Goal: Information Seeking & Learning: Learn about a topic

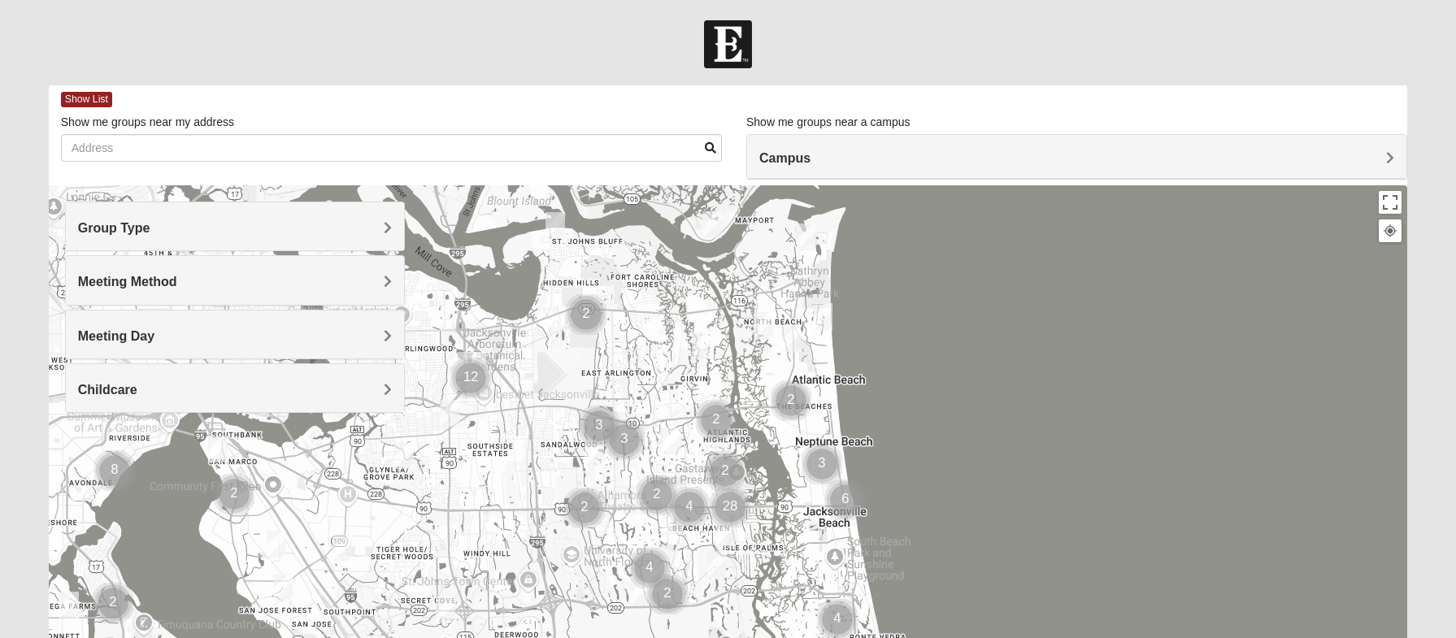
click at [390, 237] on div "Group Type" at bounding box center [235, 226] width 338 height 48
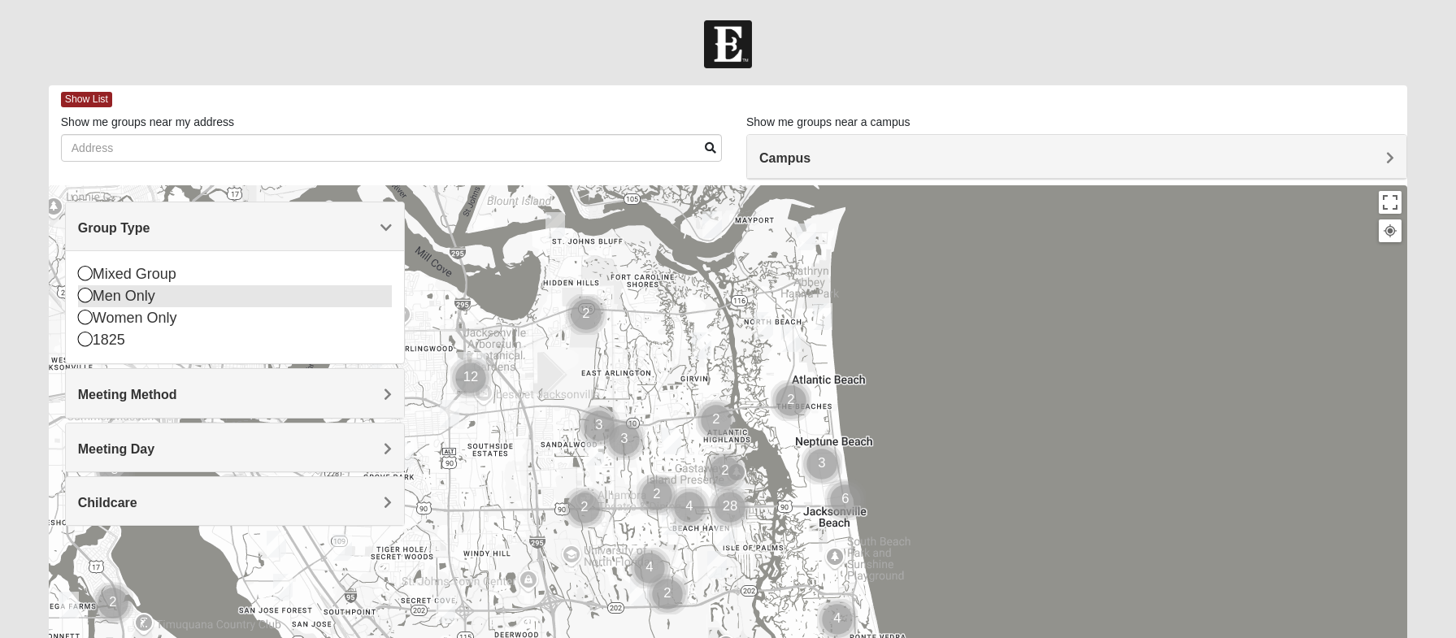
drag, startPoint x: 86, startPoint y: 276, endPoint x: 123, endPoint y: 280, distance: 36.8
click at [85, 276] on icon at bounding box center [85, 273] width 15 height 15
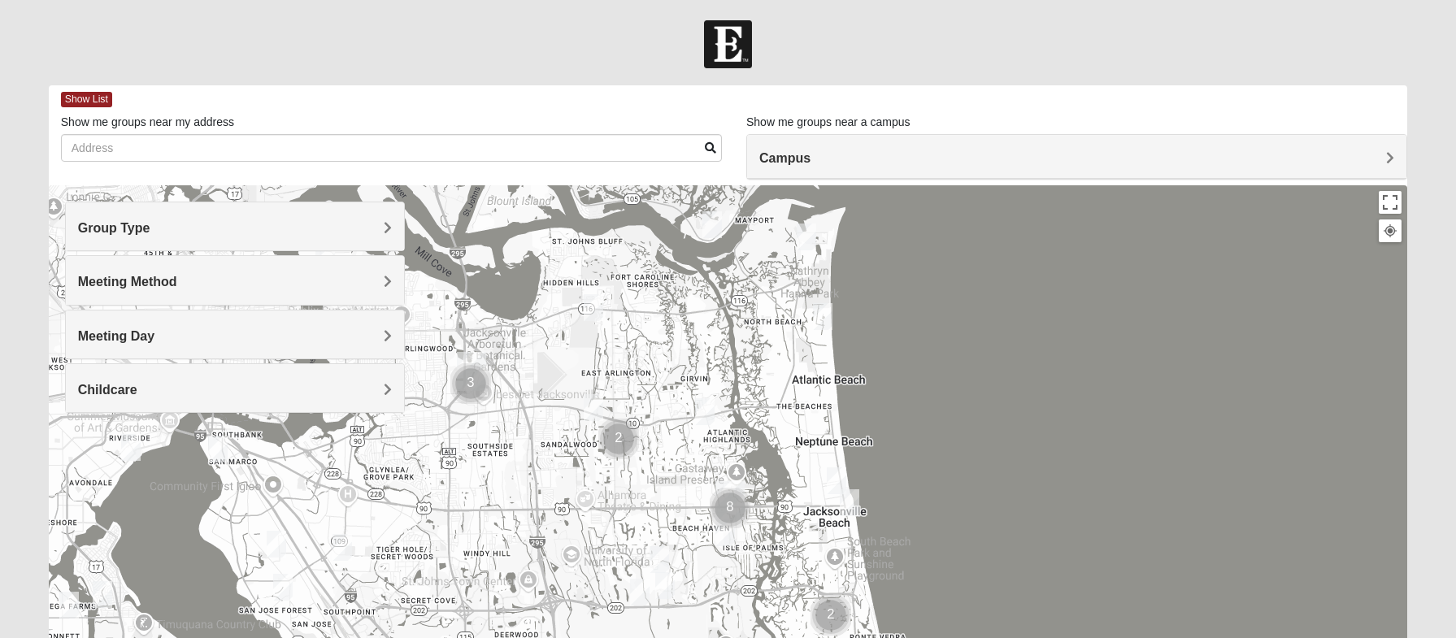
click at [349, 284] on h4 "Meeting Method" at bounding box center [235, 281] width 314 height 15
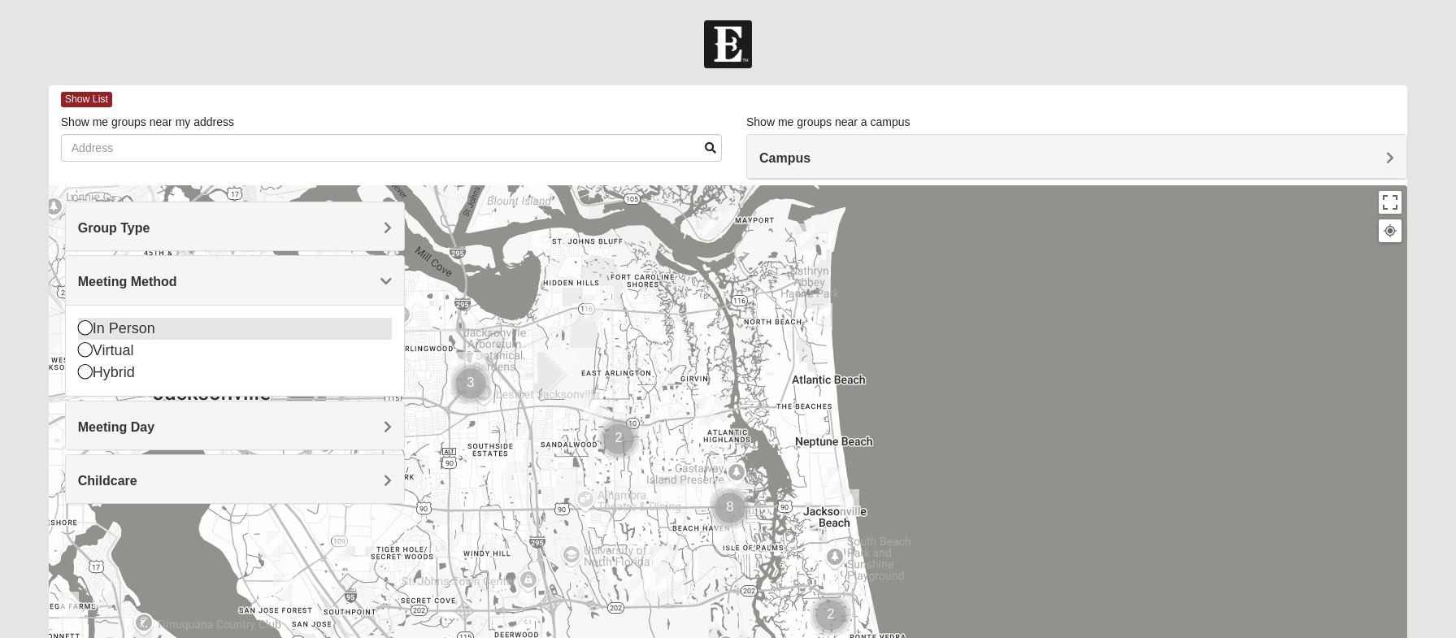
click at [82, 326] on icon at bounding box center [85, 327] width 15 height 15
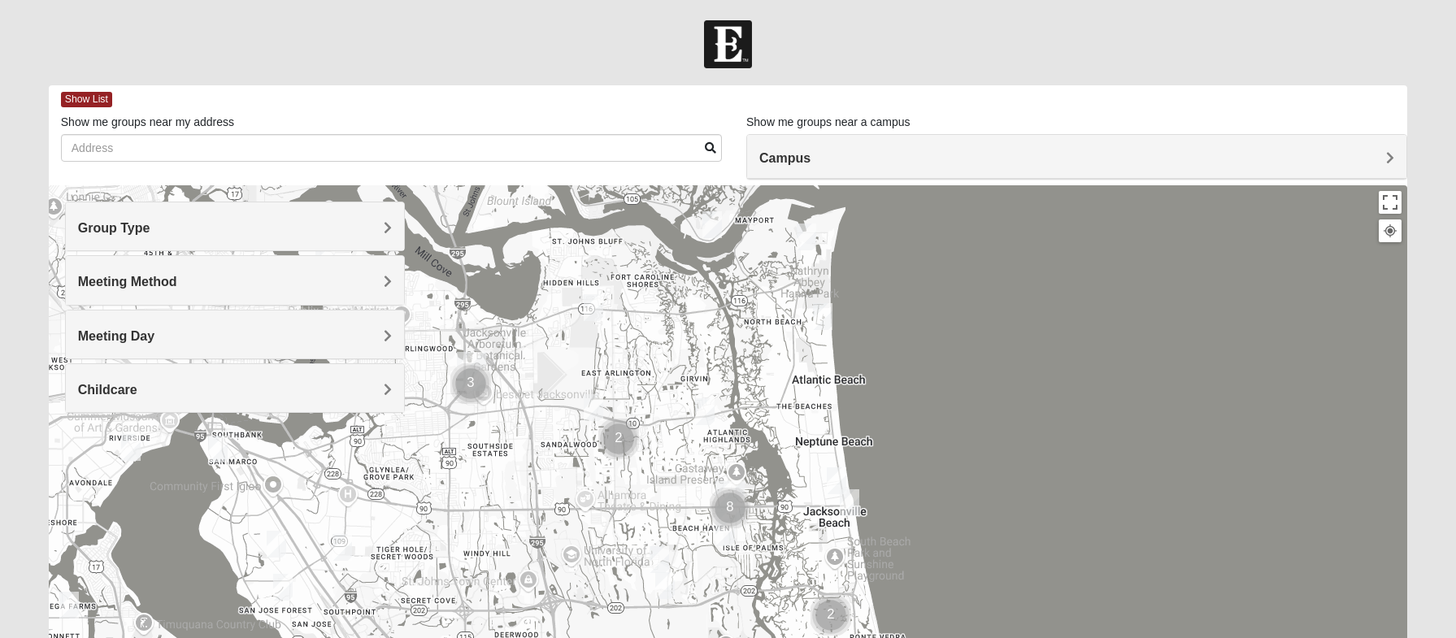
click at [217, 333] on h4 "Meeting Day" at bounding box center [235, 335] width 314 height 15
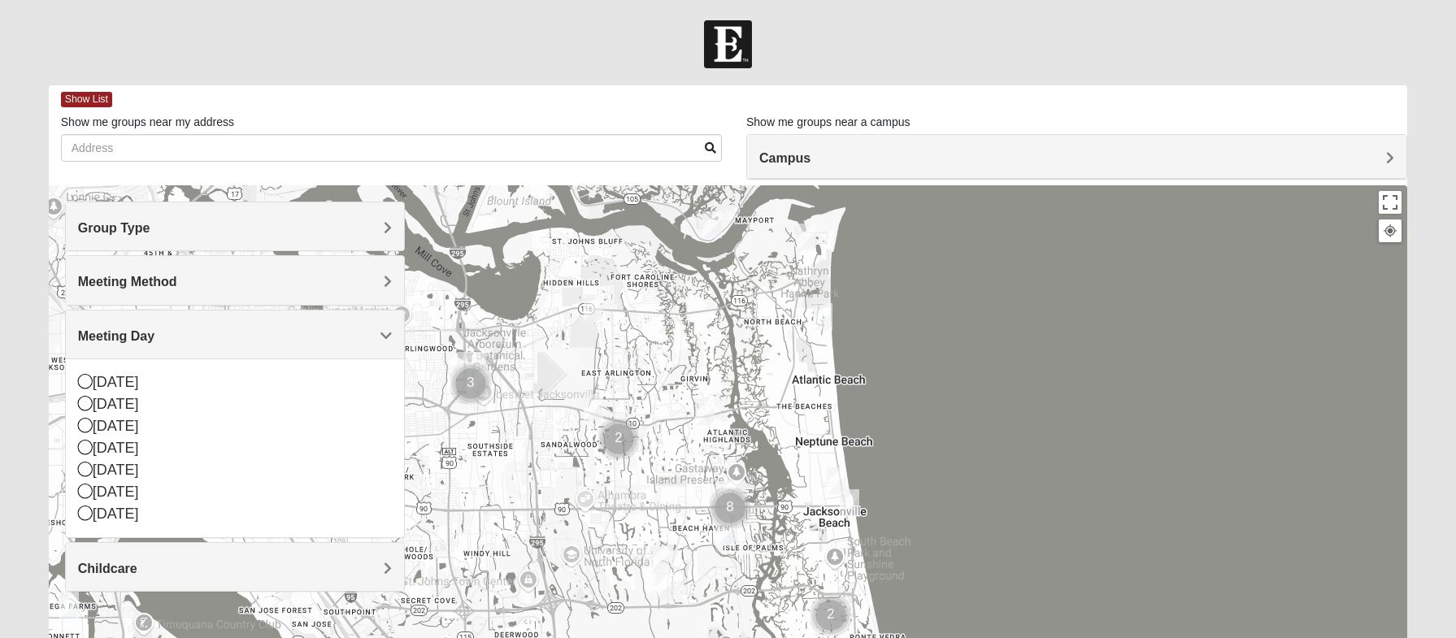
click at [204, 562] on h4 "Childcare" at bounding box center [235, 568] width 314 height 15
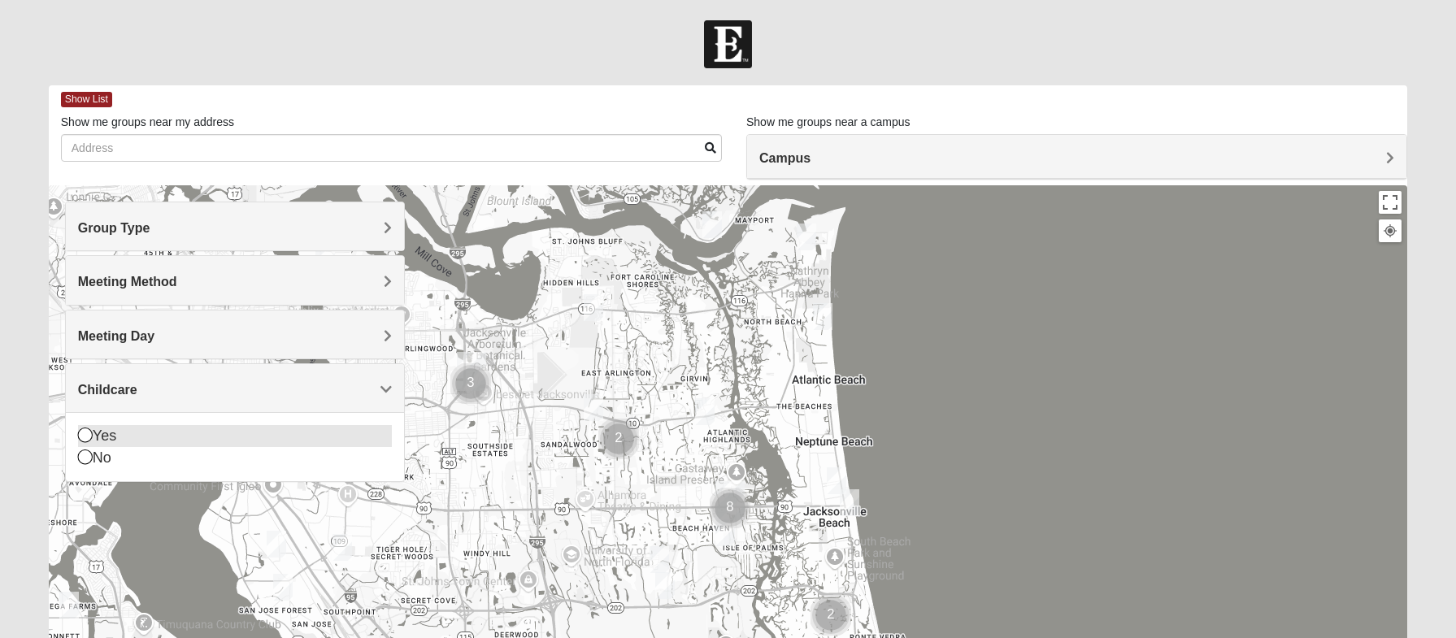
click at [88, 436] on icon at bounding box center [85, 435] width 15 height 15
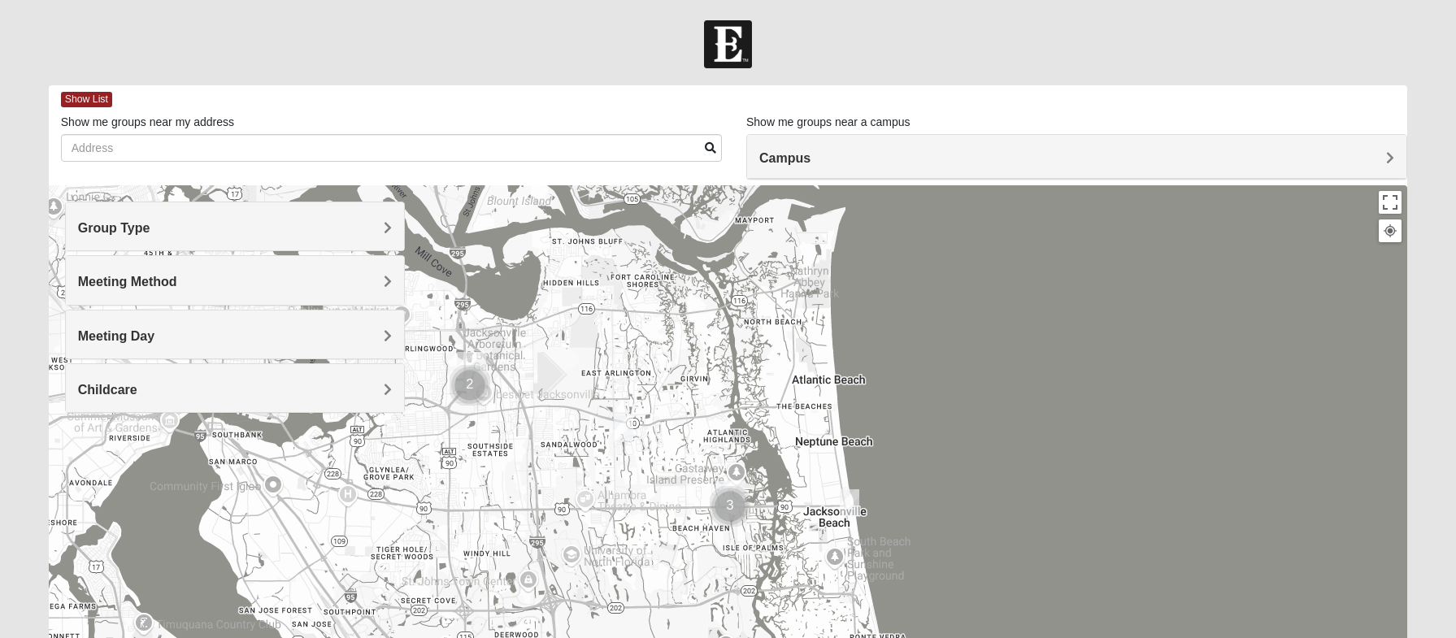
click at [874, 158] on h4 "Campus" at bounding box center [1076, 157] width 635 height 15
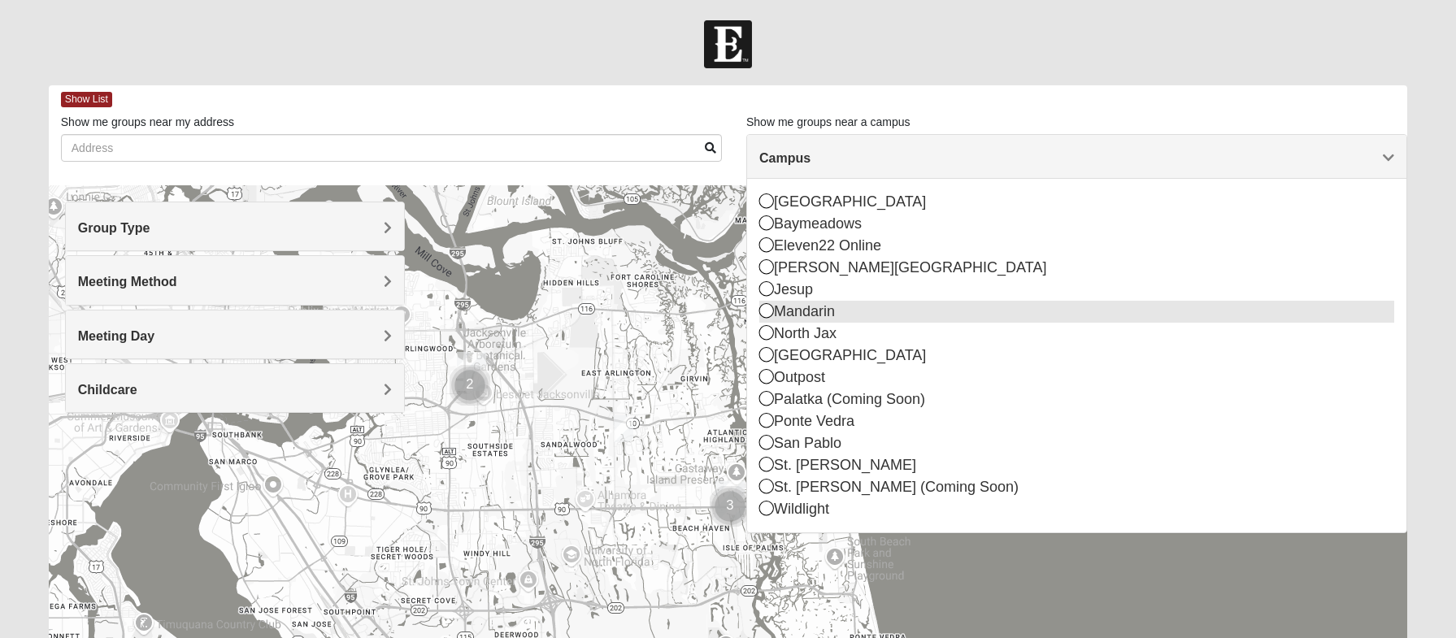
click at [766, 315] on icon at bounding box center [766, 310] width 15 height 15
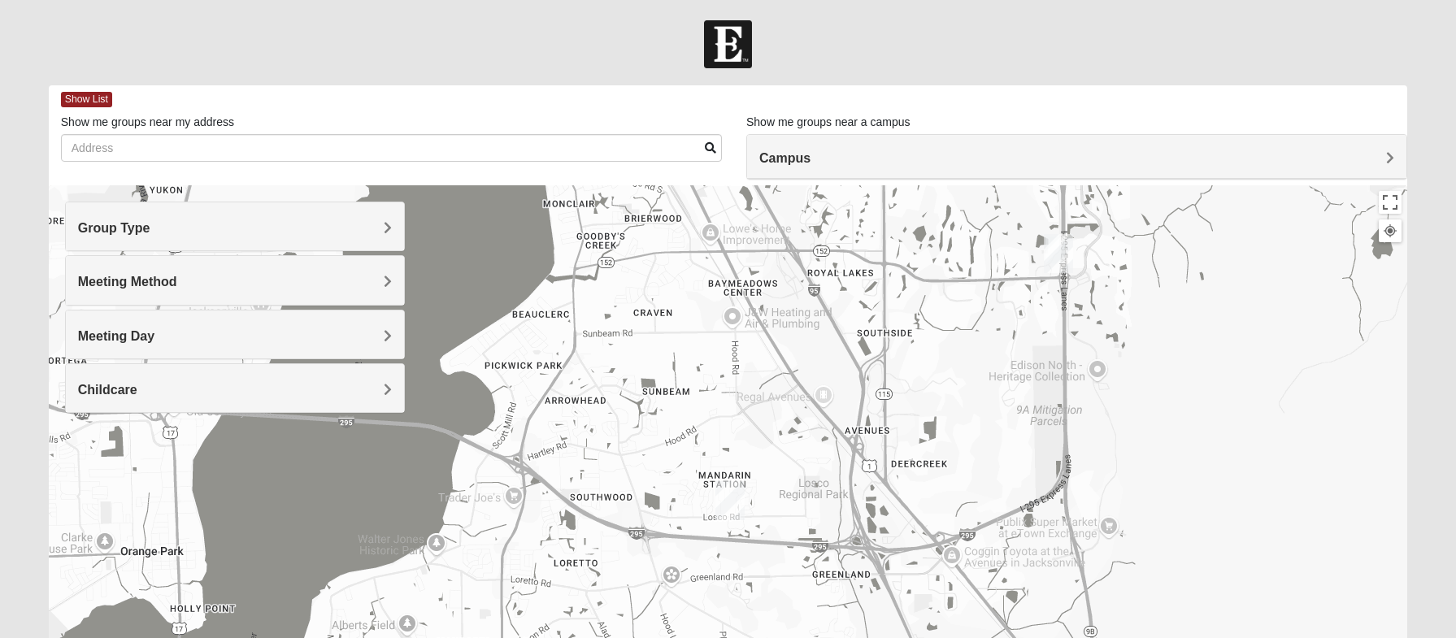
click at [859, 168] on div "Campus" at bounding box center [1076, 157] width 659 height 44
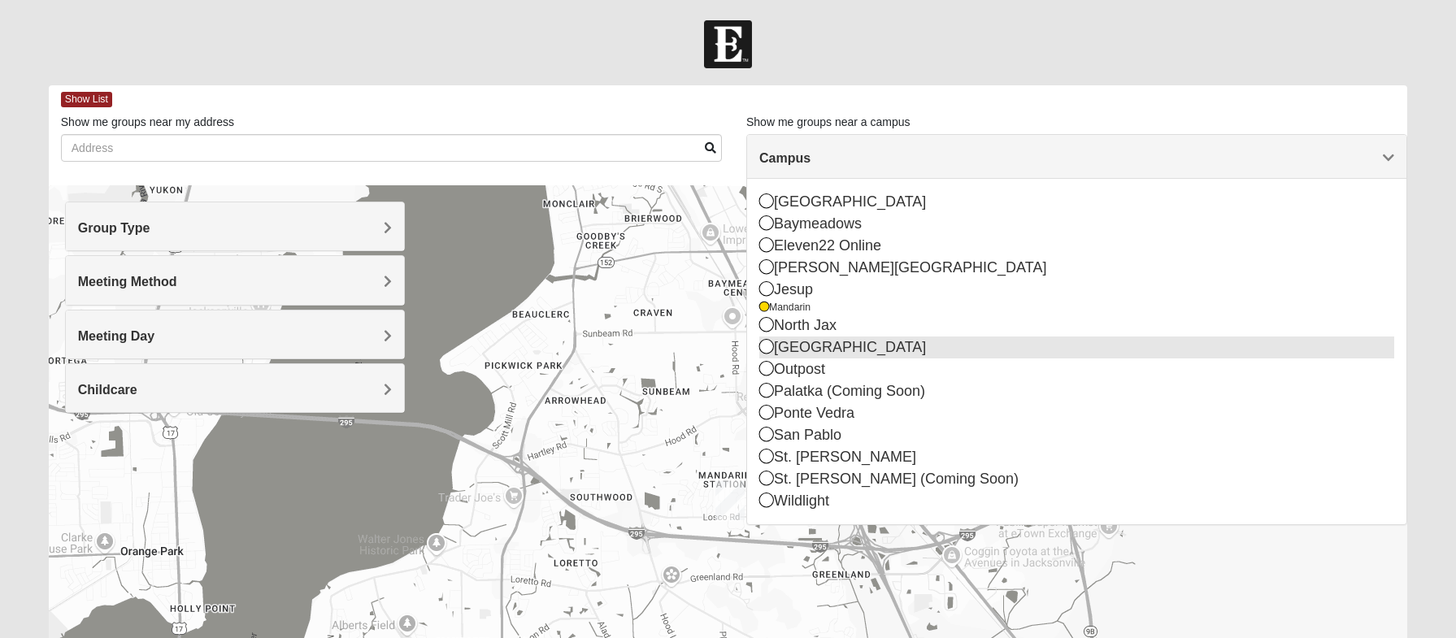
click at [767, 345] on icon at bounding box center [766, 346] width 15 height 15
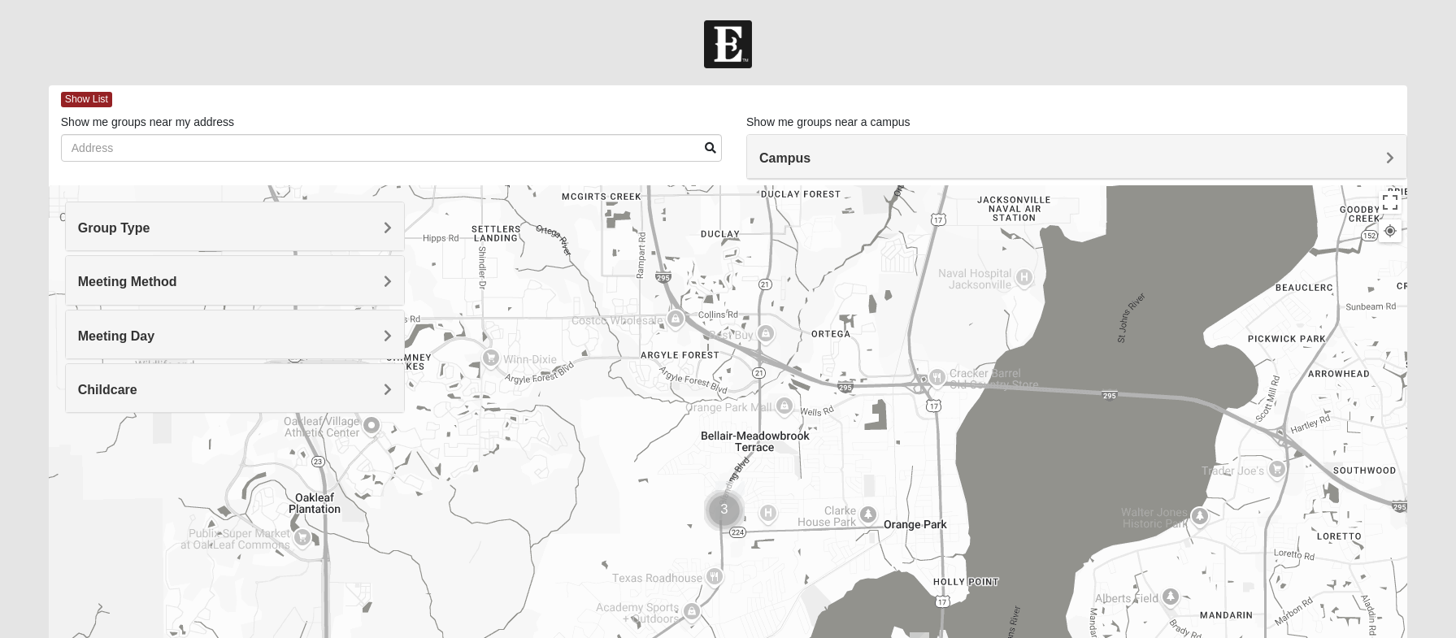
click at [925, 163] on h4 "Campus" at bounding box center [1076, 157] width 635 height 15
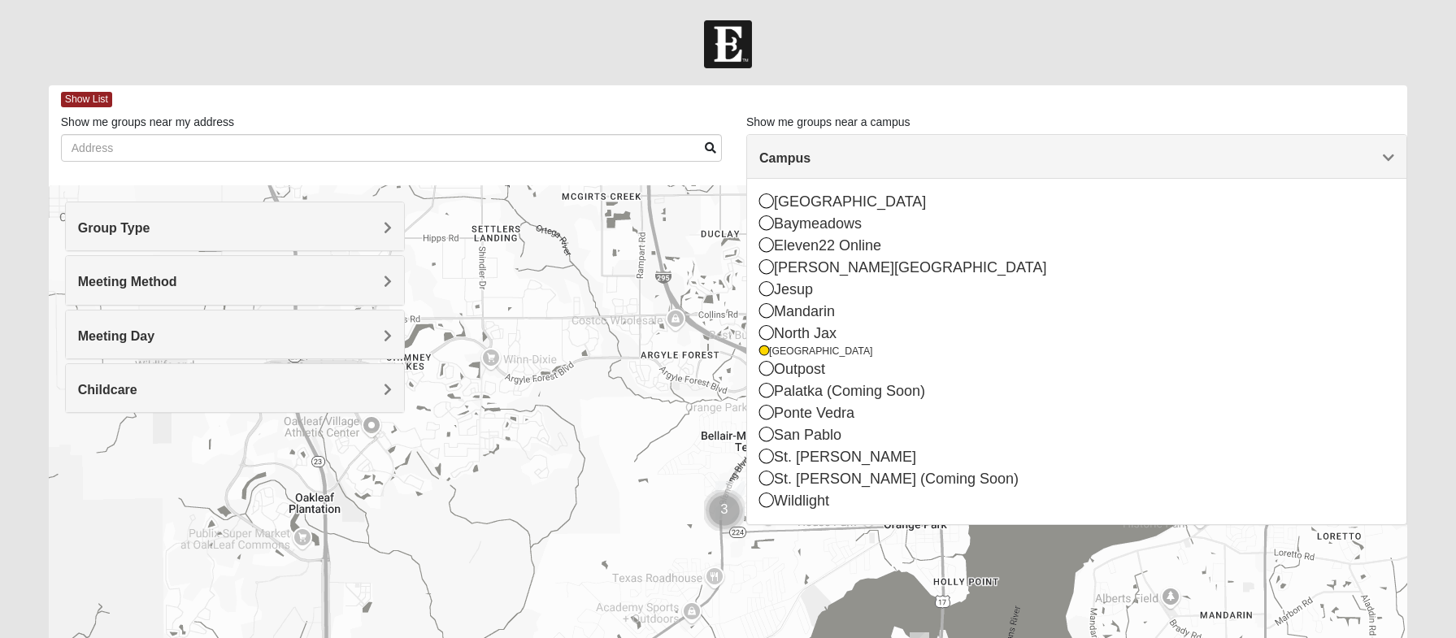
click at [964, 78] on form "Log In Find A Group Error Show List Loading Groups" at bounding box center [728, 457] width 1456 height 875
click at [101, 98] on span "Show List" at bounding box center [86, 99] width 51 height 15
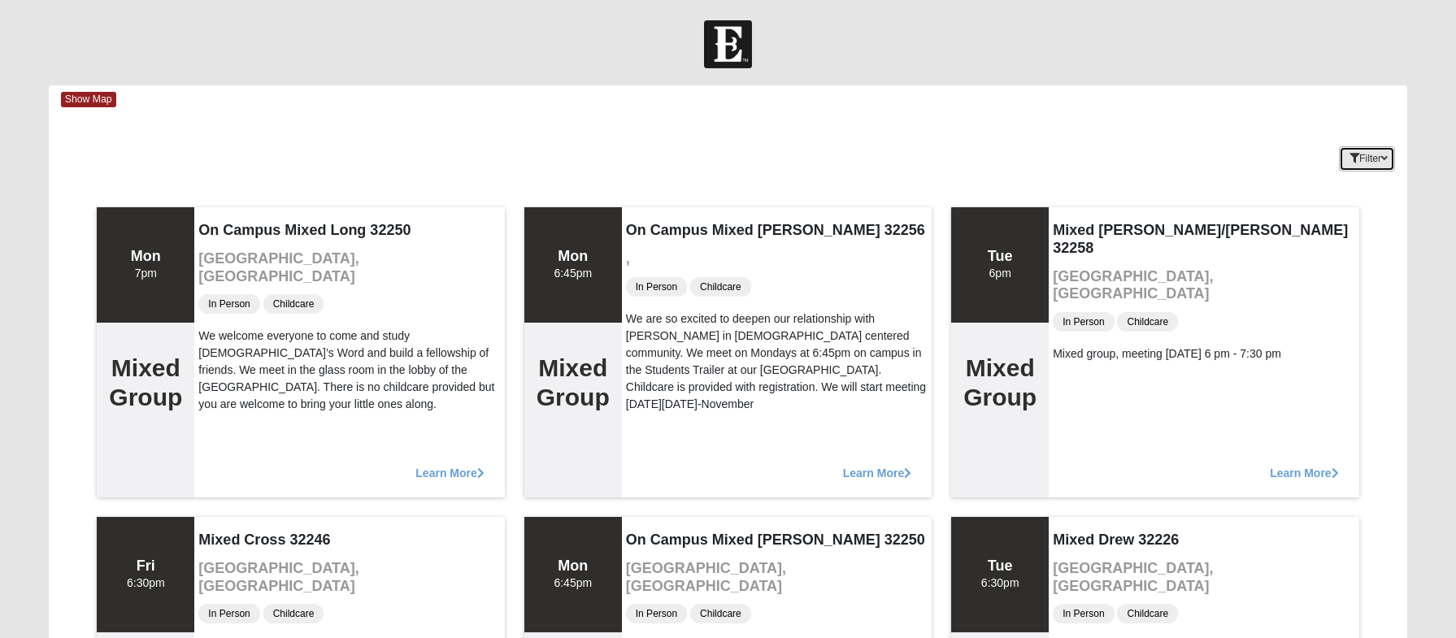
click at [1387, 151] on button "Filter" at bounding box center [1367, 158] width 56 height 25
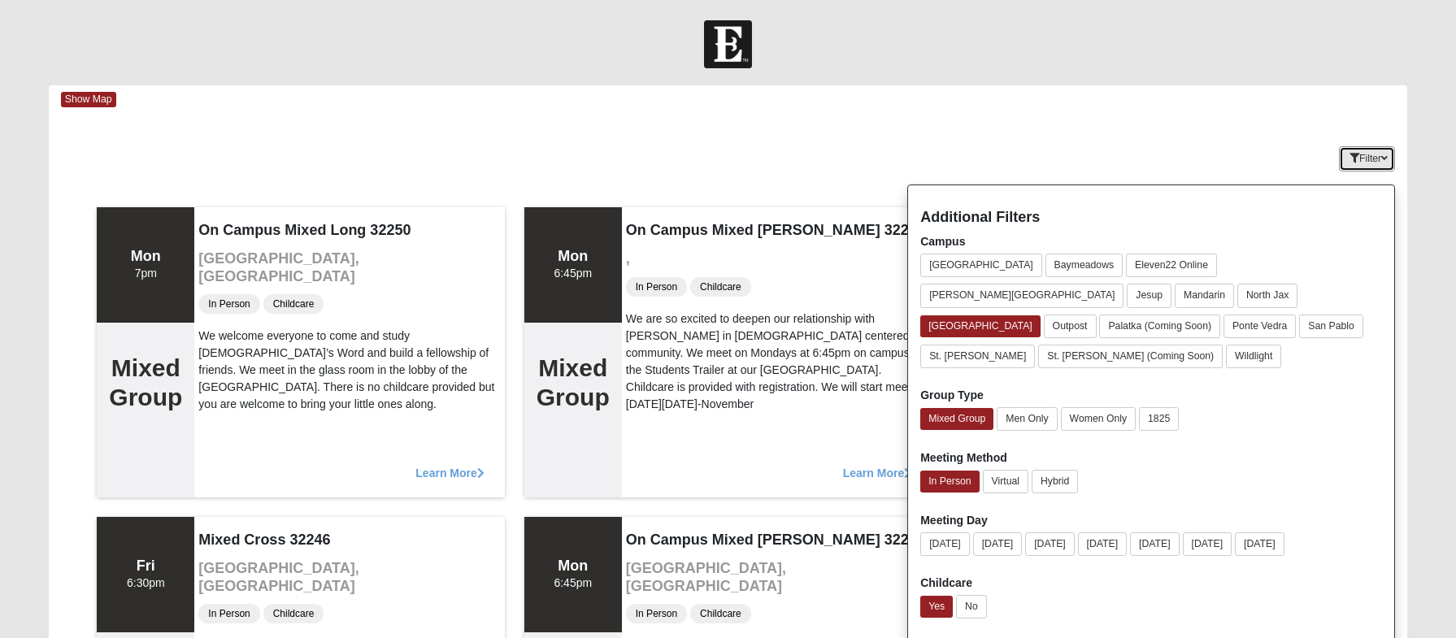
scroll to position [81, 0]
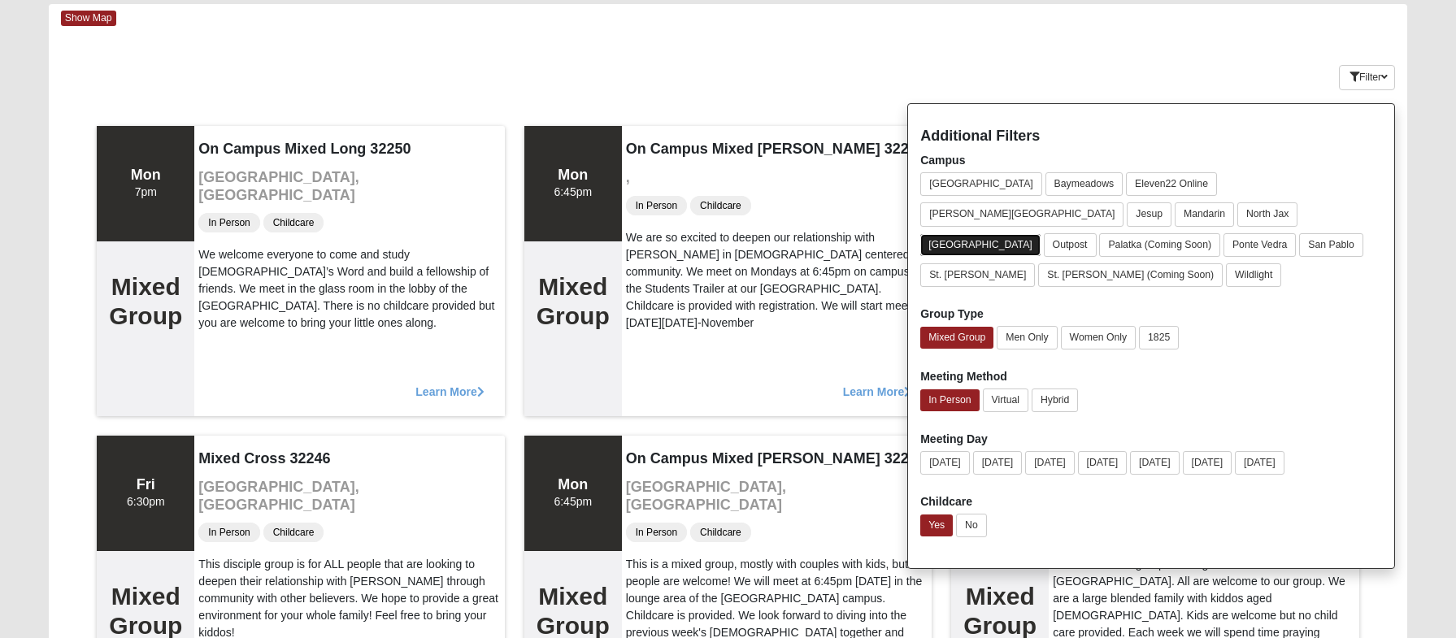
click at [1040, 234] on button "[GEOGRAPHIC_DATA]" at bounding box center [980, 245] width 120 height 22
click at [1034, 233] on button "[GEOGRAPHIC_DATA]" at bounding box center [981, 245] width 122 height 24
click at [946, 49] on div "Keywords Filter Additional Filters Campus [GEOGRAPHIC_DATA] [GEOGRAPHIC_DATA] E…" at bounding box center [728, 74] width 1358 height 59
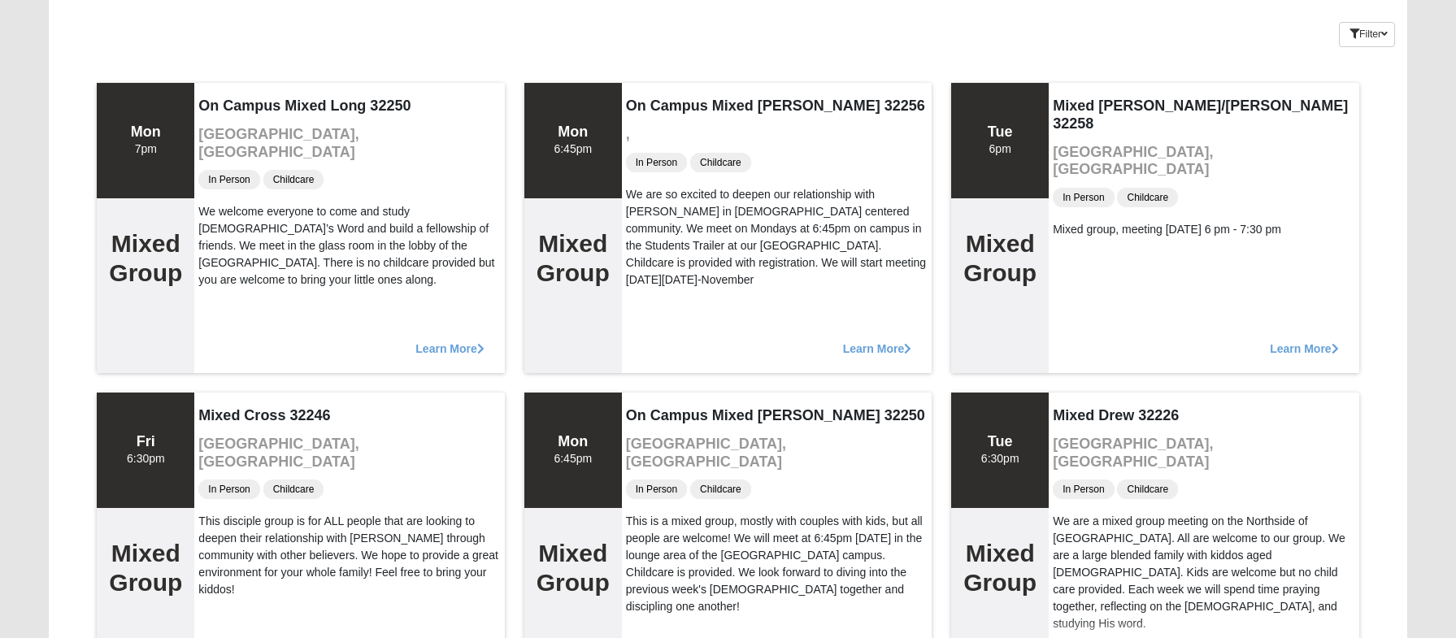
scroll to position [0, 0]
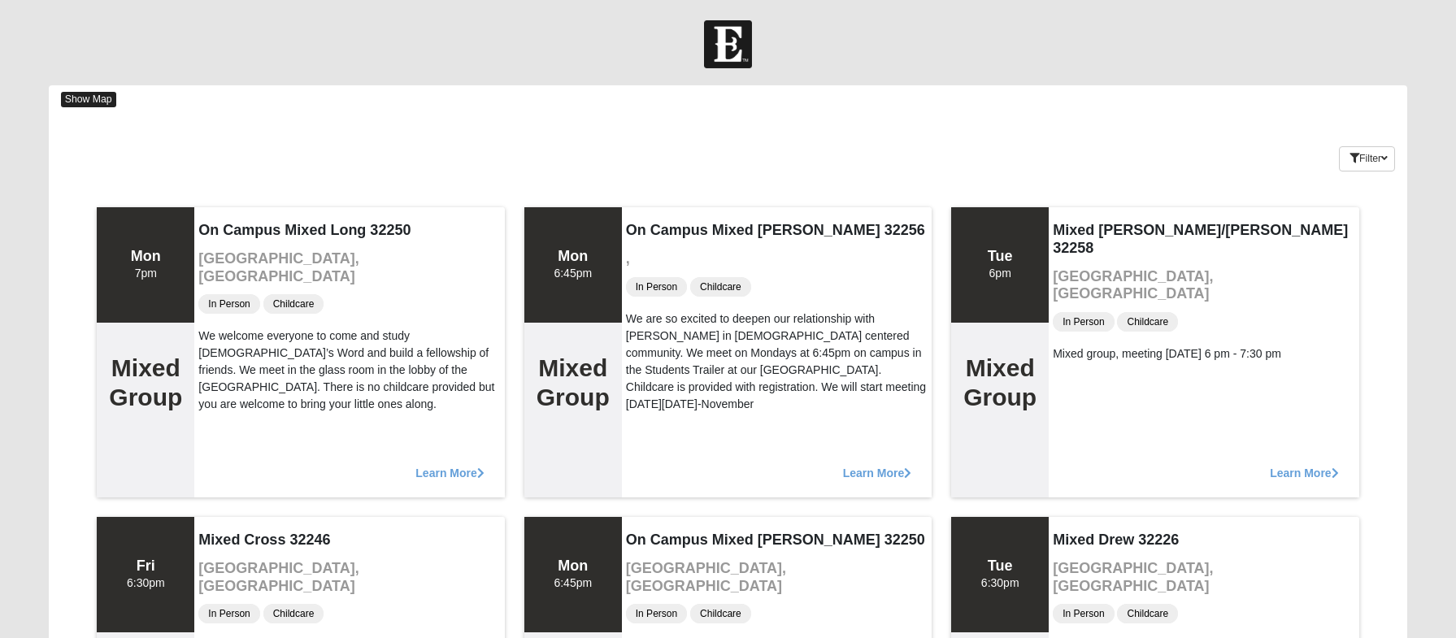
click at [100, 102] on span "Show Map" at bounding box center [88, 99] width 55 height 15
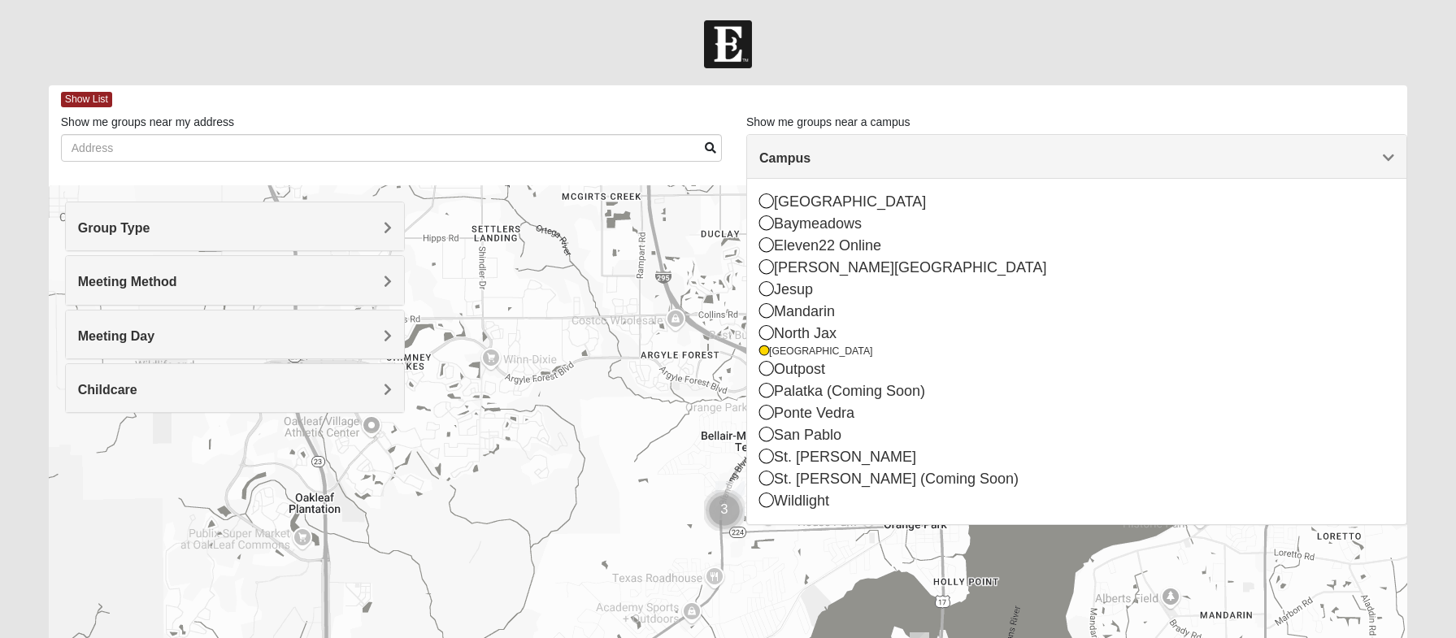
click at [150, 231] on span "Group Type" at bounding box center [114, 228] width 72 height 14
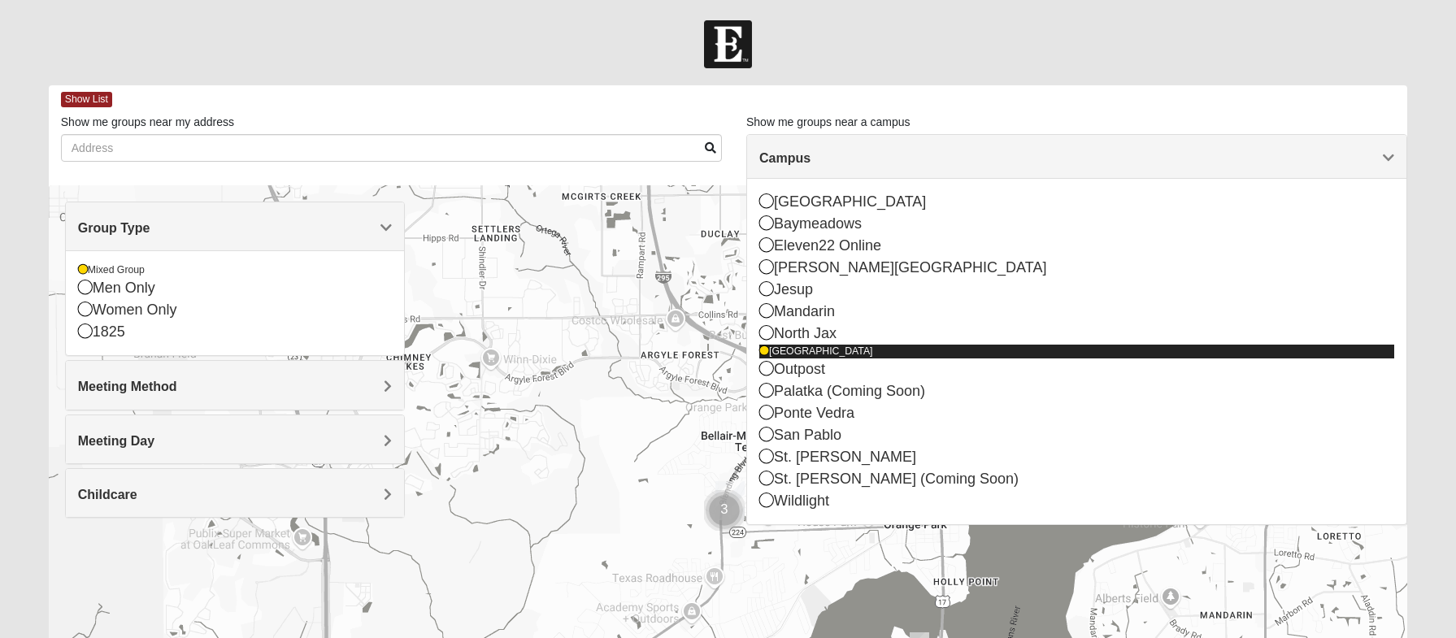
click at [764, 350] on icon at bounding box center [764, 351] width 10 height 10
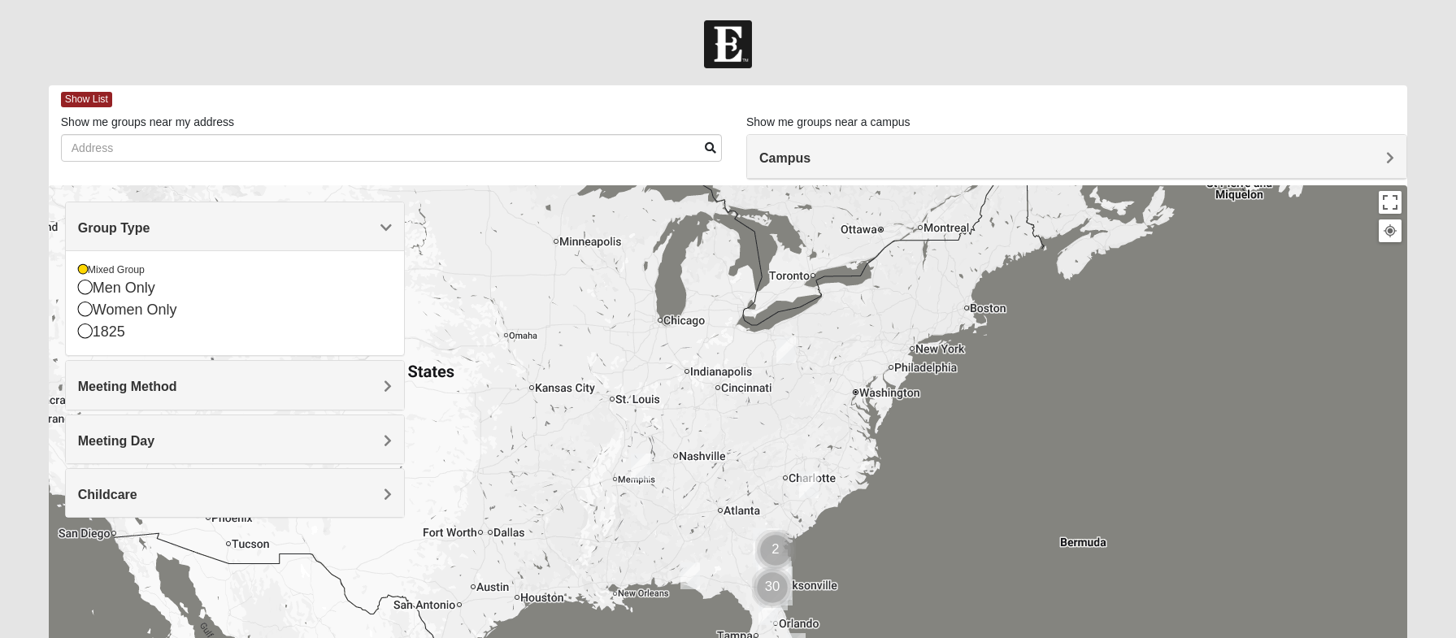
click at [819, 163] on h4 "Campus" at bounding box center [1076, 157] width 635 height 15
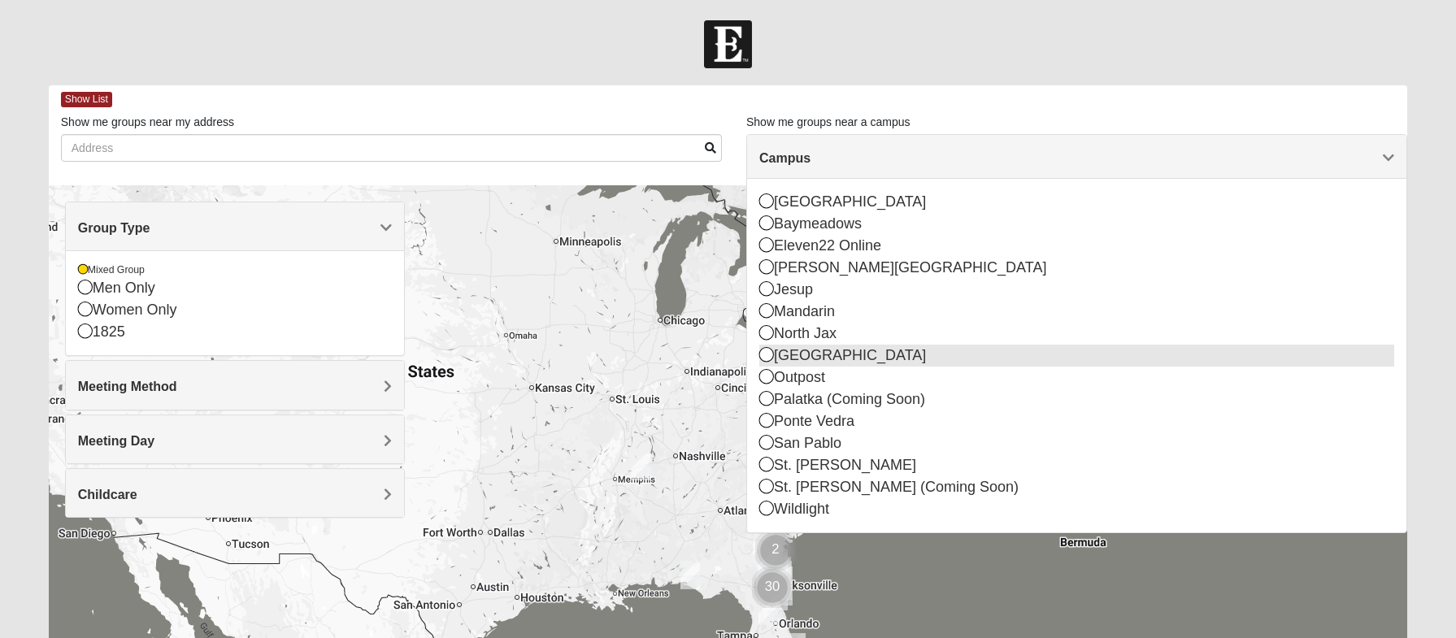
click at [766, 357] on icon at bounding box center [766, 354] width 15 height 15
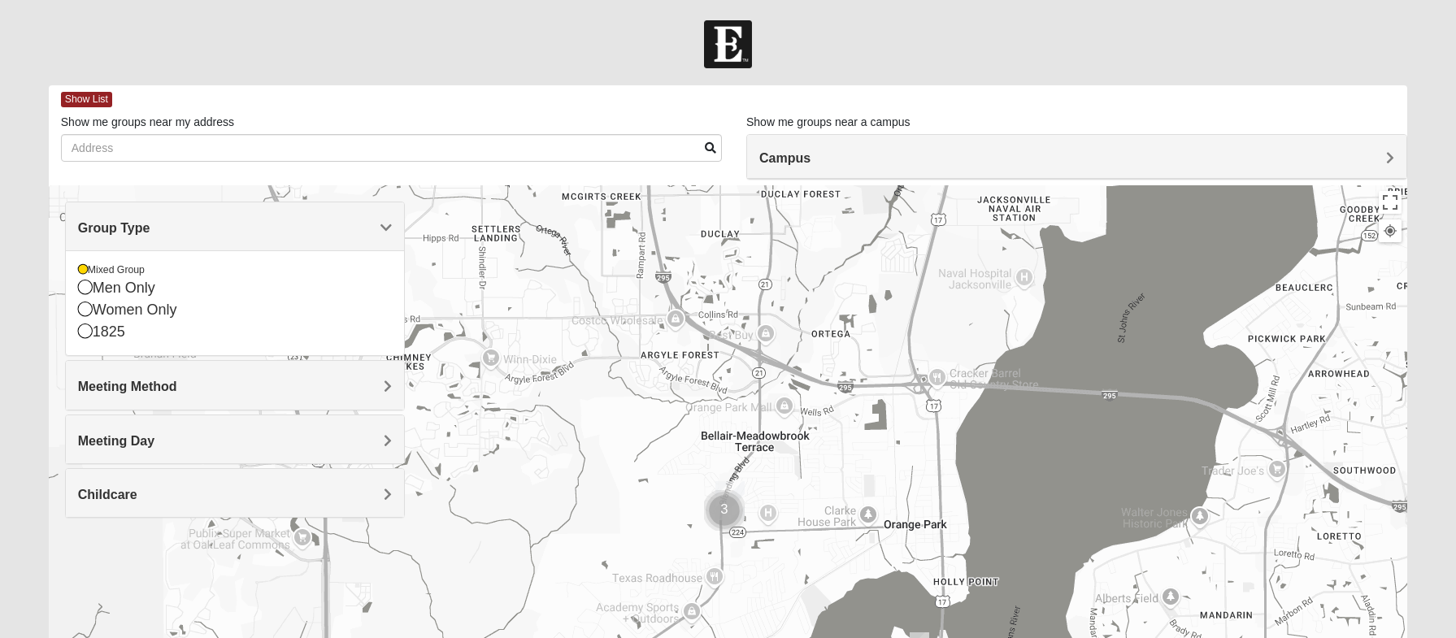
click at [313, 393] on h4 "Meeting Method" at bounding box center [235, 386] width 314 height 15
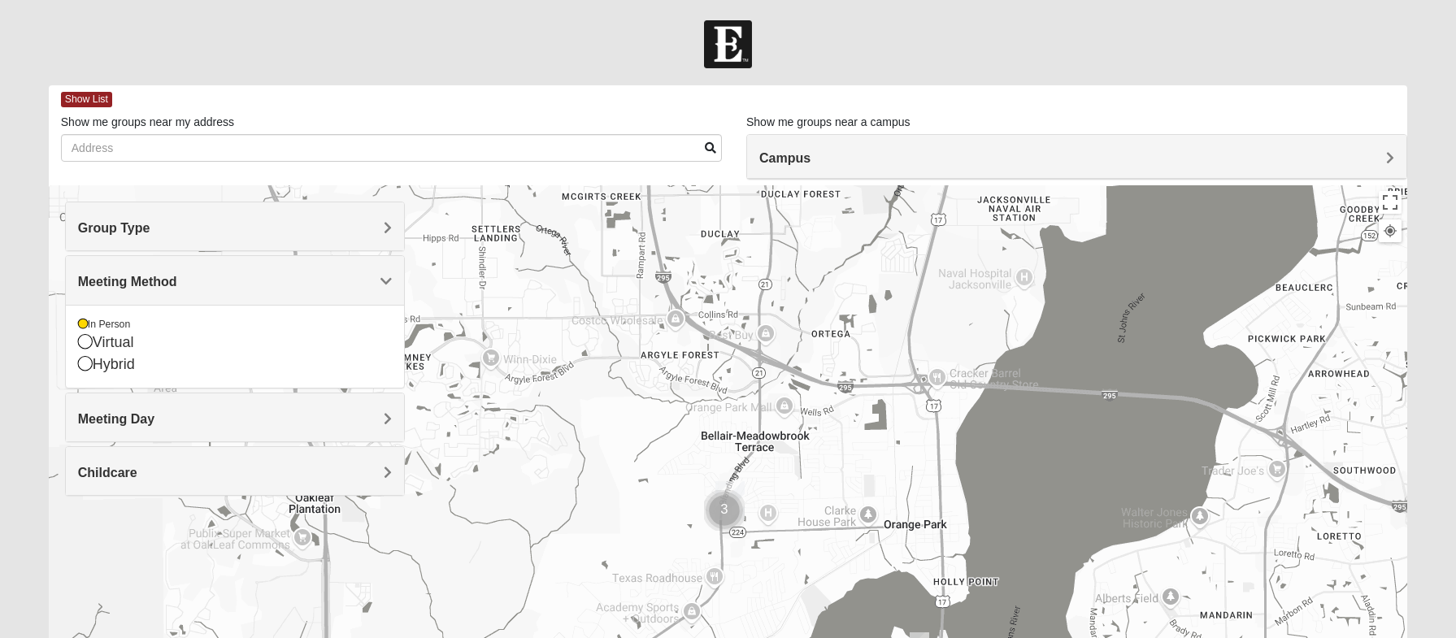
click at [282, 411] on h4 "Meeting Day" at bounding box center [235, 418] width 314 height 15
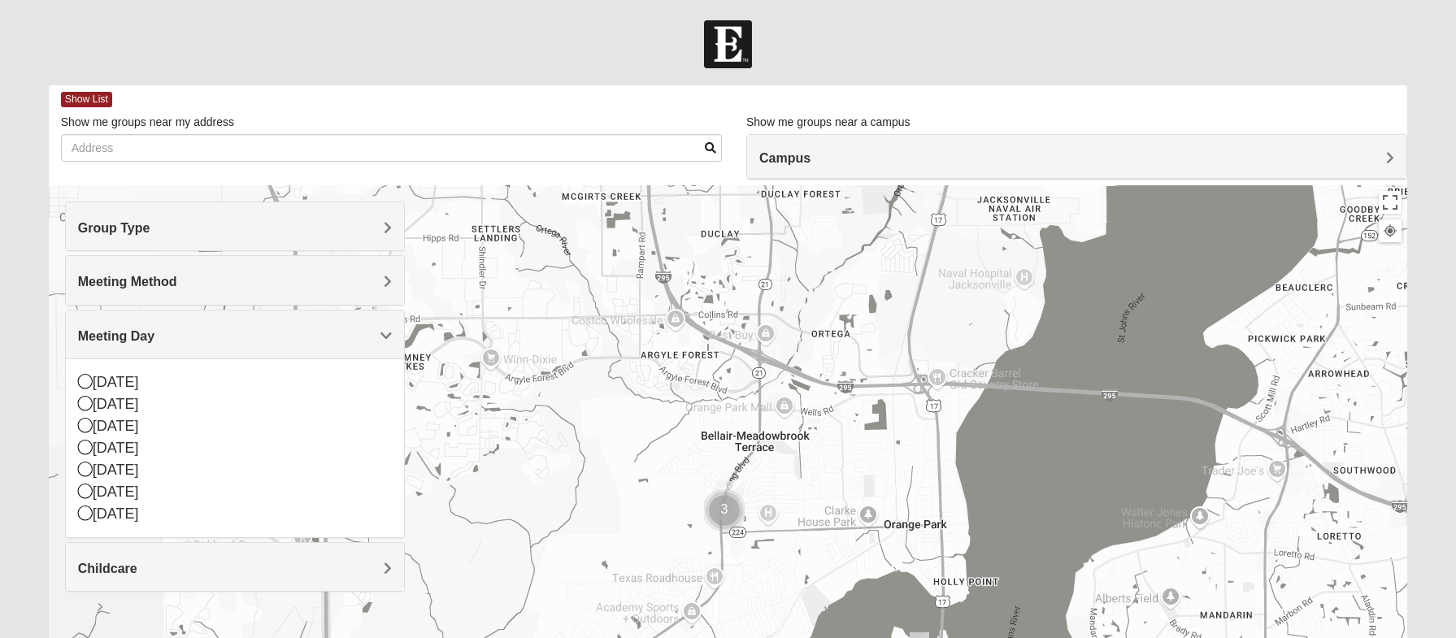
click at [227, 566] on h4 "Childcare" at bounding box center [235, 568] width 314 height 15
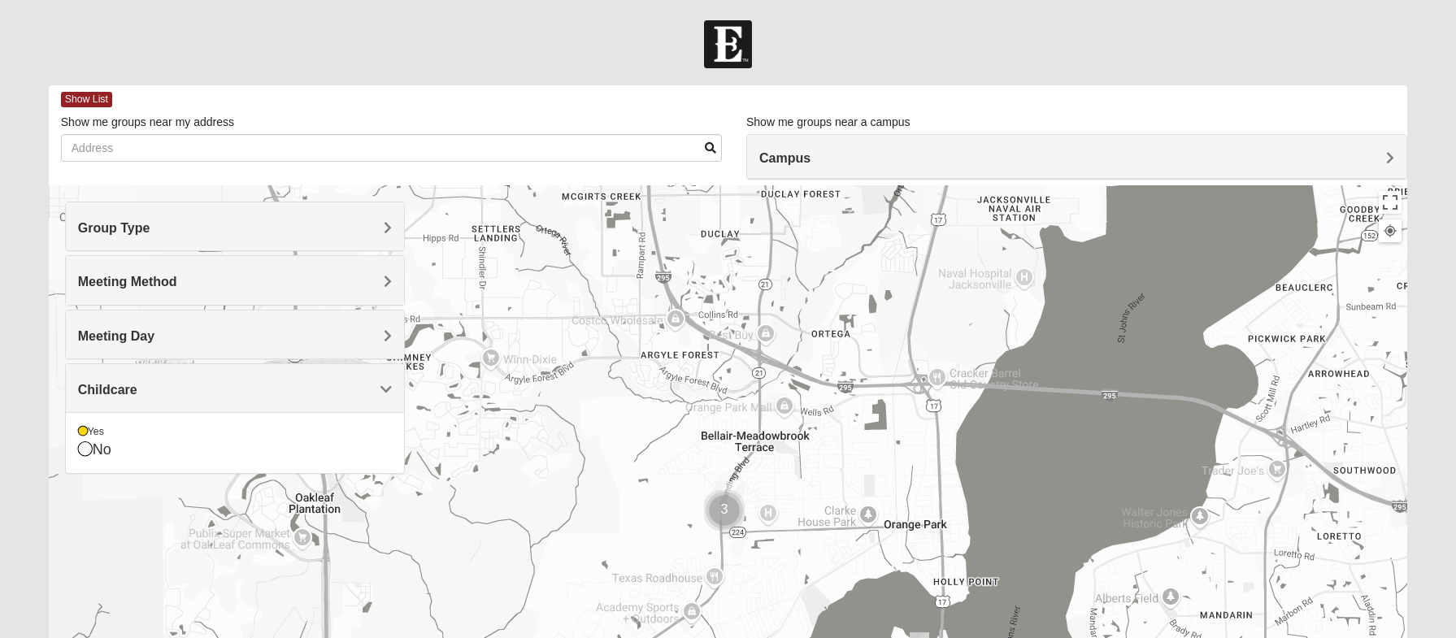
click at [915, 54] on div at bounding box center [728, 44] width 1456 height 48
click at [721, 510] on img "Cluster of 3 groups" at bounding box center [724, 510] width 41 height 41
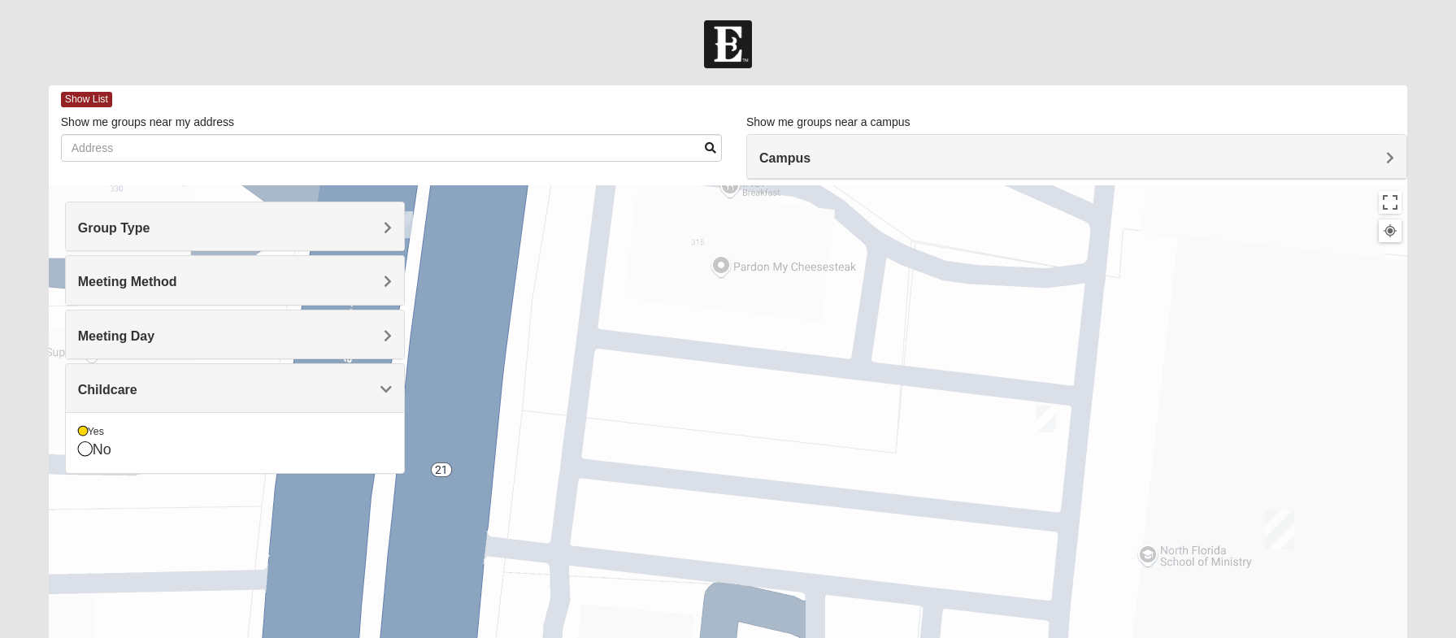
click at [945, 166] on h4 "Campus" at bounding box center [1076, 157] width 635 height 15
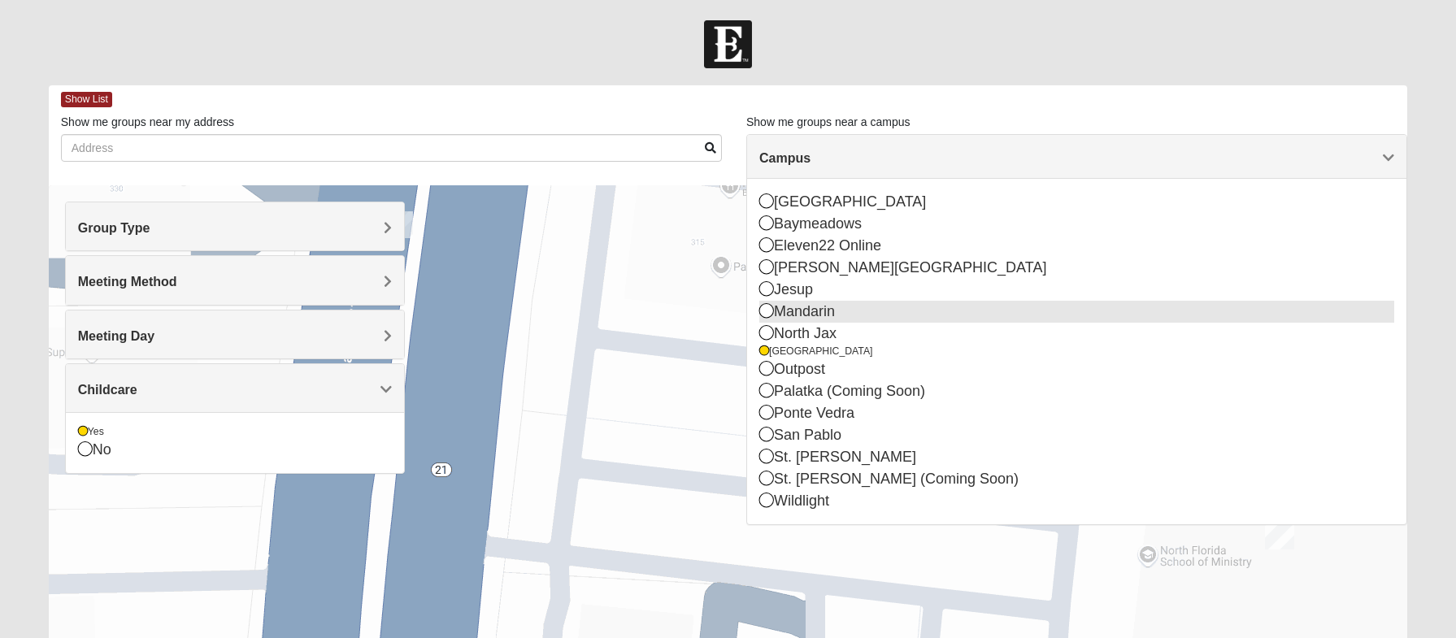
click at [766, 309] on icon at bounding box center [766, 310] width 15 height 15
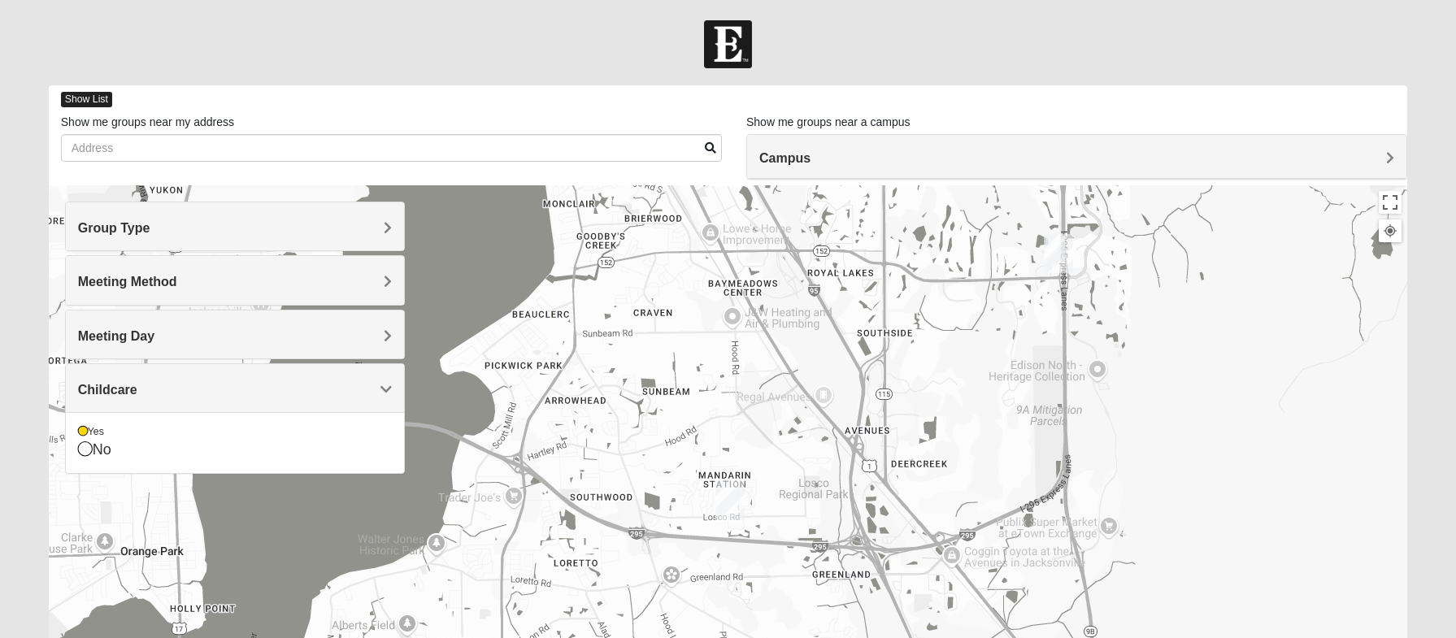
click at [96, 97] on span "Show List" at bounding box center [86, 99] width 51 height 15
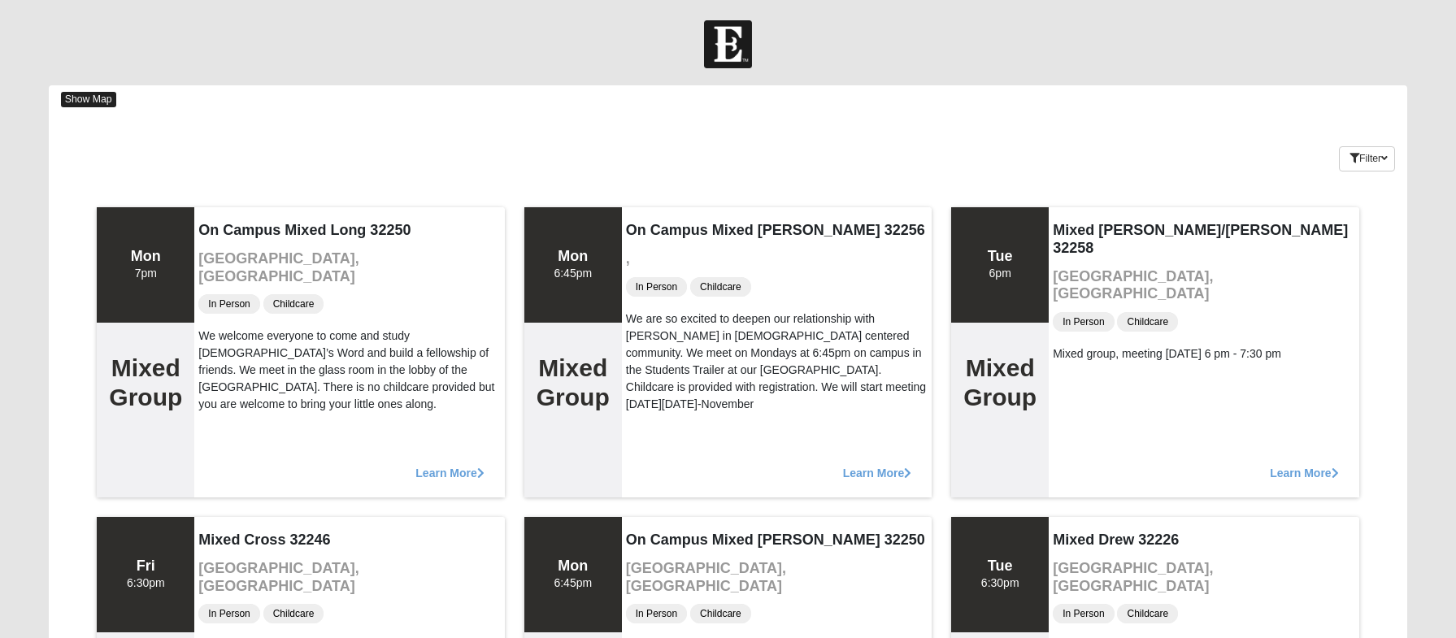
click at [95, 105] on span "Show Map" at bounding box center [88, 99] width 55 height 15
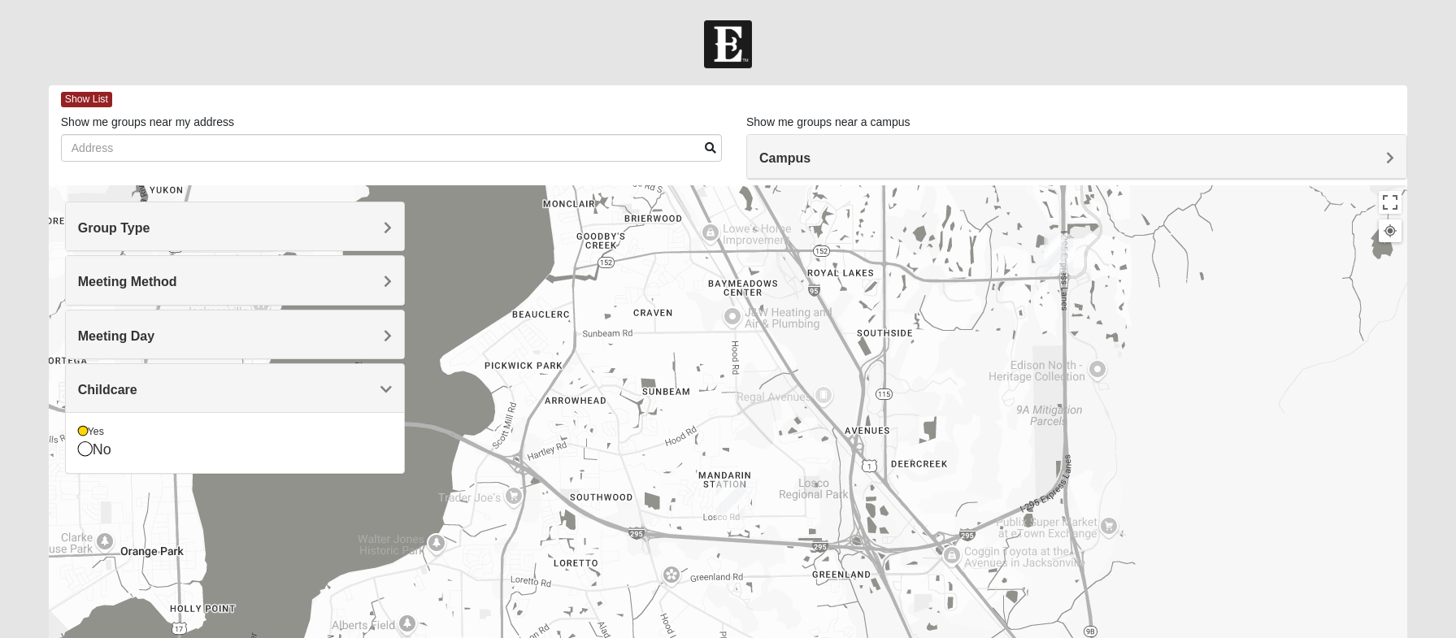
click at [306, 238] on div "Group Type" at bounding box center [235, 226] width 338 height 48
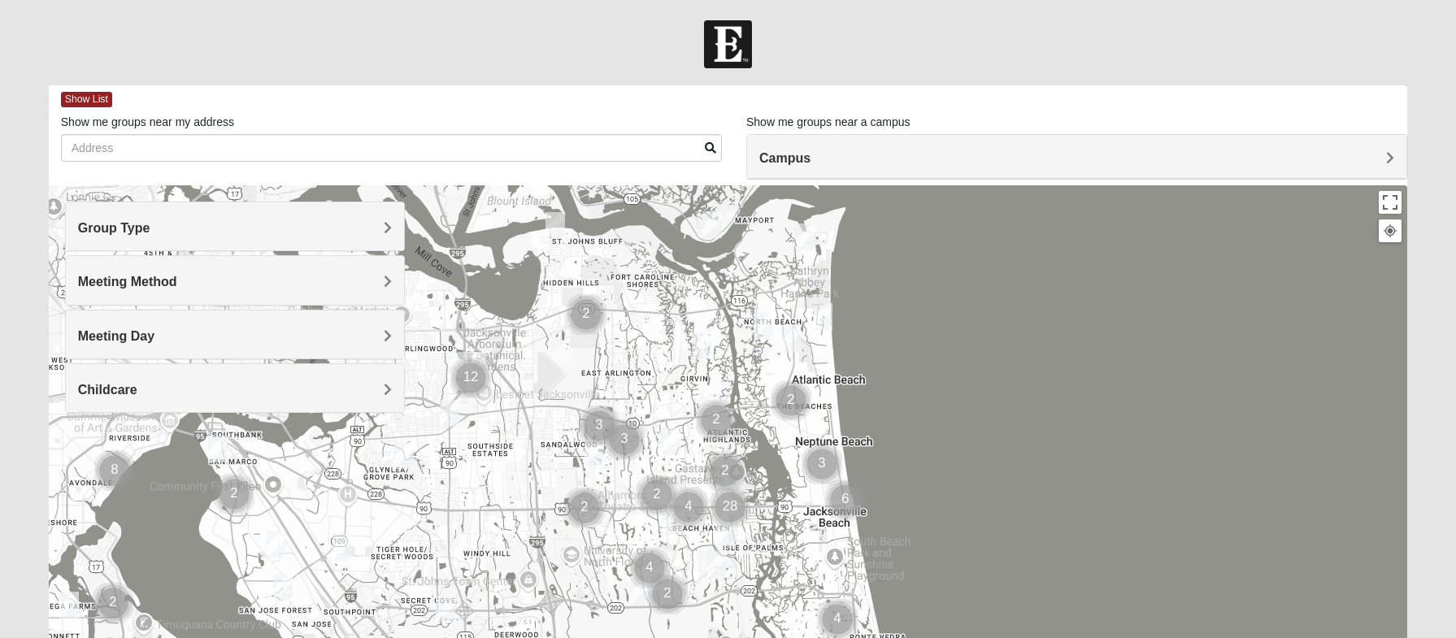
click at [829, 158] on h4 "Campus" at bounding box center [1076, 157] width 635 height 15
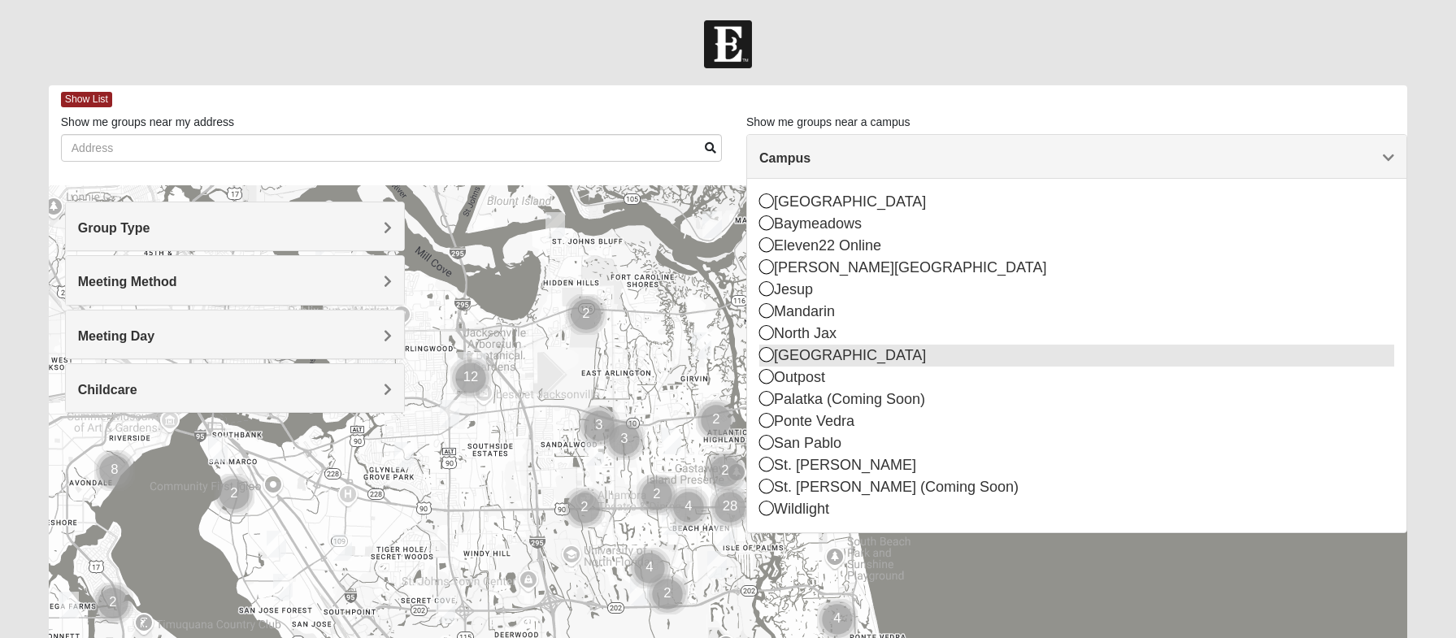
click at [764, 354] on icon at bounding box center [766, 354] width 15 height 15
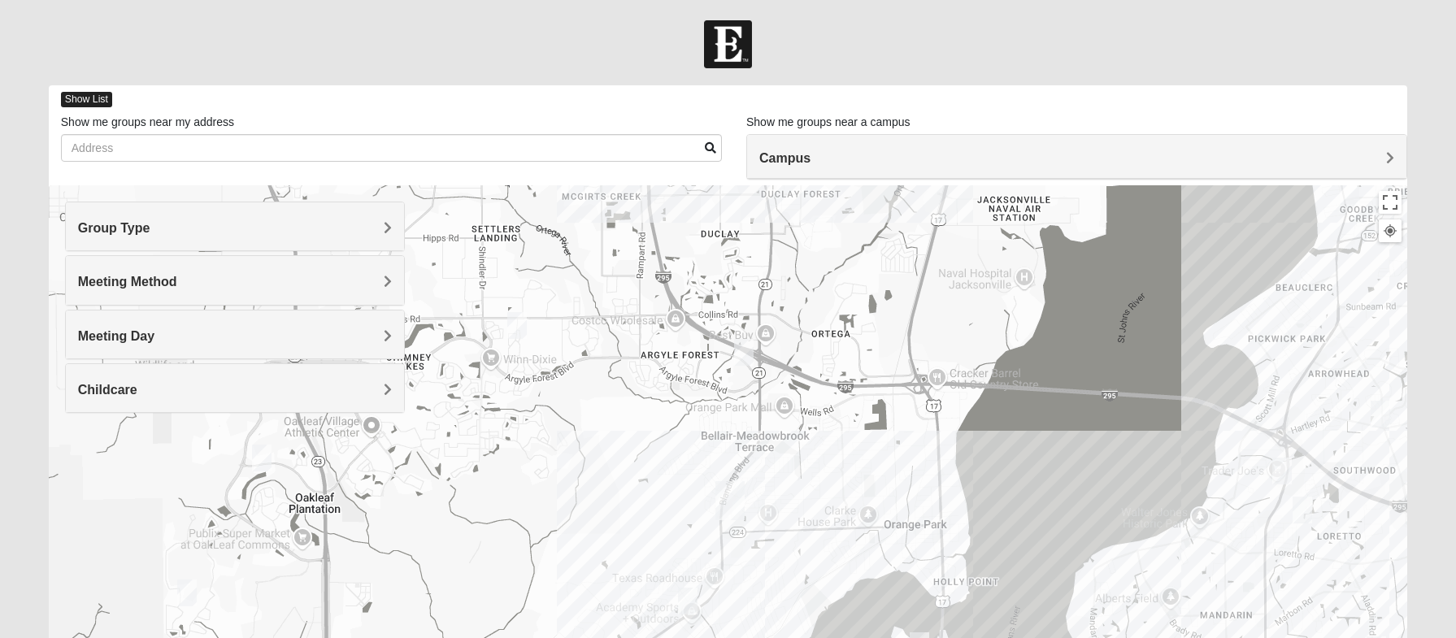
click at [103, 99] on span "Show List" at bounding box center [86, 99] width 51 height 15
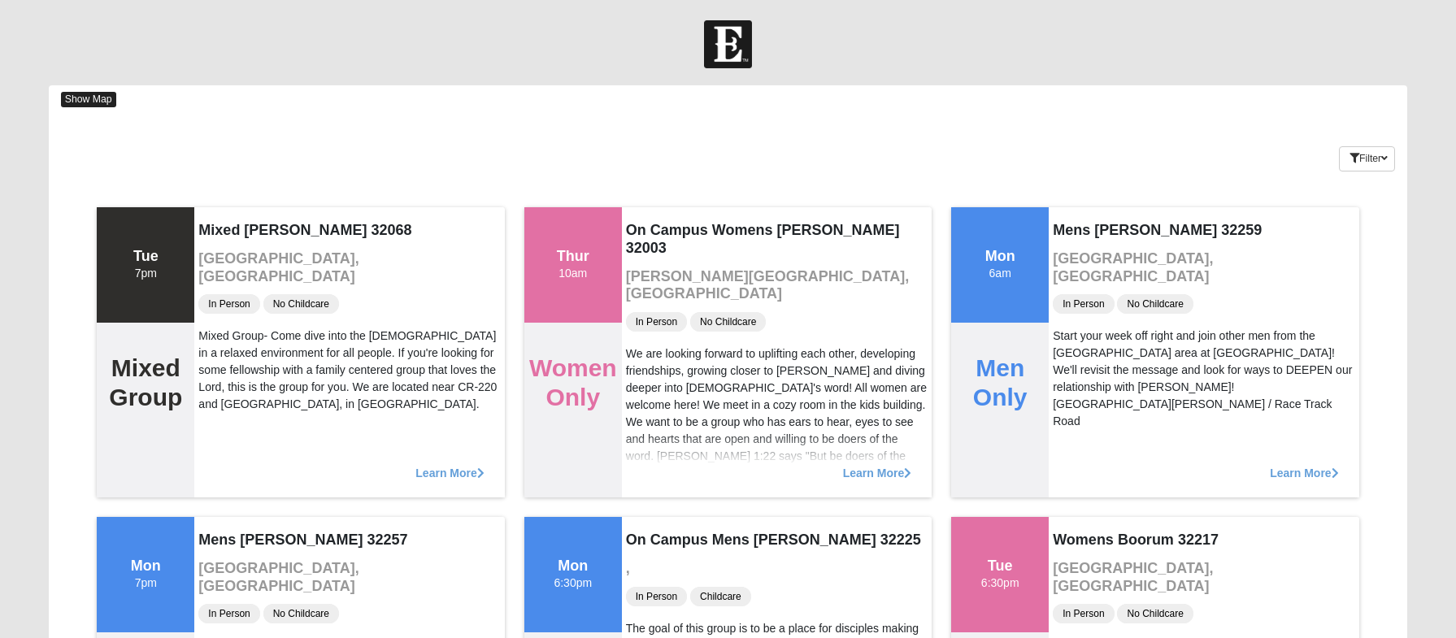
click at [93, 102] on span "Show Map" at bounding box center [88, 99] width 55 height 15
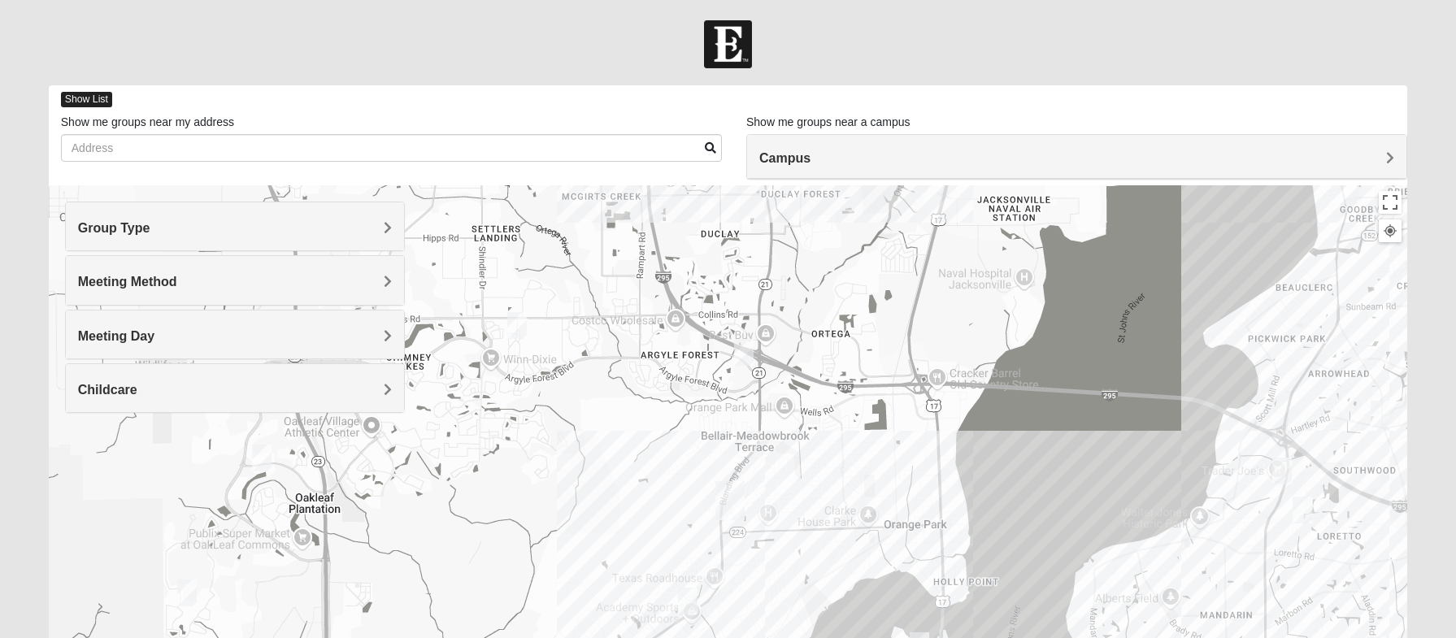
click at [92, 98] on span "Show List" at bounding box center [86, 99] width 51 height 15
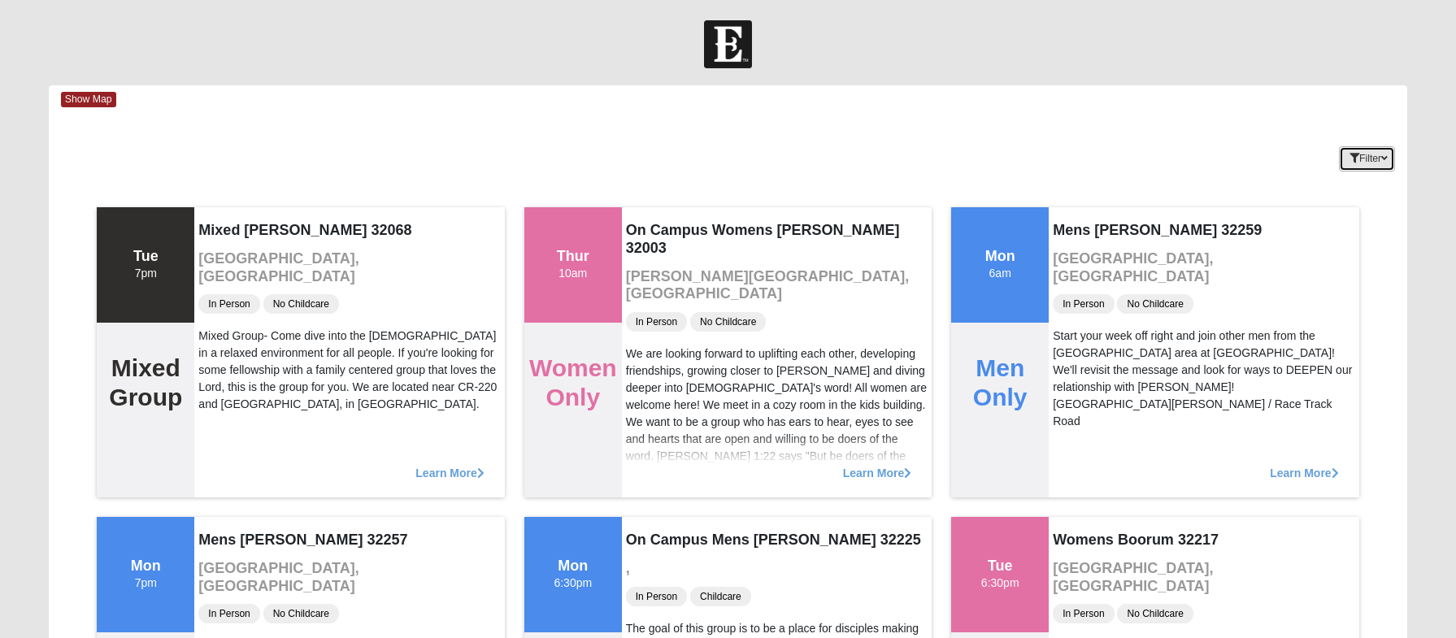
click at [1341, 153] on button "Filter" at bounding box center [1367, 158] width 56 height 25
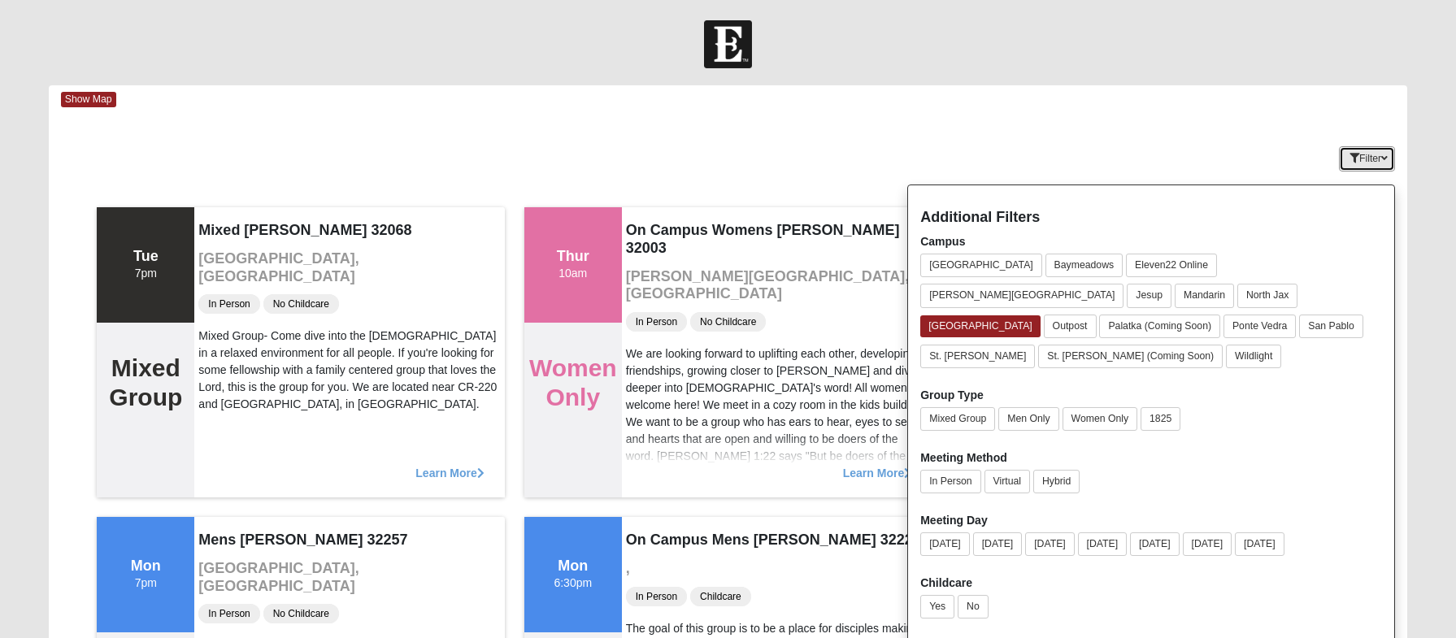
scroll to position [81, 0]
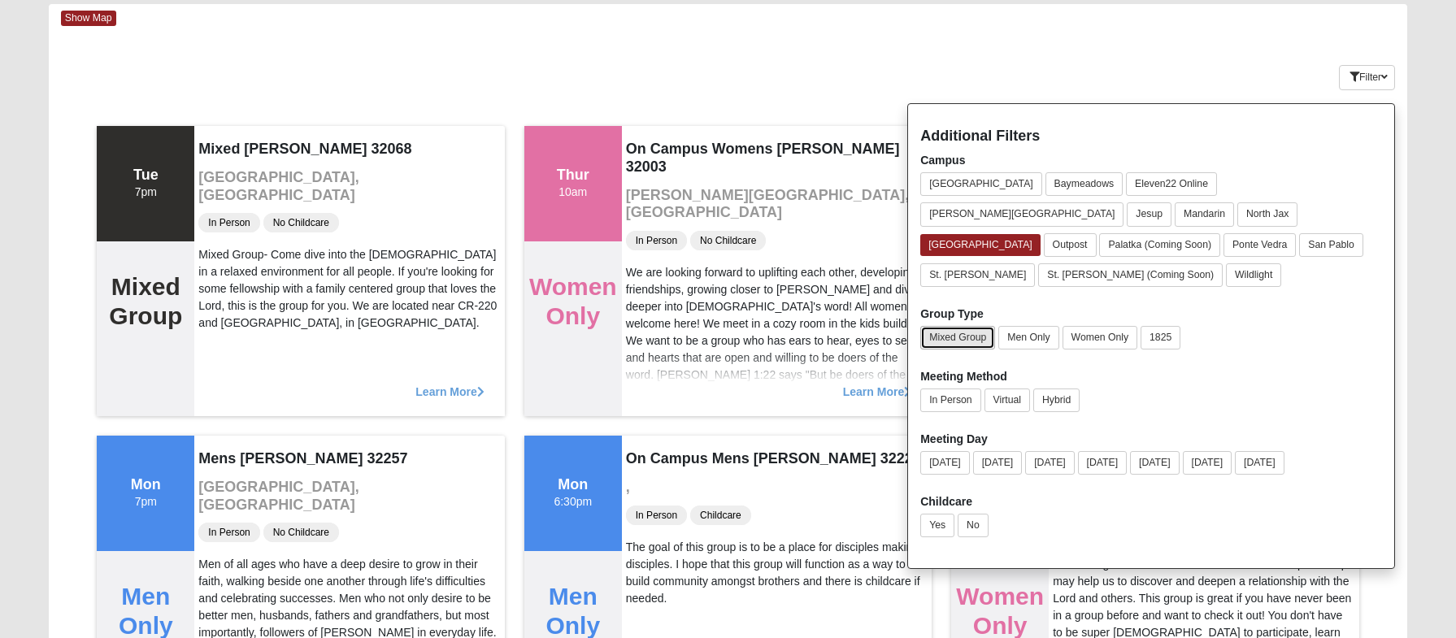
click at [971, 326] on button "Mixed Group" at bounding box center [957, 338] width 75 height 24
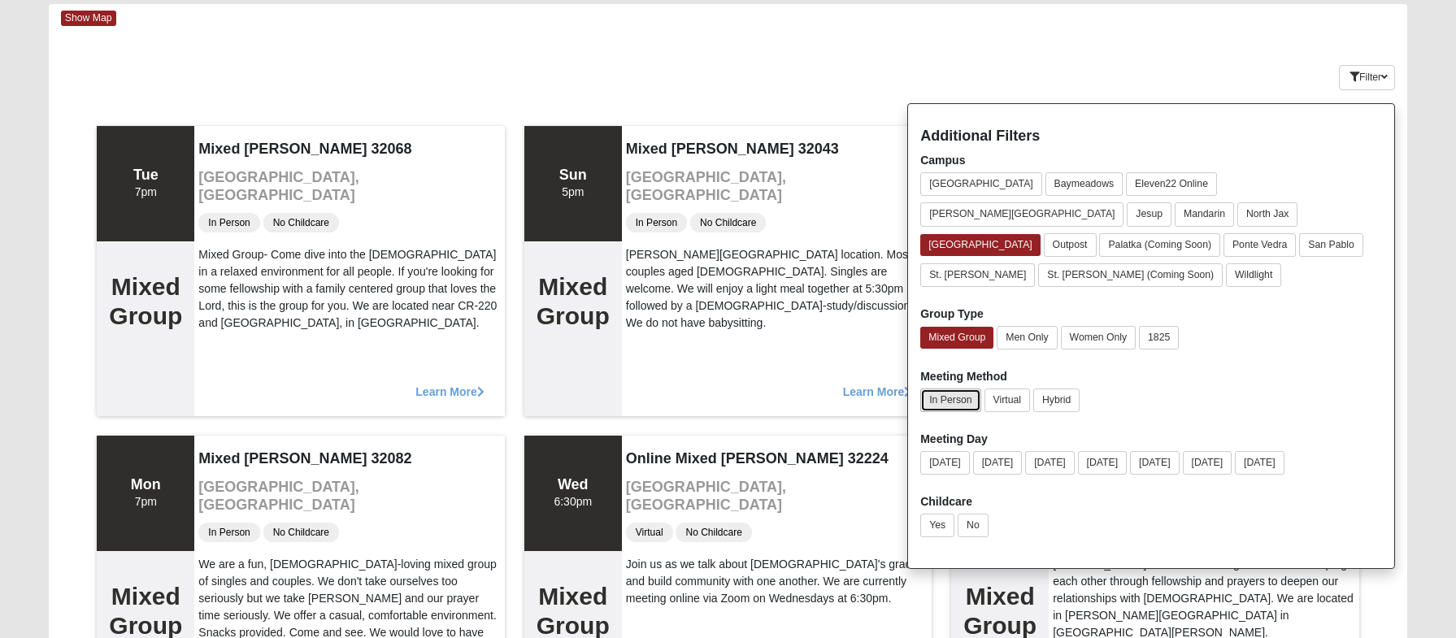
click at [947, 389] on button "In Person" at bounding box center [950, 401] width 60 height 24
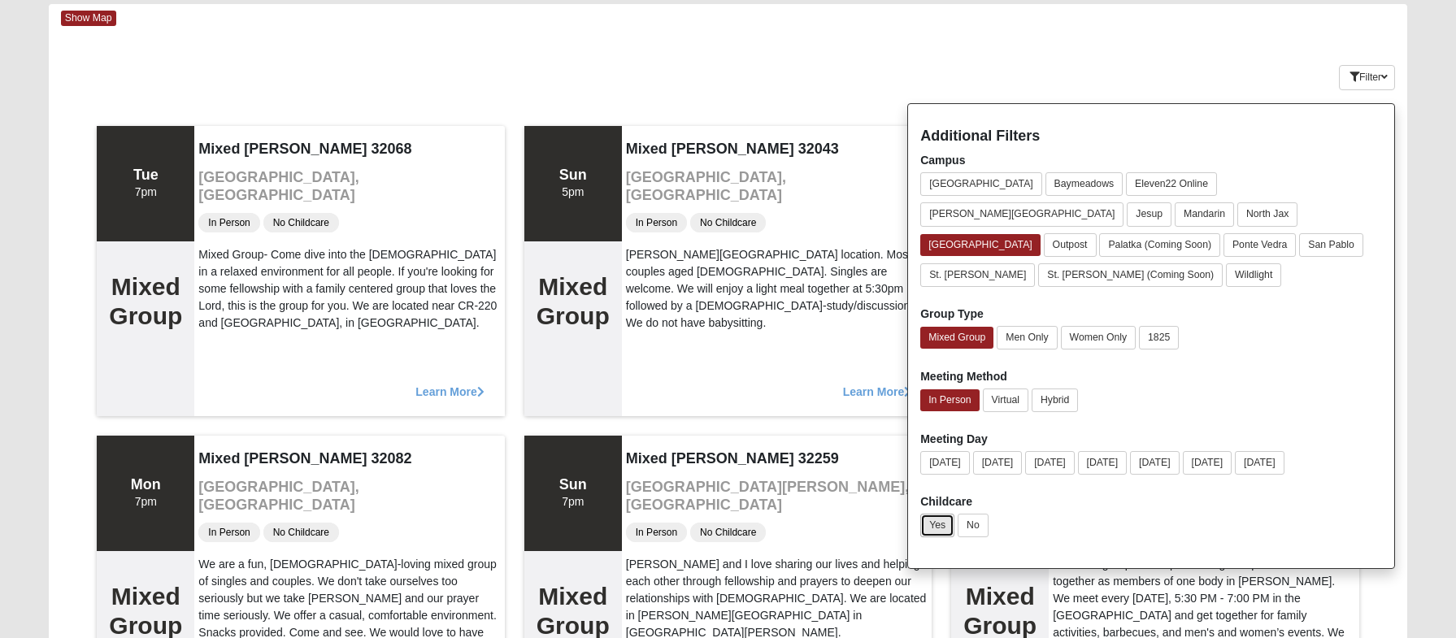
click at [940, 514] on button "Yes" at bounding box center [937, 526] width 34 height 24
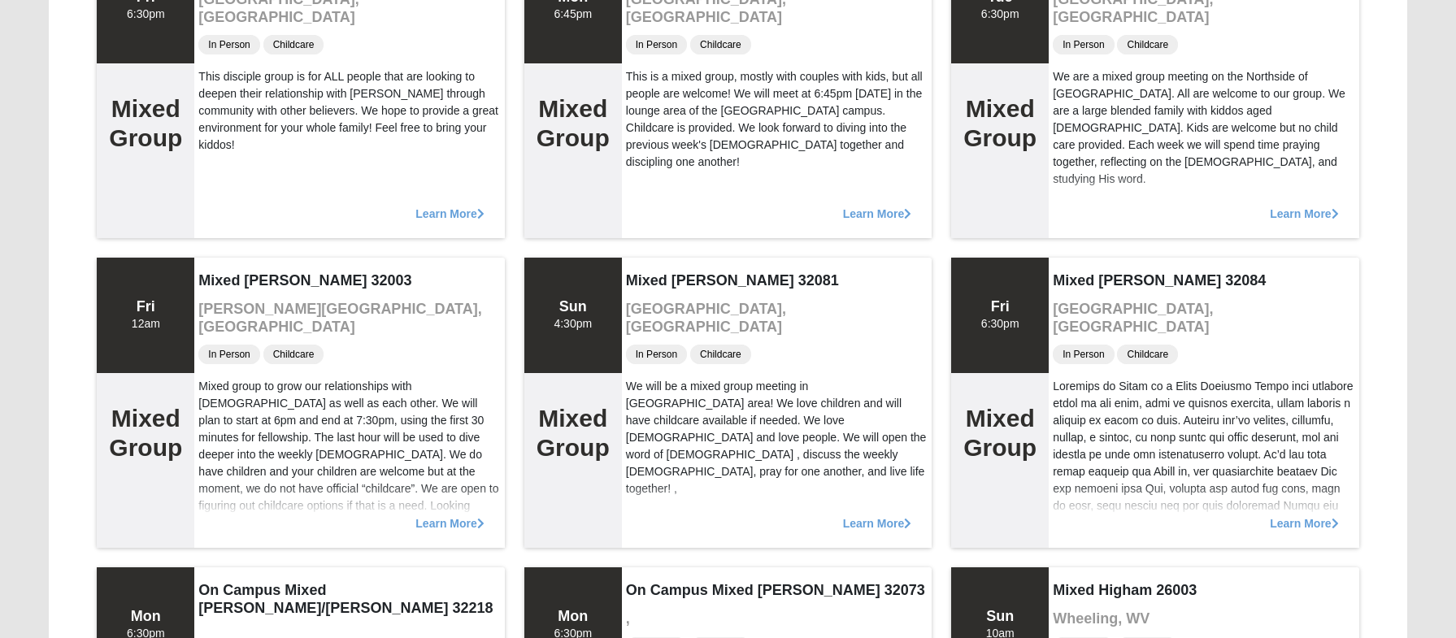
scroll to position [0, 0]
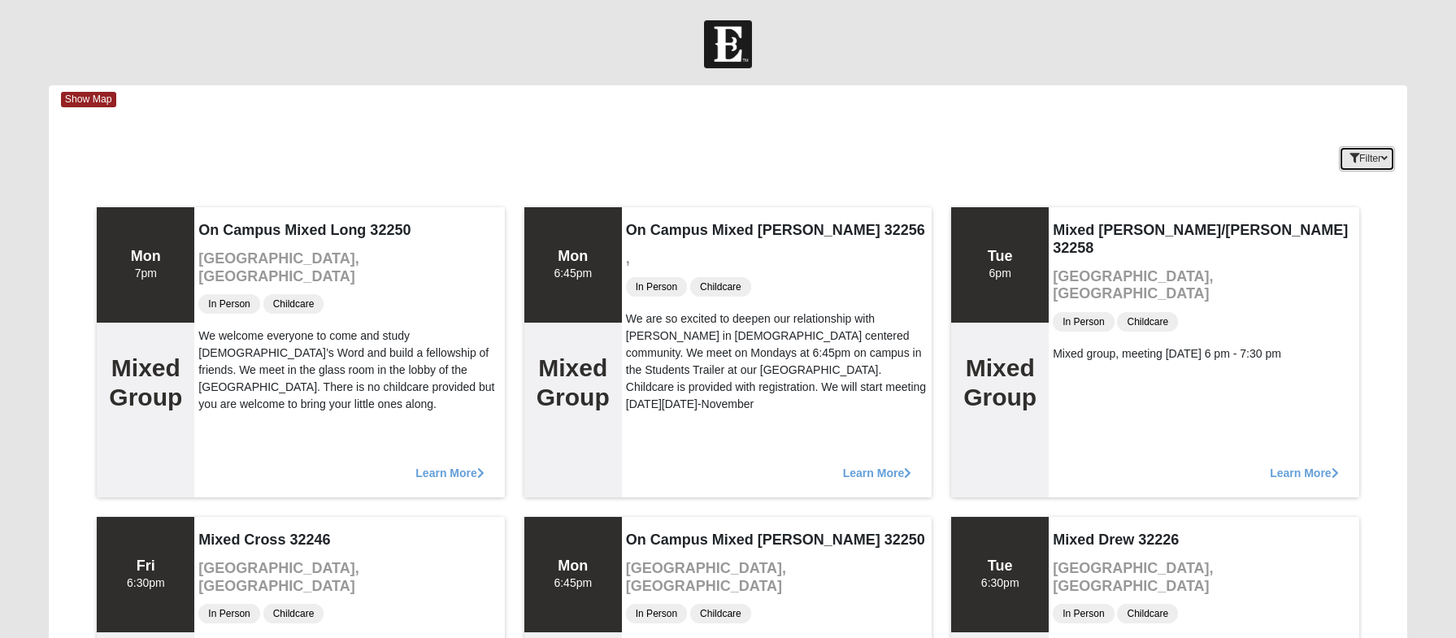
click at [1363, 154] on button "Filter" at bounding box center [1367, 158] width 56 height 25
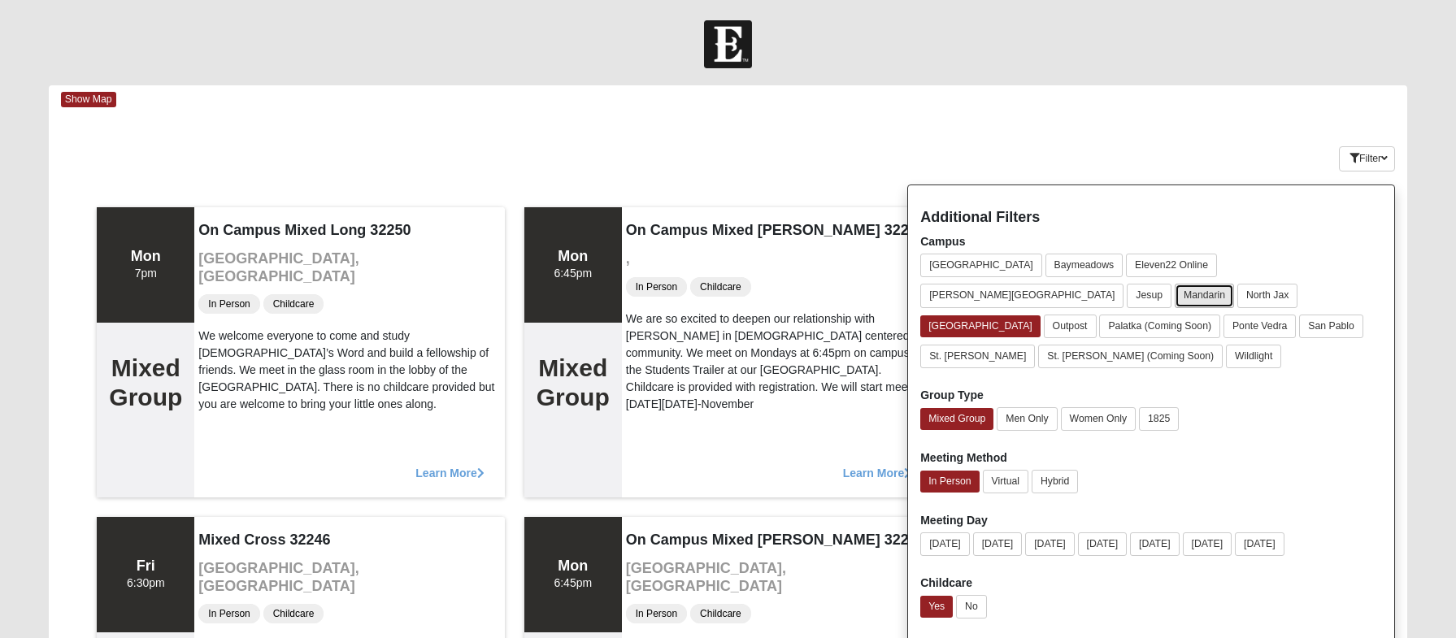
click at [1234, 284] on button "Mandarin" at bounding box center [1204, 296] width 59 height 24
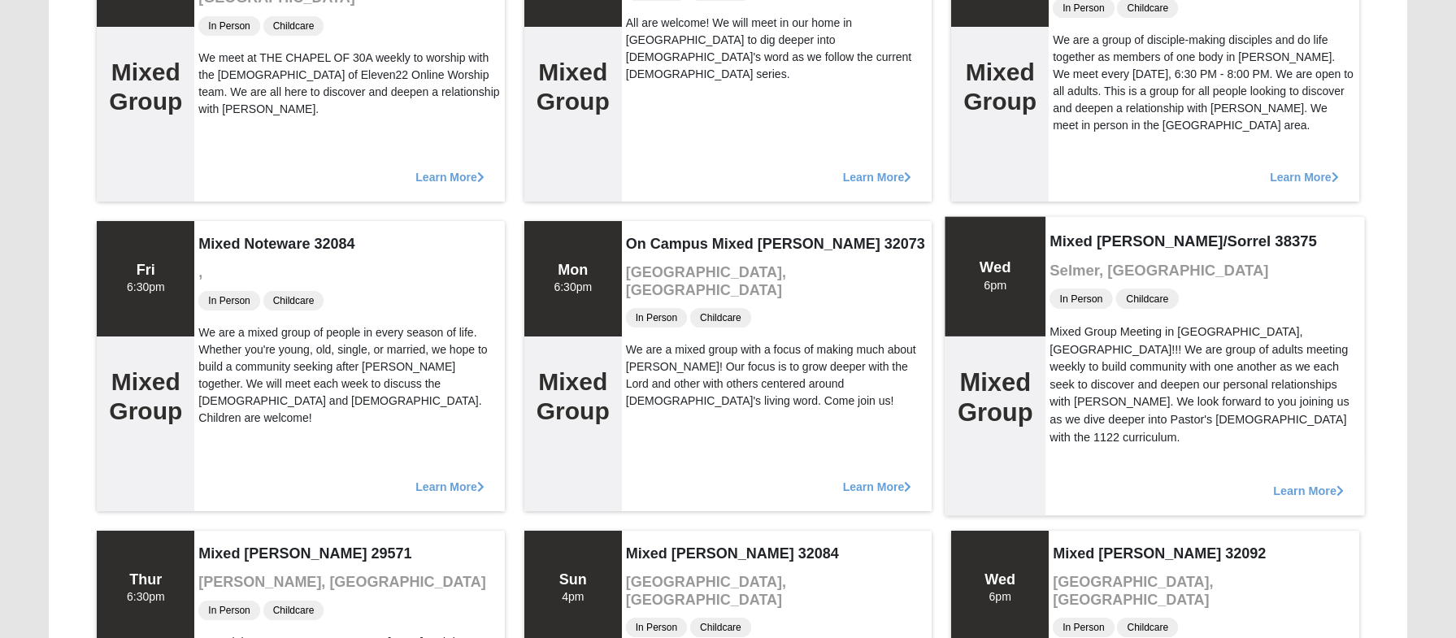
scroll to position [1869, 0]
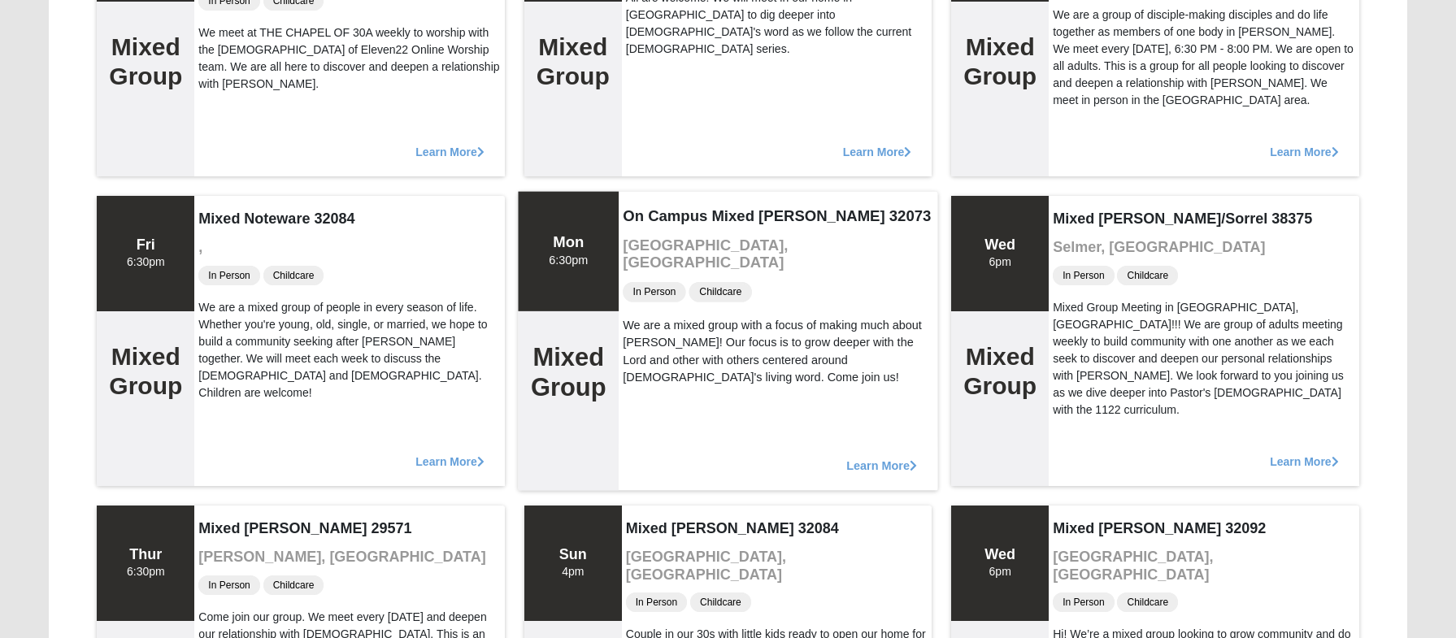
click at [871, 457] on span "Learn More" at bounding box center [881, 457] width 71 height 0
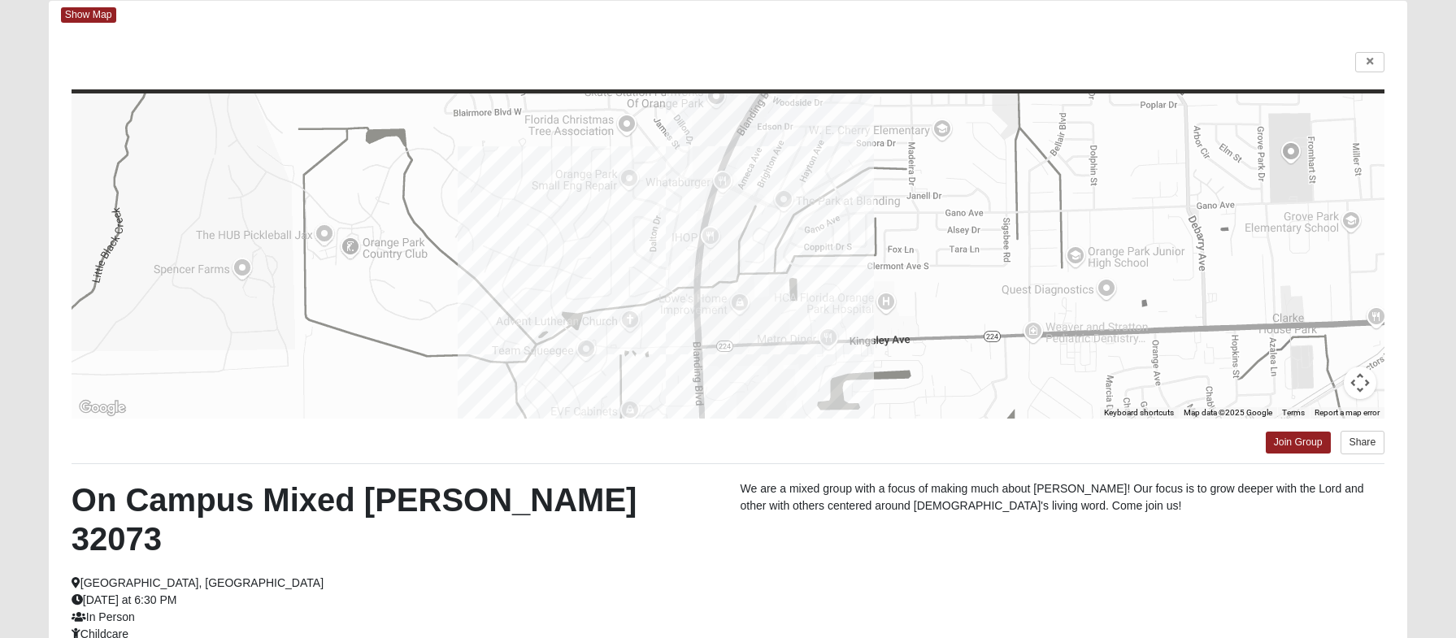
scroll to position [166, 0]
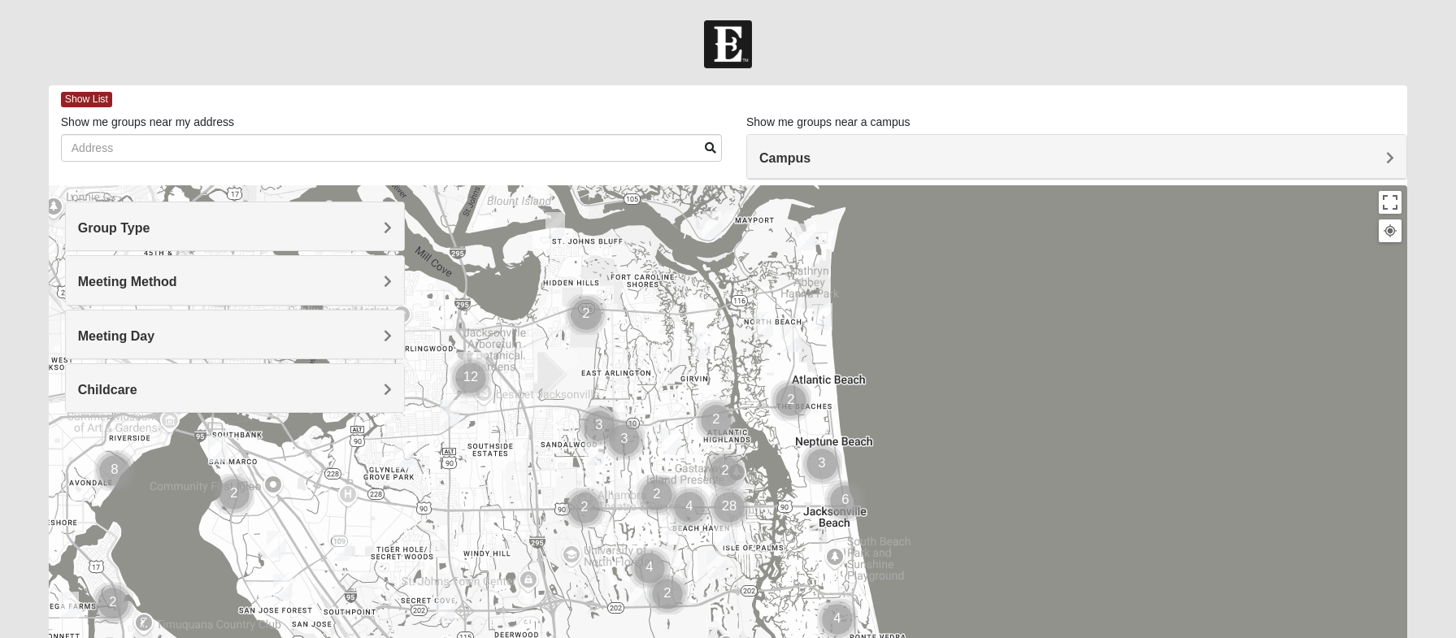
click at [381, 220] on h4 "Group Type" at bounding box center [235, 227] width 314 height 15
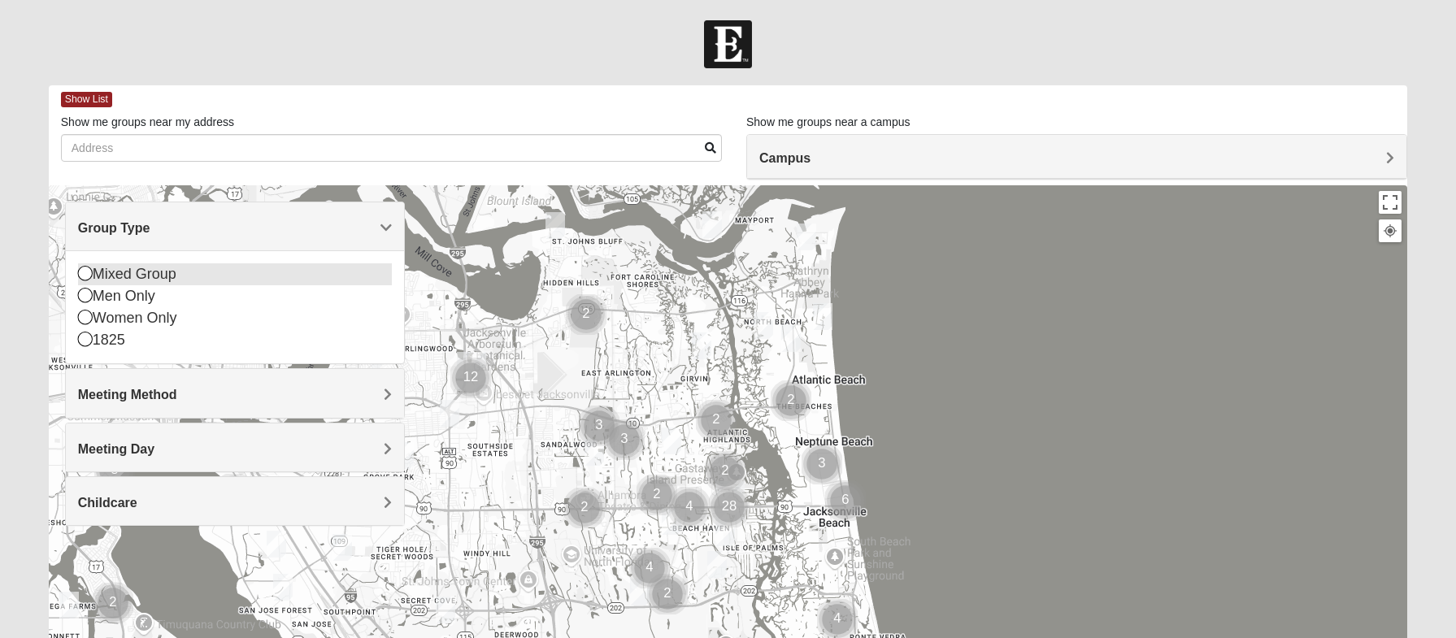
click at [85, 269] on icon at bounding box center [85, 273] width 15 height 15
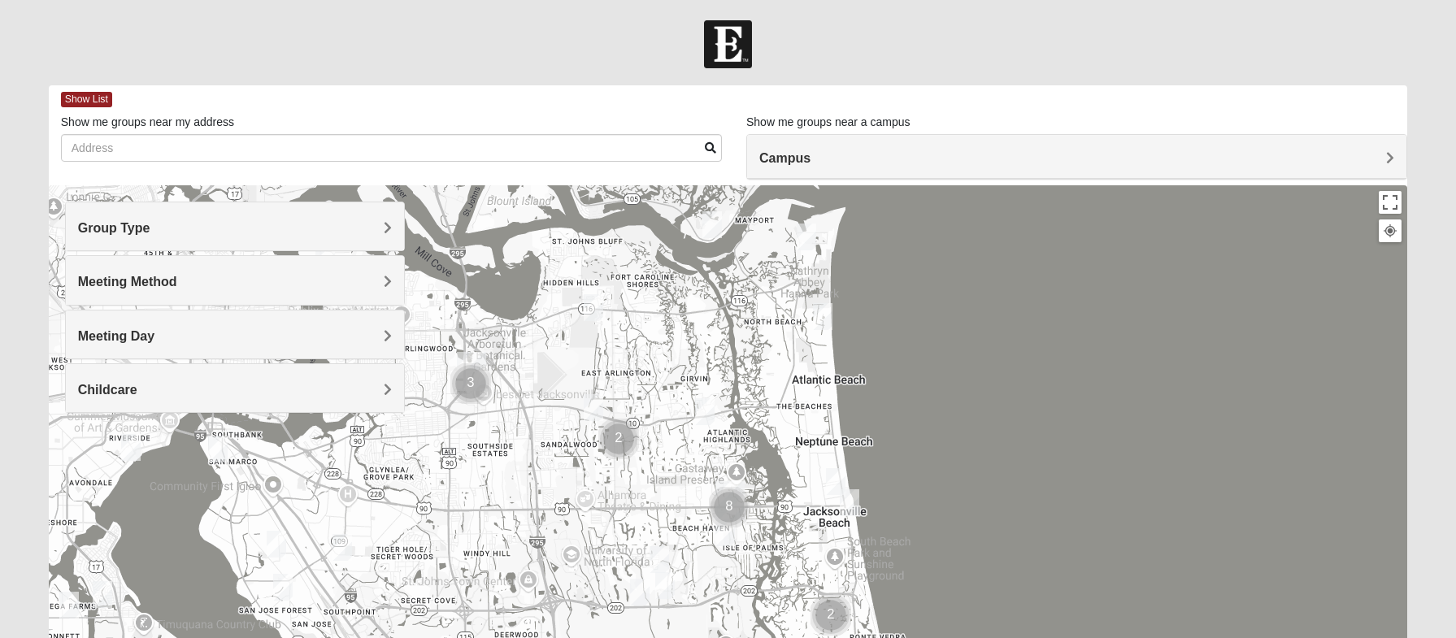
click at [177, 275] on span "Meeting Method" at bounding box center [127, 282] width 99 height 14
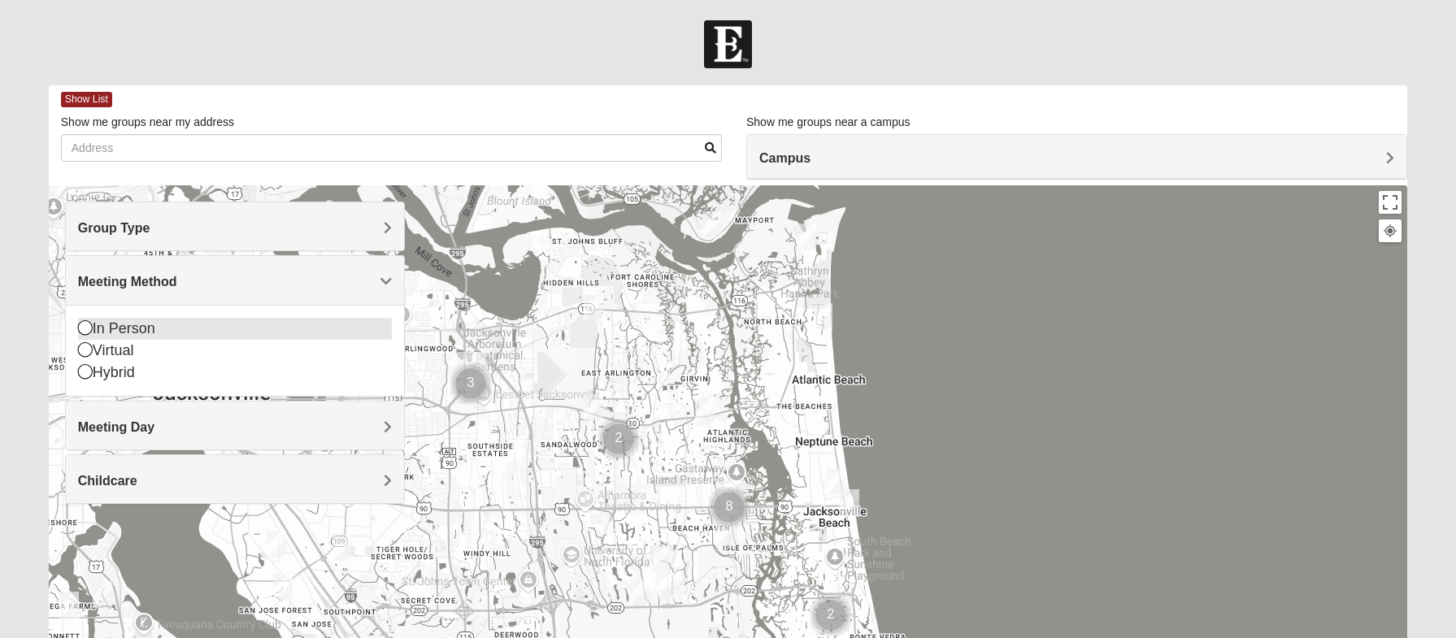
click at [84, 326] on icon at bounding box center [85, 327] width 15 height 15
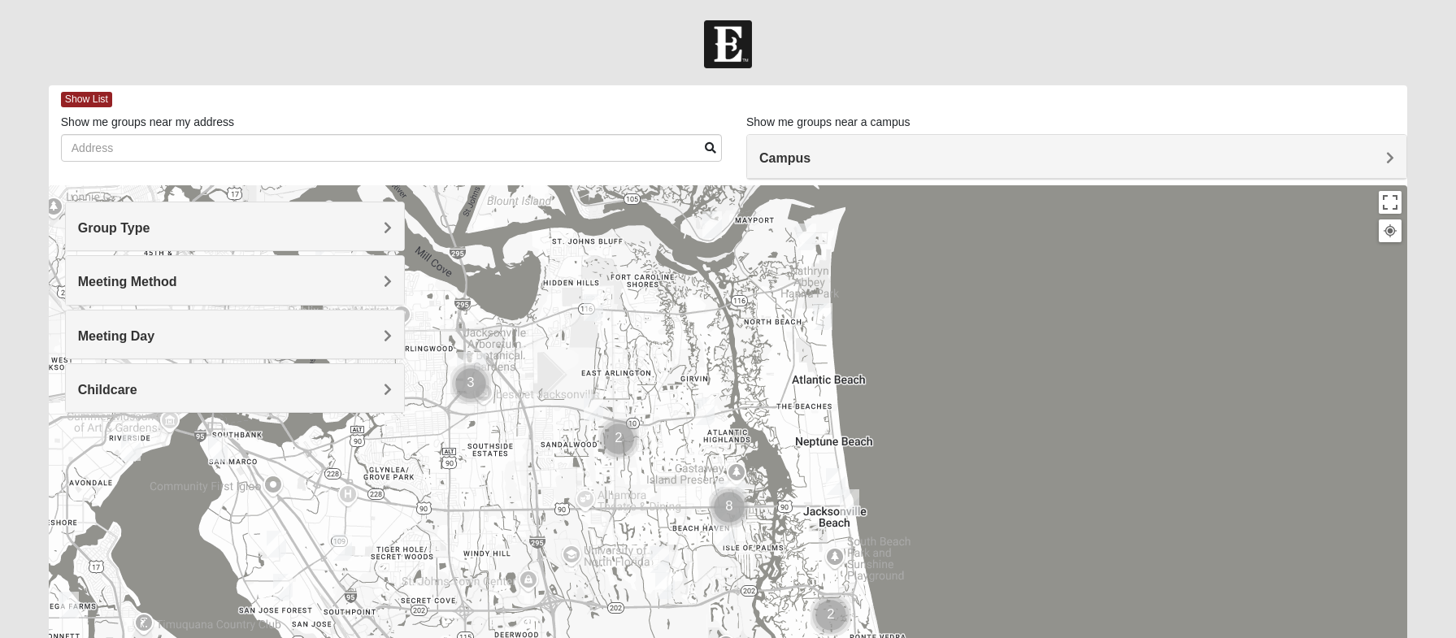
click at [344, 339] on h4 "Meeting Day" at bounding box center [235, 335] width 314 height 15
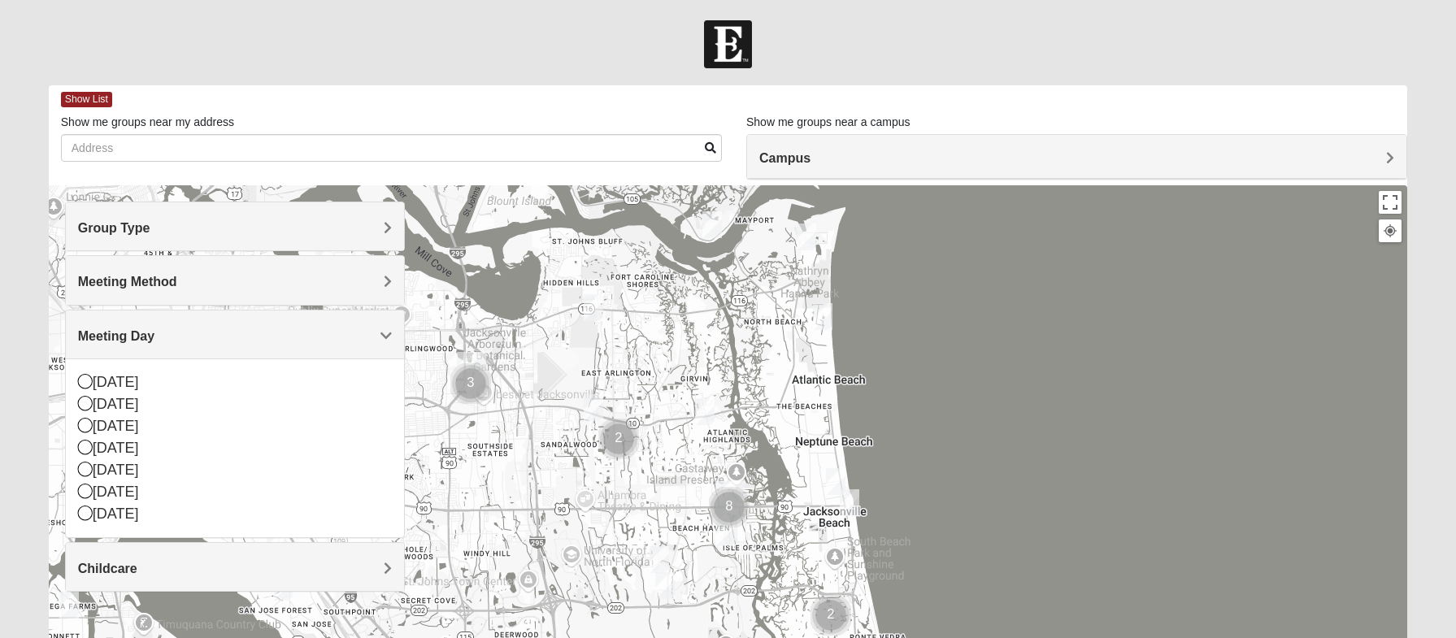
click at [282, 567] on h4 "Childcare" at bounding box center [235, 568] width 314 height 15
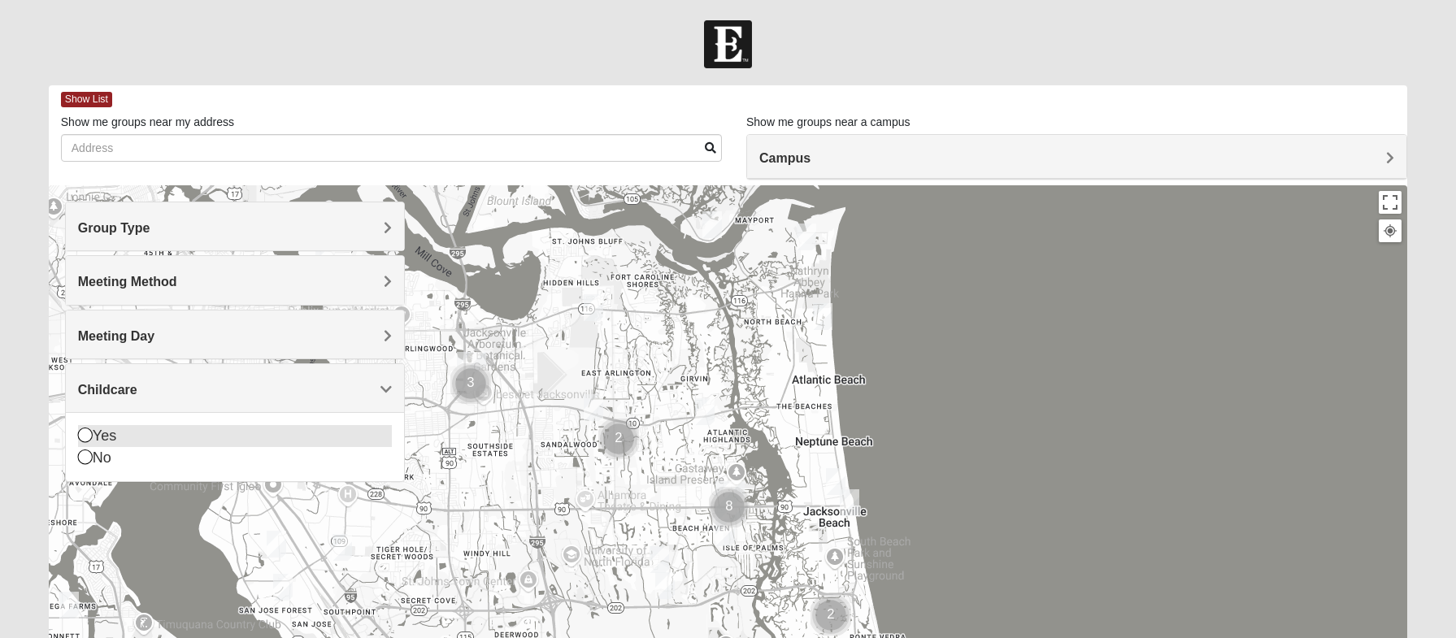
click at [87, 441] on icon at bounding box center [85, 435] width 15 height 15
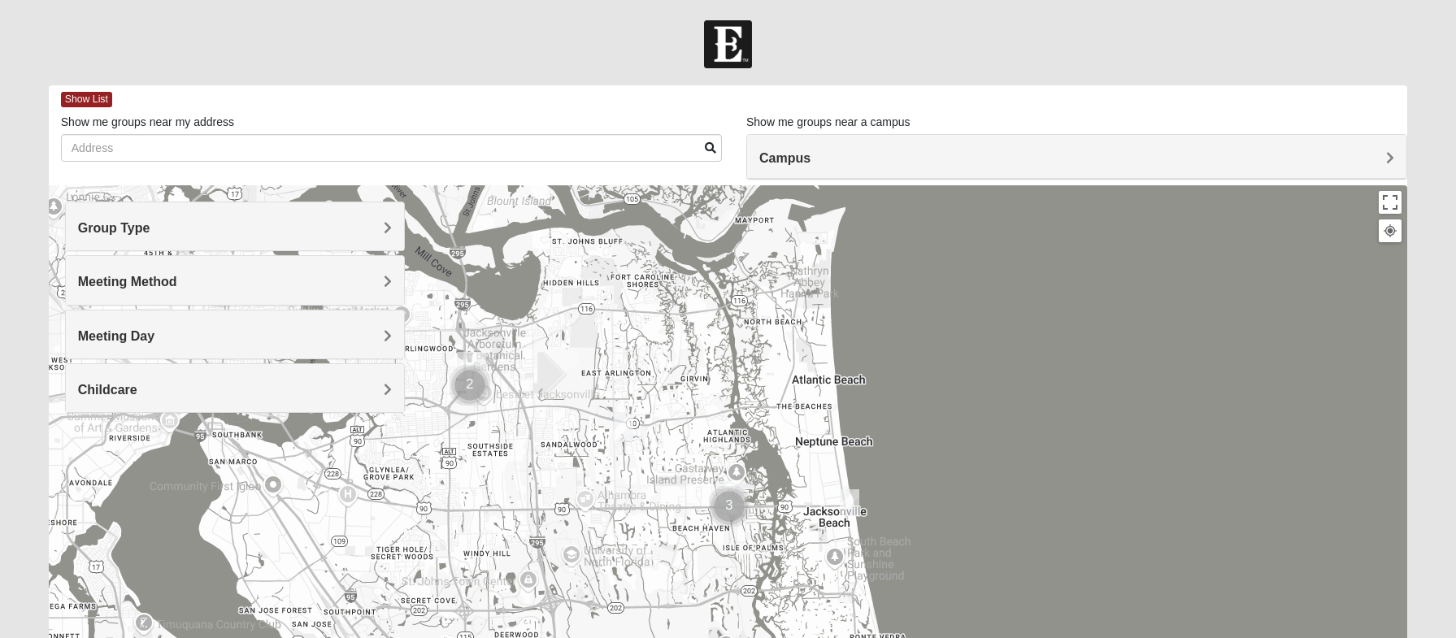
click at [900, 149] on div "Campus" at bounding box center [1076, 157] width 659 height 44
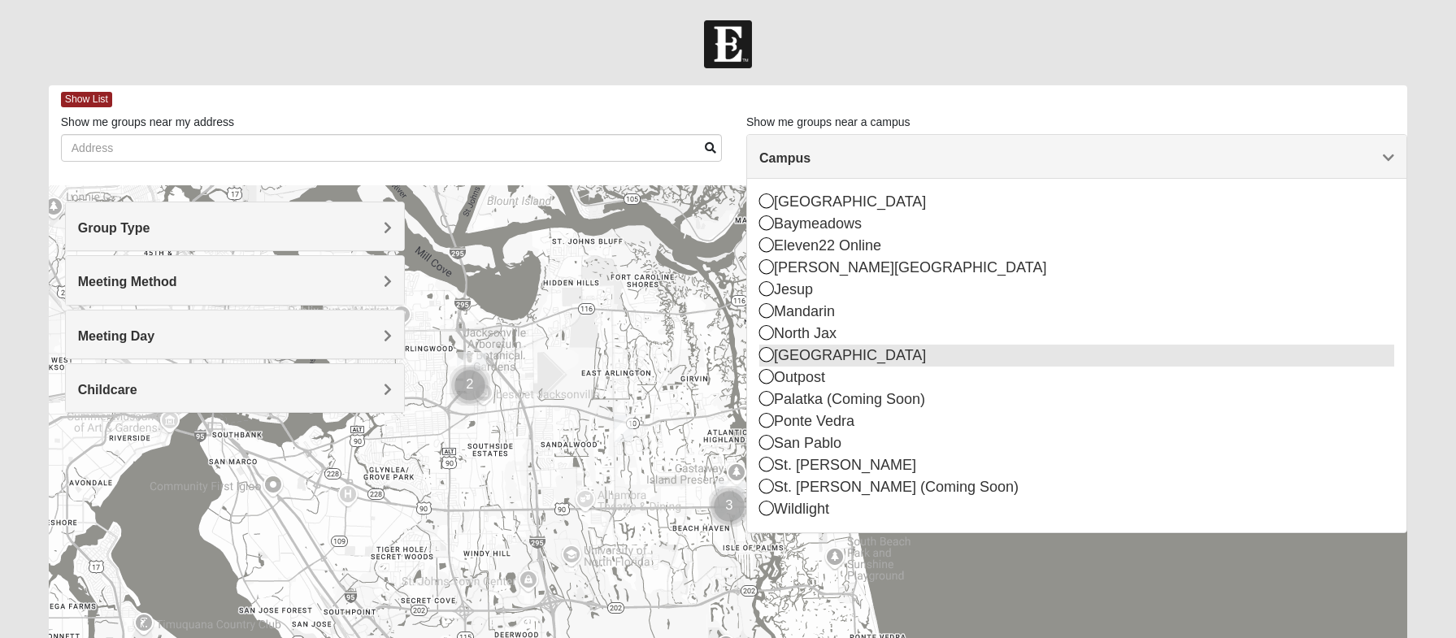
click at [769, 350] on icon at bounding box center [766, 354] width 15 height 15
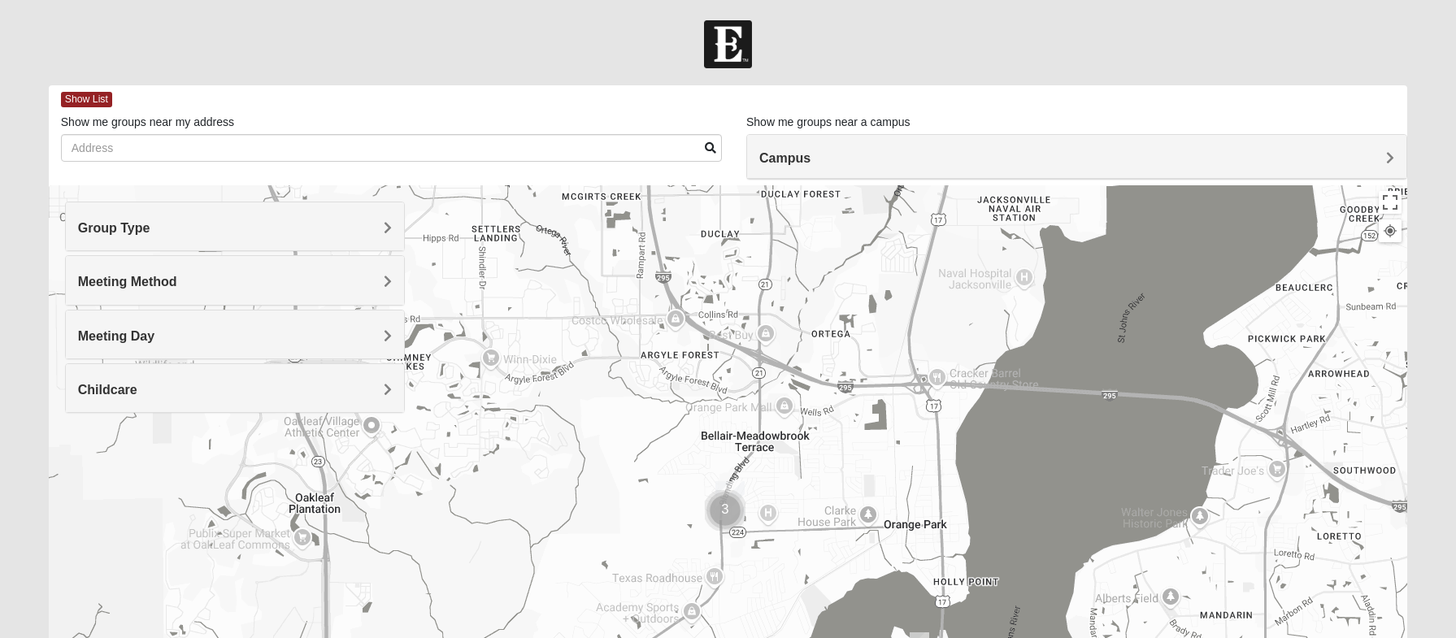
click at [723, 509] on img "Cluster of 3 groups" at bounding box center [725, 510] width 41 height 41
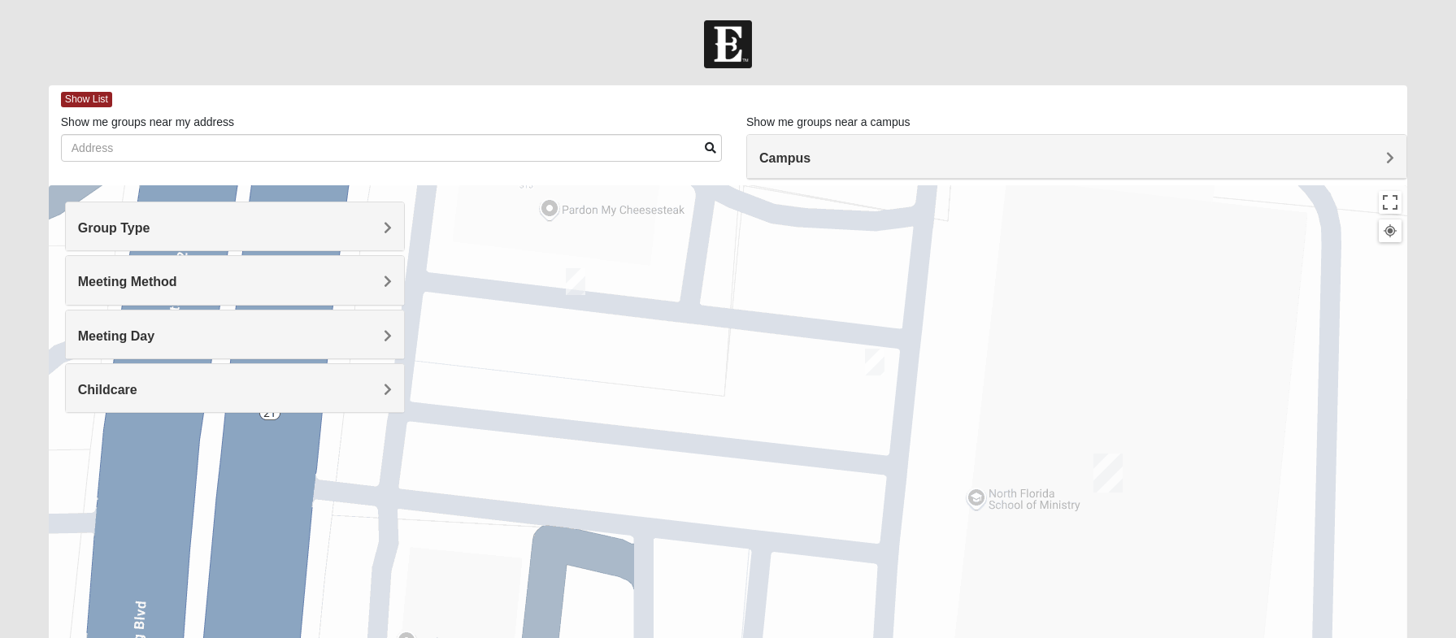
click at [873, 358] on img "On Campus Mixed Mitchell 32073" at bounding box center [875, 362] width 20 height 27
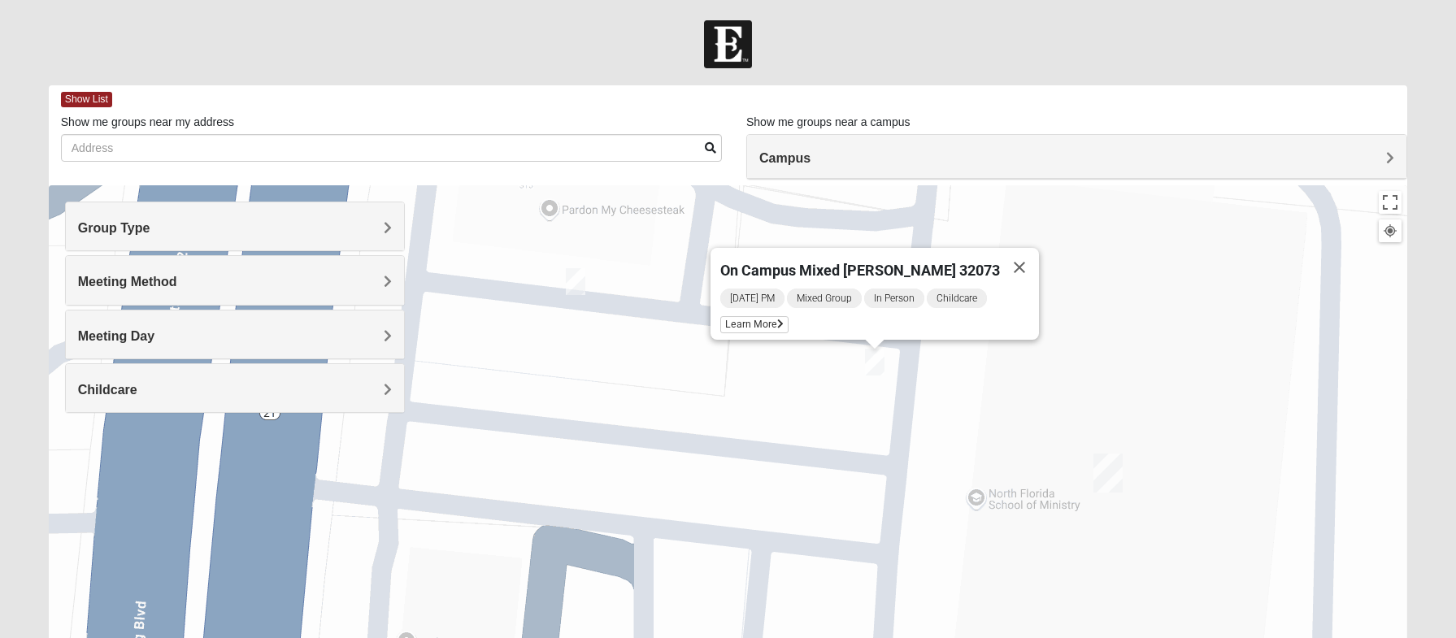
click at [582, 284] on img "On Campus Mixed Frakes 32073" at bounding box center [576, 281] width 20 height 27
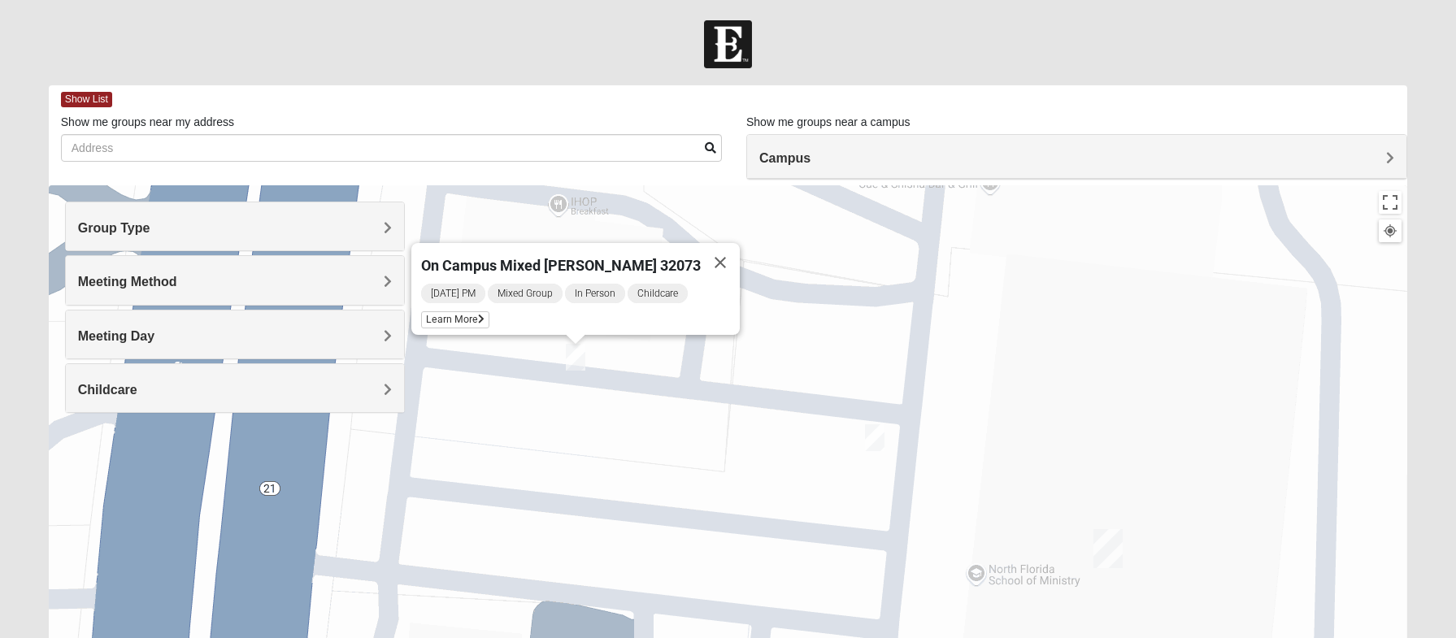
click at [1410, 297] on div "Show List Loading Groups Keywords Filter Additional Filters Campus Arlington Ba…" at bounding box center [728, 468] width 1383 height 766
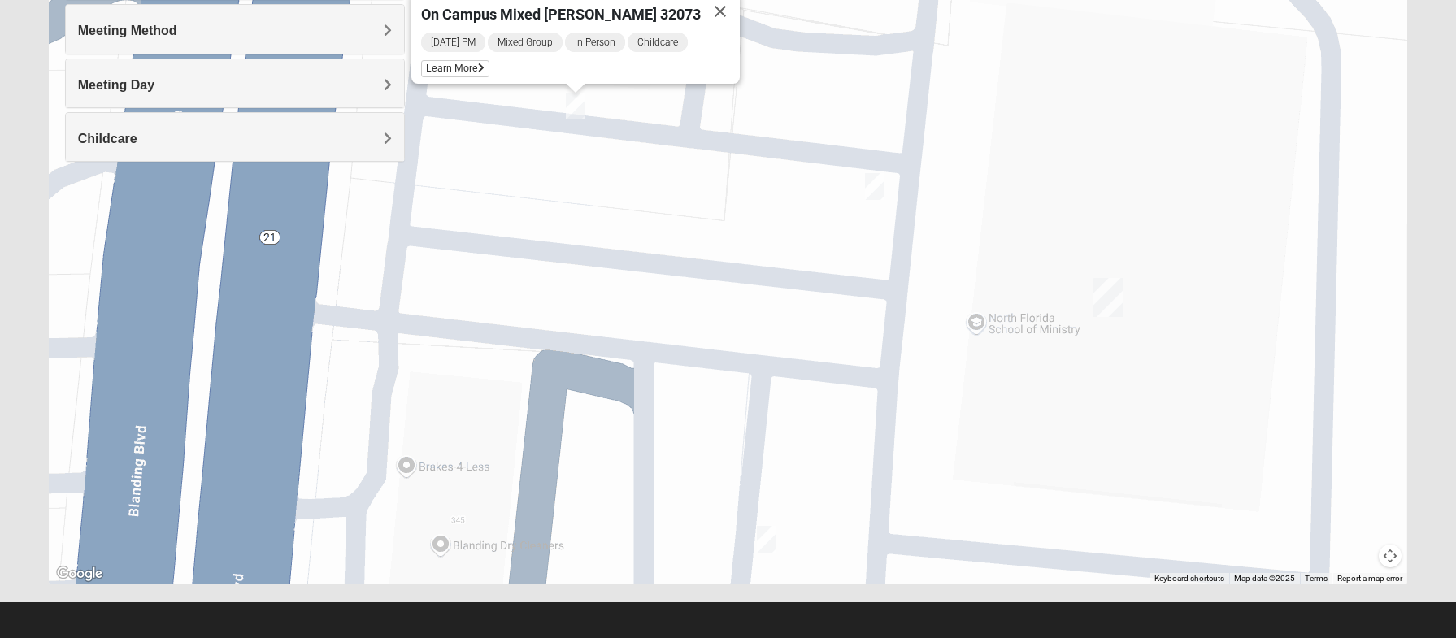
scroll to position [257, 0]
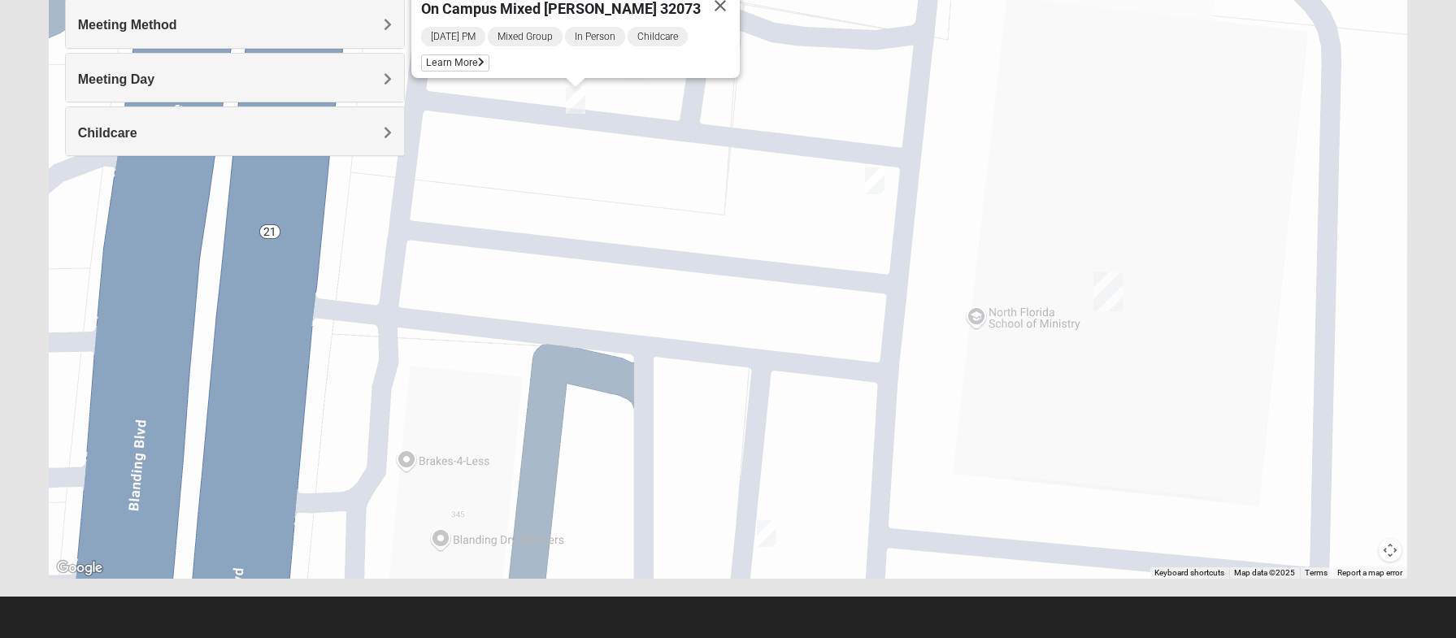
click at [770, 530] on img "On Campus Mixed Mauldin 32073" at bounding box center [767, 533] width 20 height 27
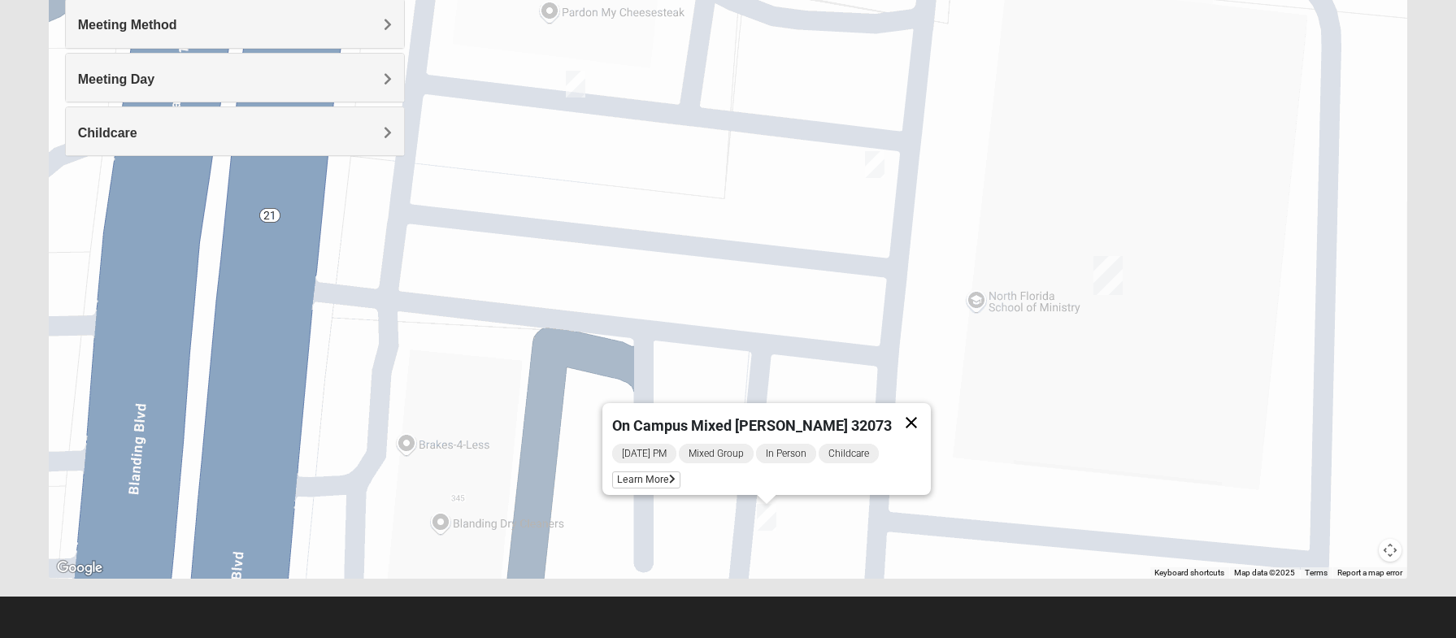
click at [900, 415] on button "Close" at bounding box center [911, 422] width 39 height 39
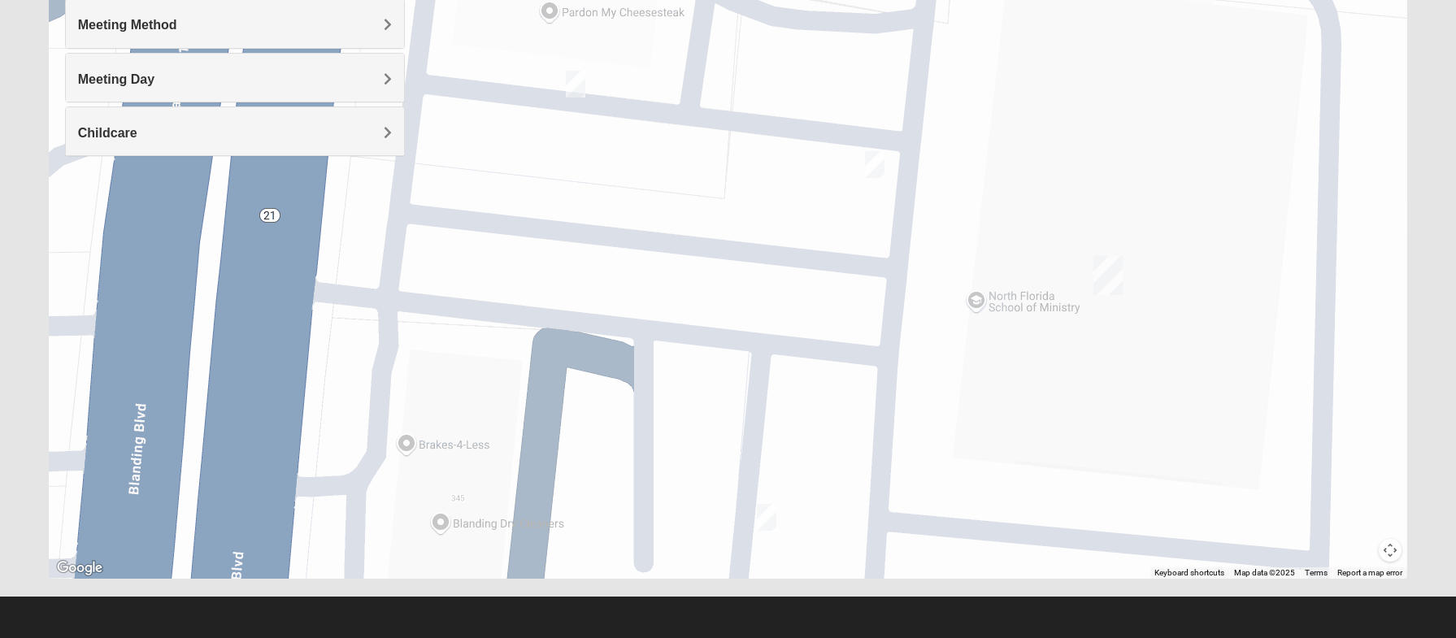
click at [875, 160] on img "On Campus Mixed Mitchell 32073" at bounding box center [875, 164] width 20 height 27
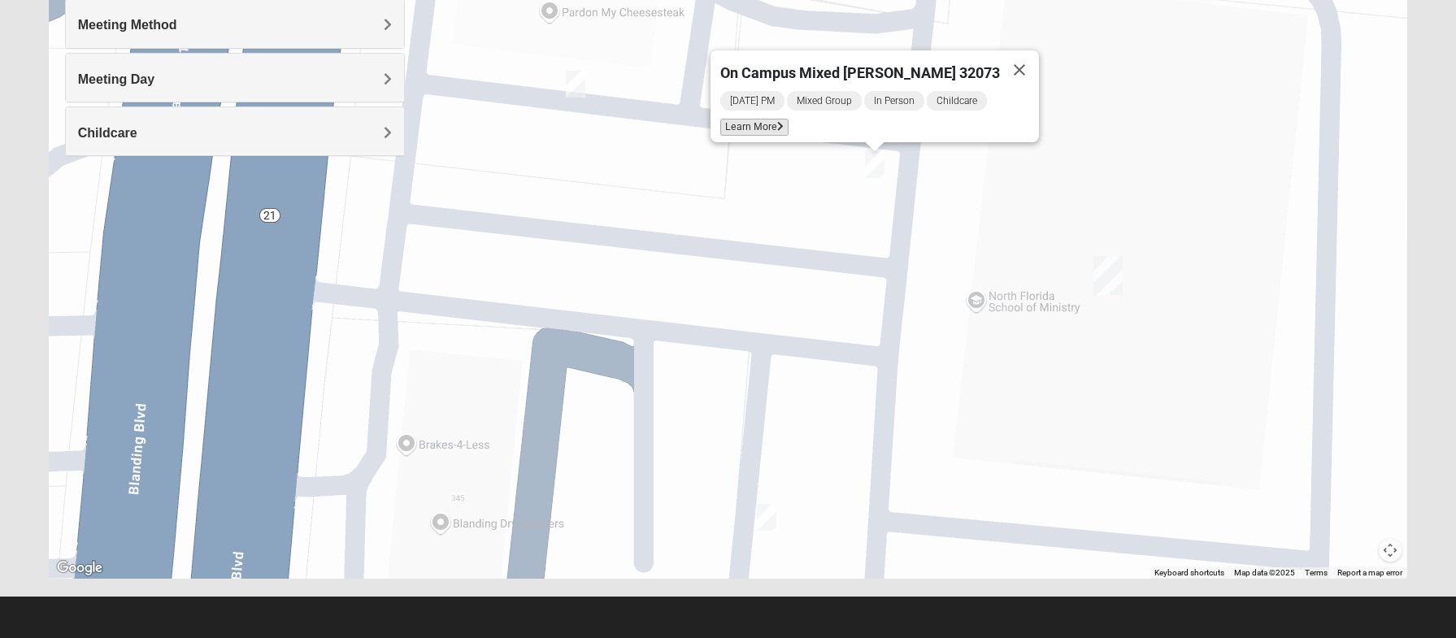
click at [784, 124] on span "Learn More" at bounding box center [754, 127] width 68 height 17
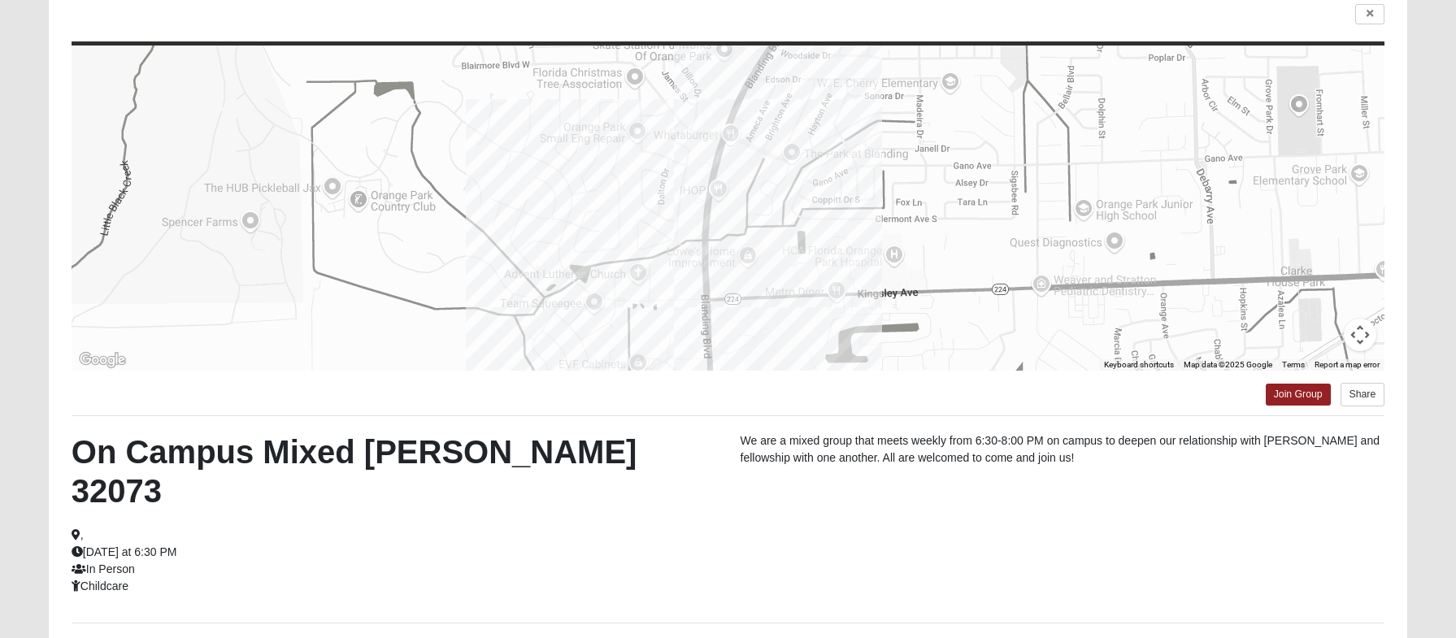
scroll to position [104, 0]
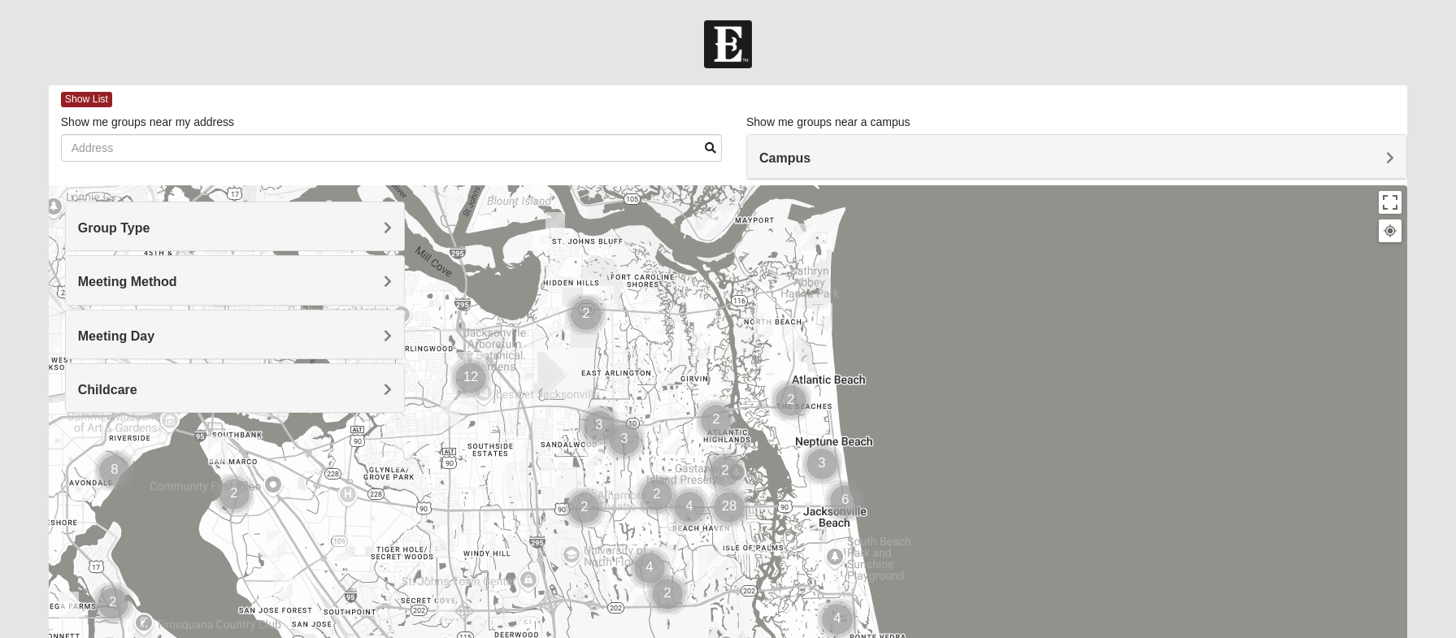
click at [394, 230] on div "Group Type" at bounding box center [235, 226] width 338 height 48
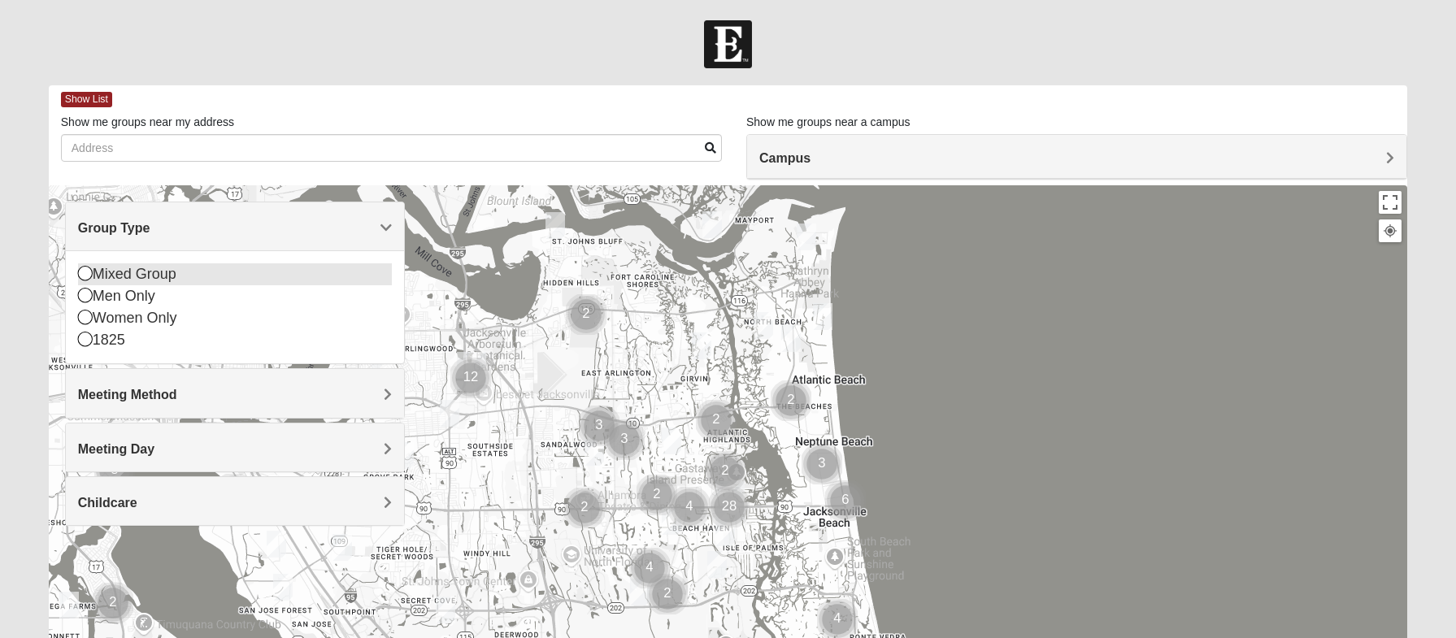
click at [83, 276] on icon at bounding box center [85, 273] width 15 height 15
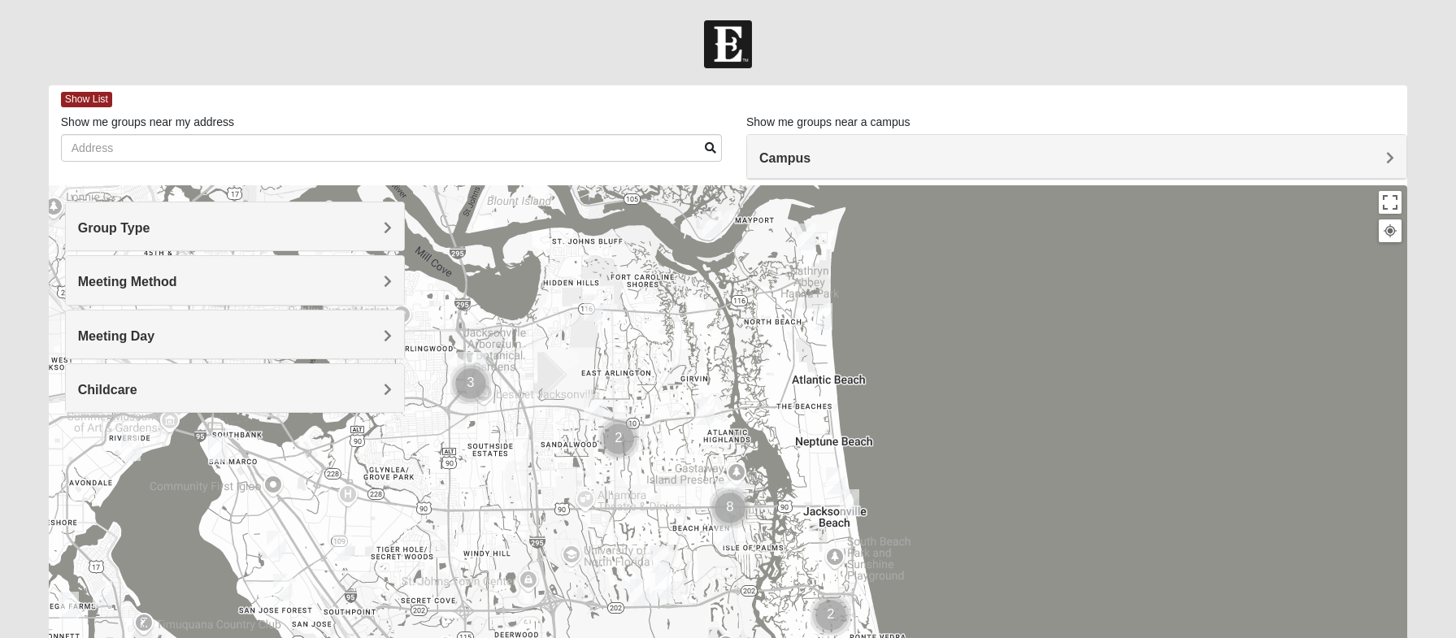
click at [294, 278] on h4 "Meeting Method" at bounding box center [235, 281] width 314 height 15
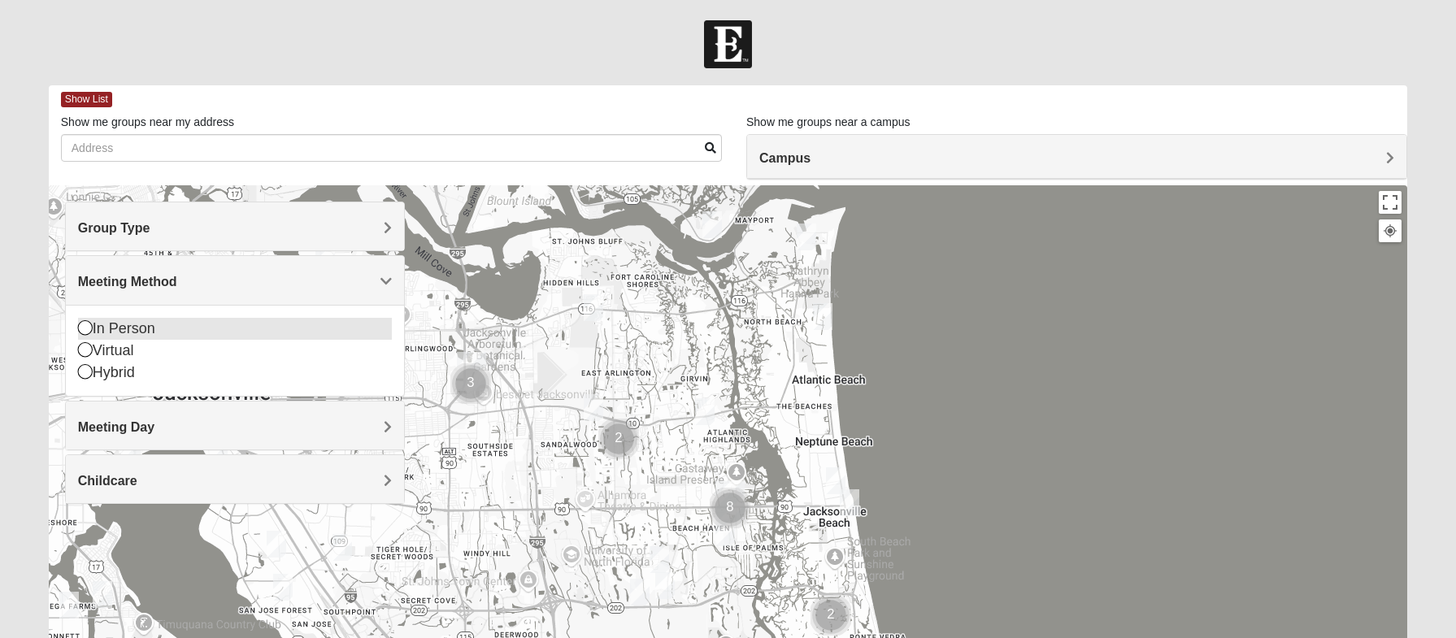
click at [86, 324] on icon at bounding box center [85, 327] width 15 height 15
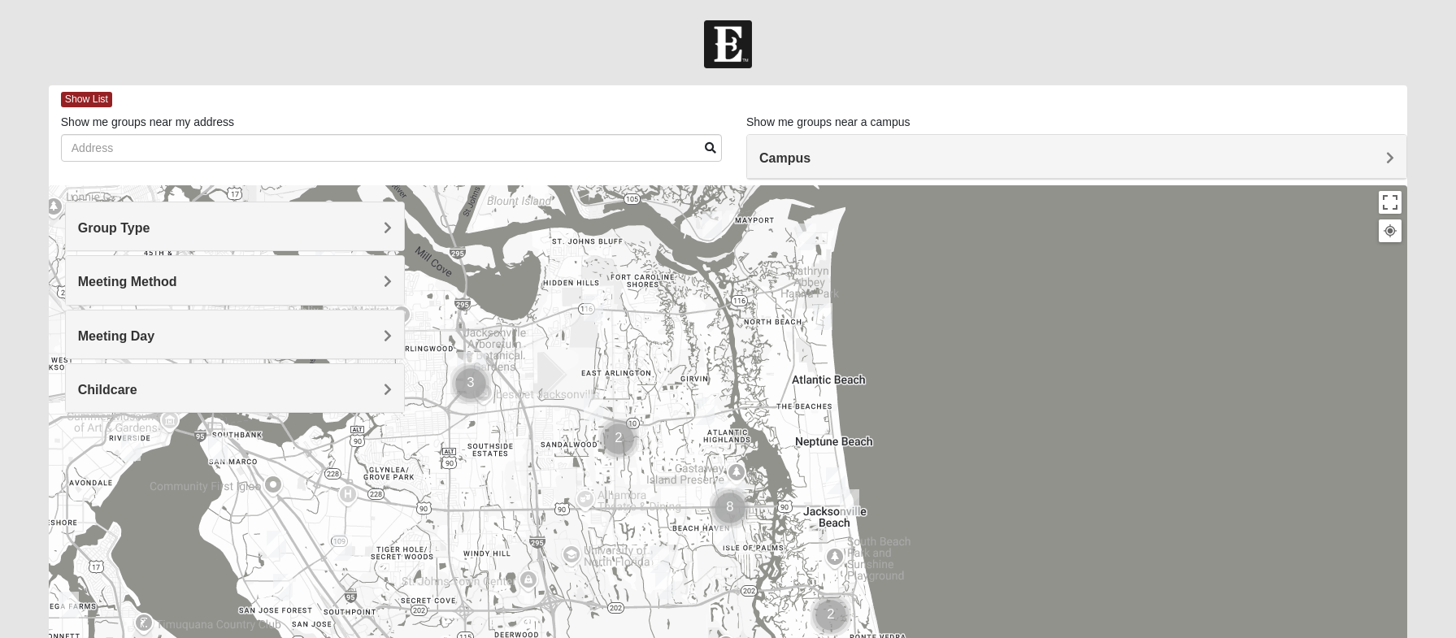
click at [228, 342] on h4 "Meeting Day" at bounding box center [235, 335] width 314 height 15
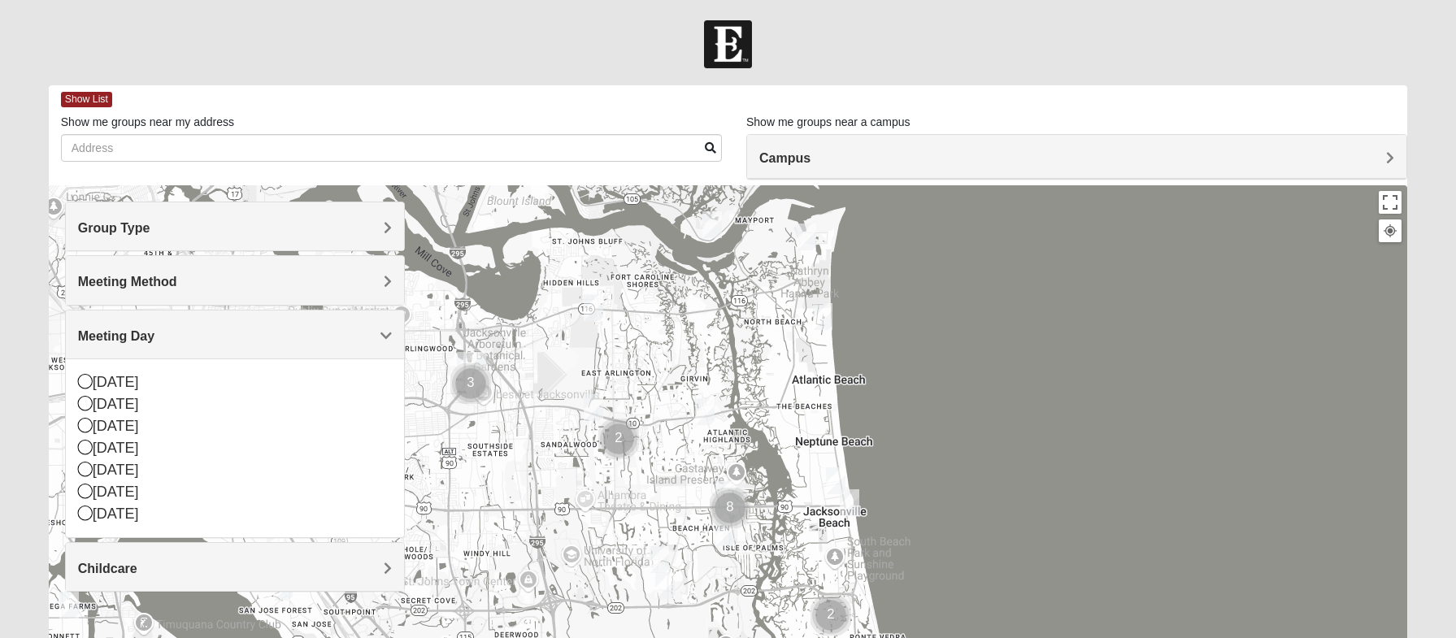
click at [187, 566] on h4 "Childcare" at bounding box center [235, 568] width 314 height 15
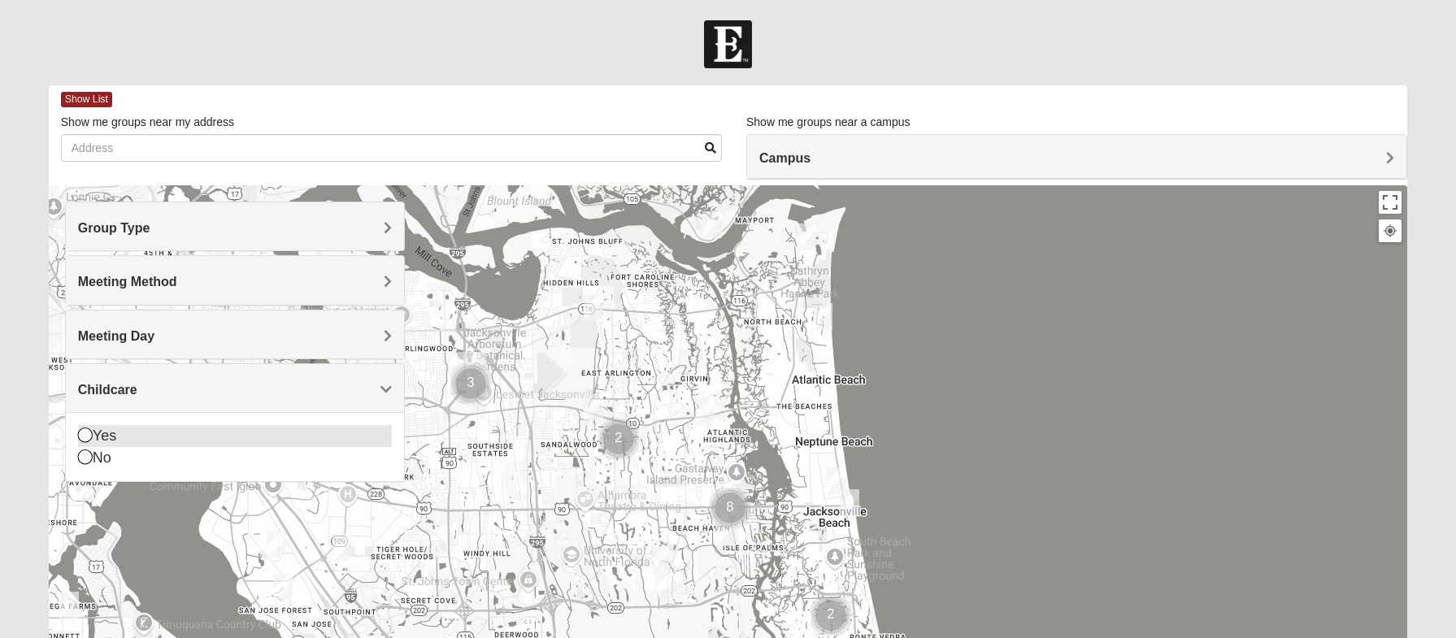
click at [92, 435] on icon at bounding box center [85, 435] width 15 height 15
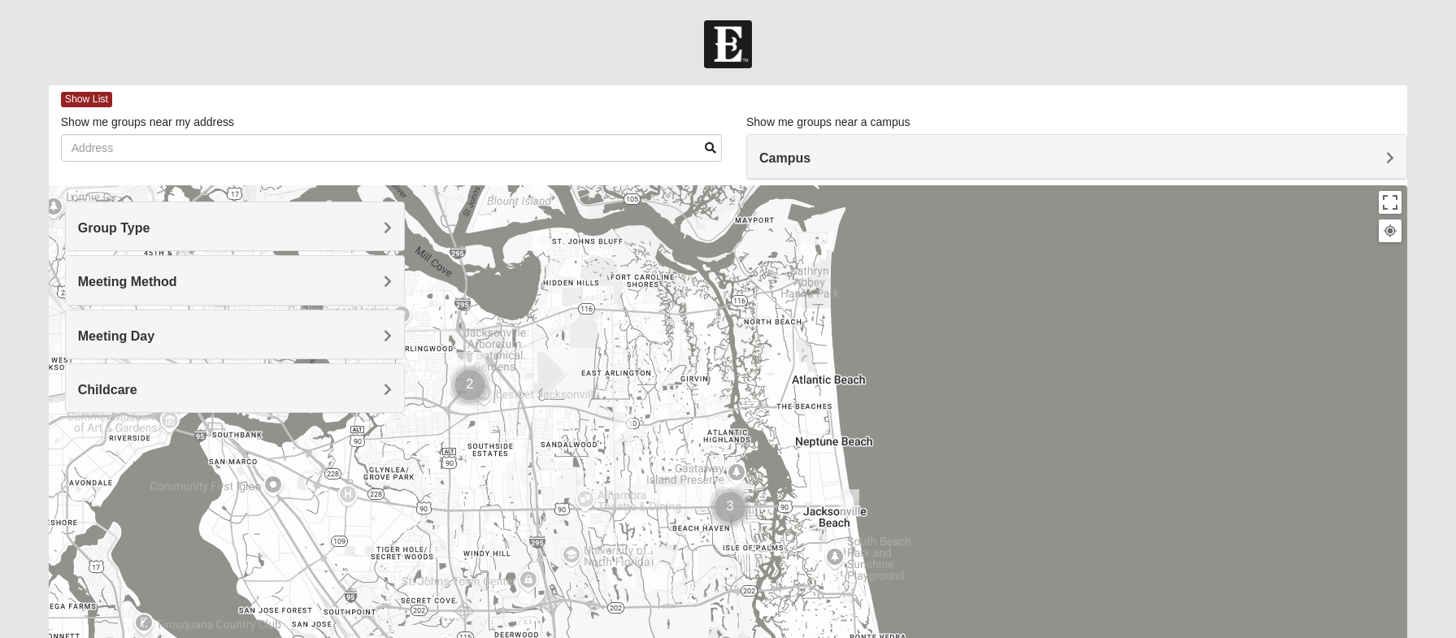
click at [847, 163] on h4 "Campus" at bounding box center [1076, 157] width 635 height 15
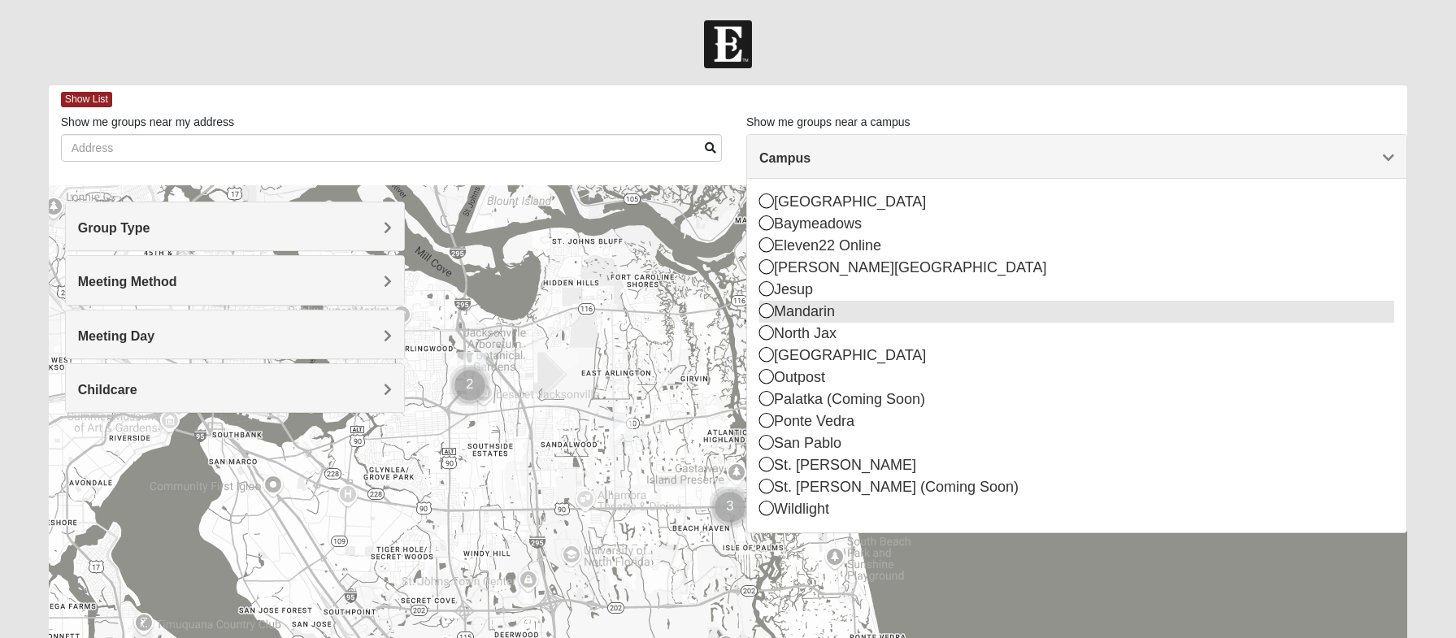
click at [766, 313] on icon at bounding box center [766, 310] width 15 height 15
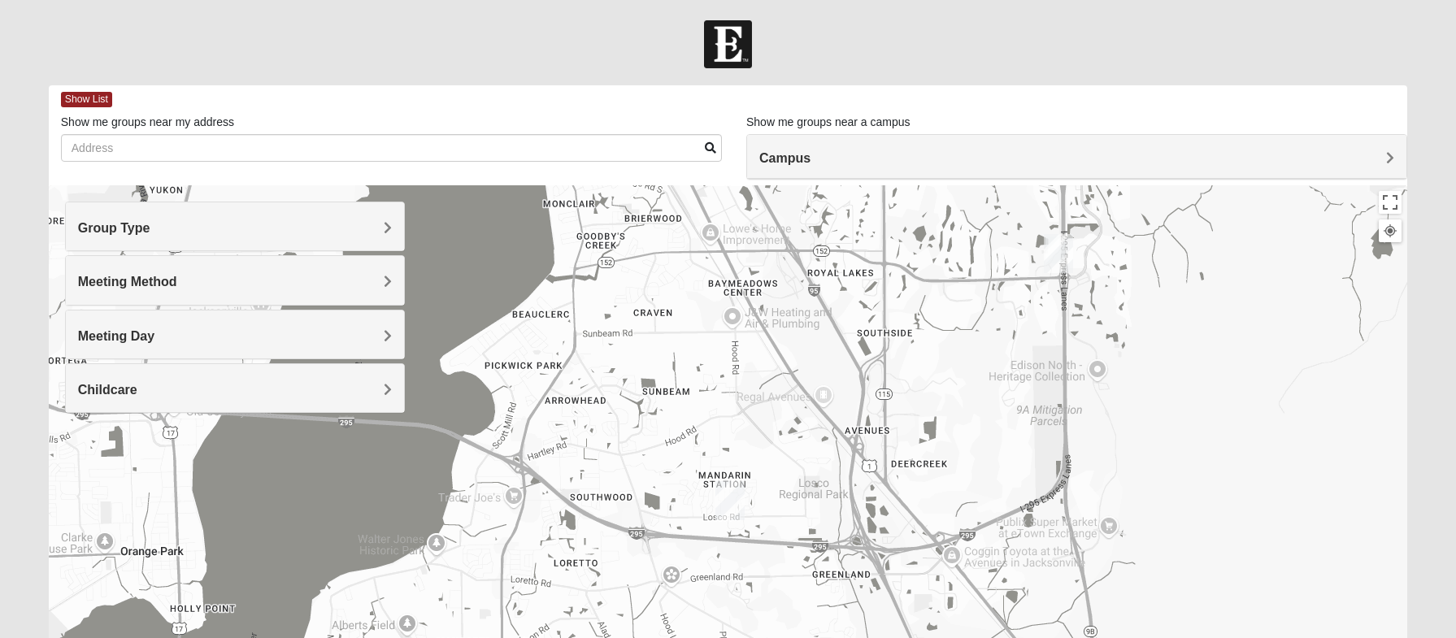
click at [1061, 246] on img "Baymeadows" at bounding box center [1058, 253] width 29 height 39
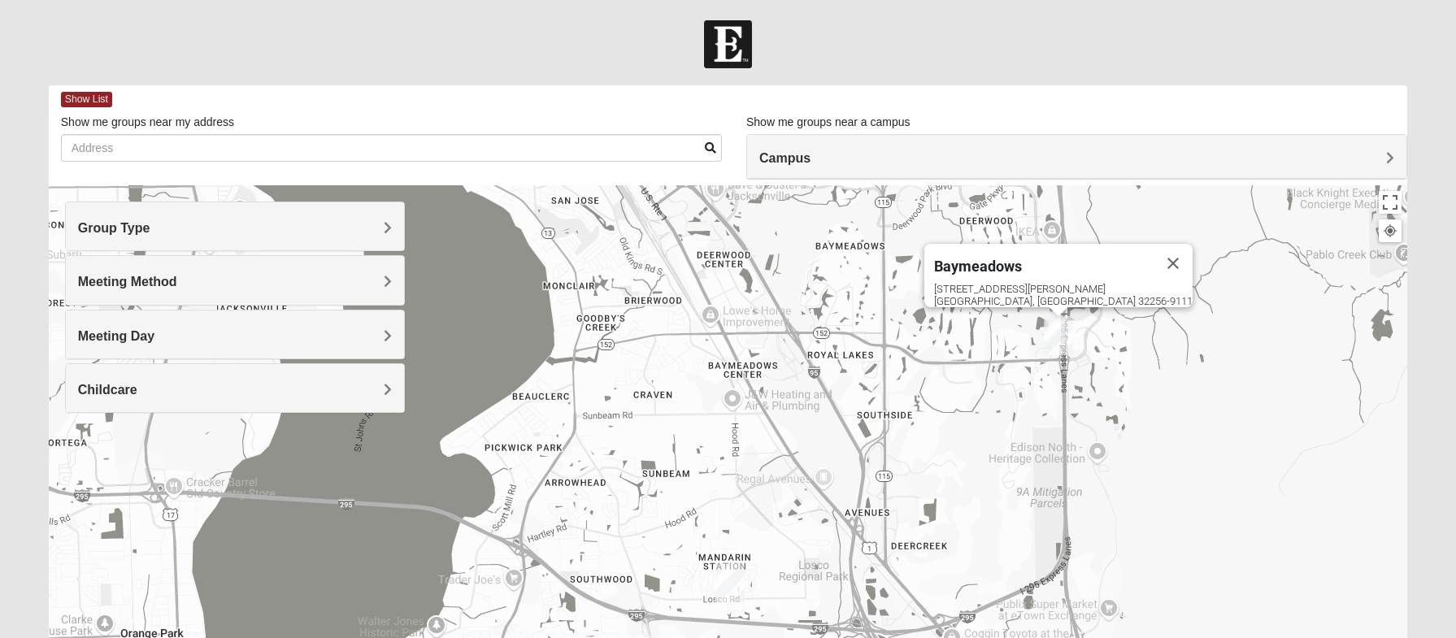
click at [730, 572] on img "Mandarin" at bounding box center [729, 582] width 29 height 39
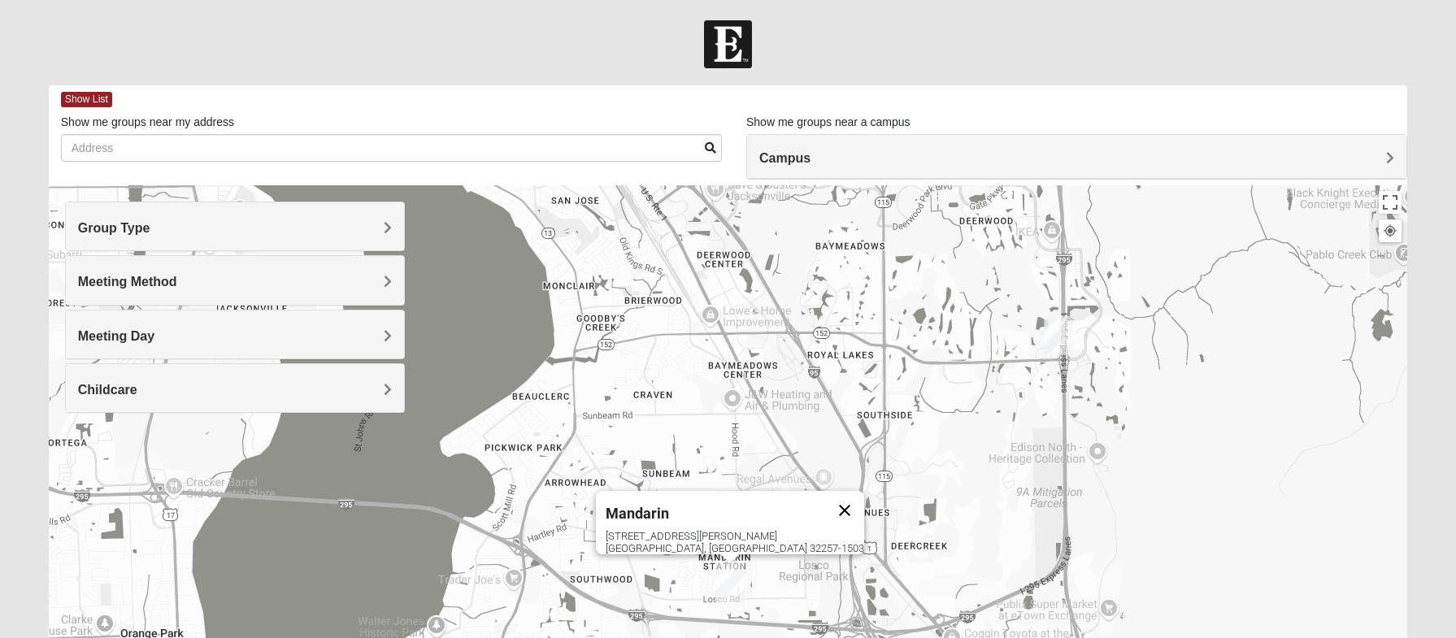
click at [825, 496] on button "Close" at bounding box center [844, 510] width 39 height 39
